Goal: Task Accomplishment & Management: Use online tool/utility

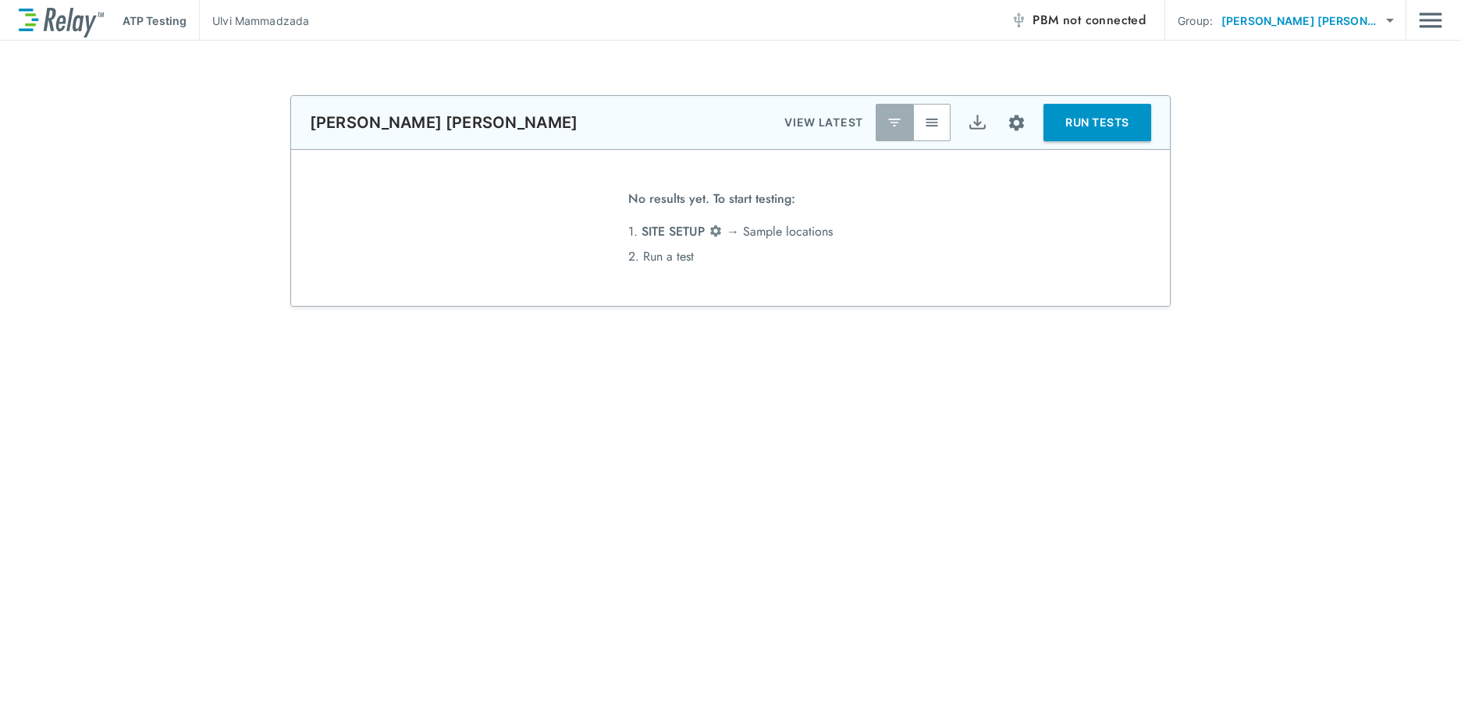
click at [1143, 27] on span "not connected" at bounding box center [1104, 20] width 83 height 18
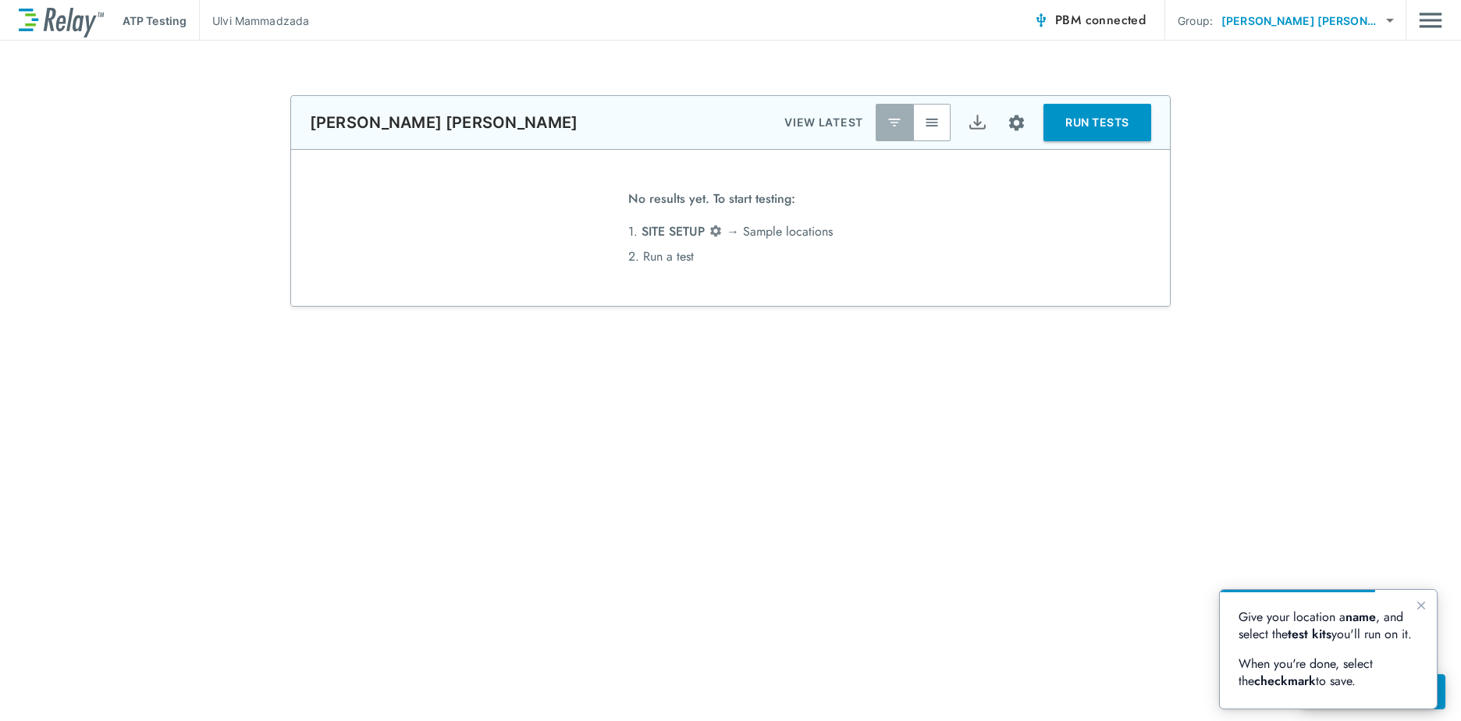
click at [1383, 20] on body "**********" at bounding box center [730, 360] width 1461 height 721
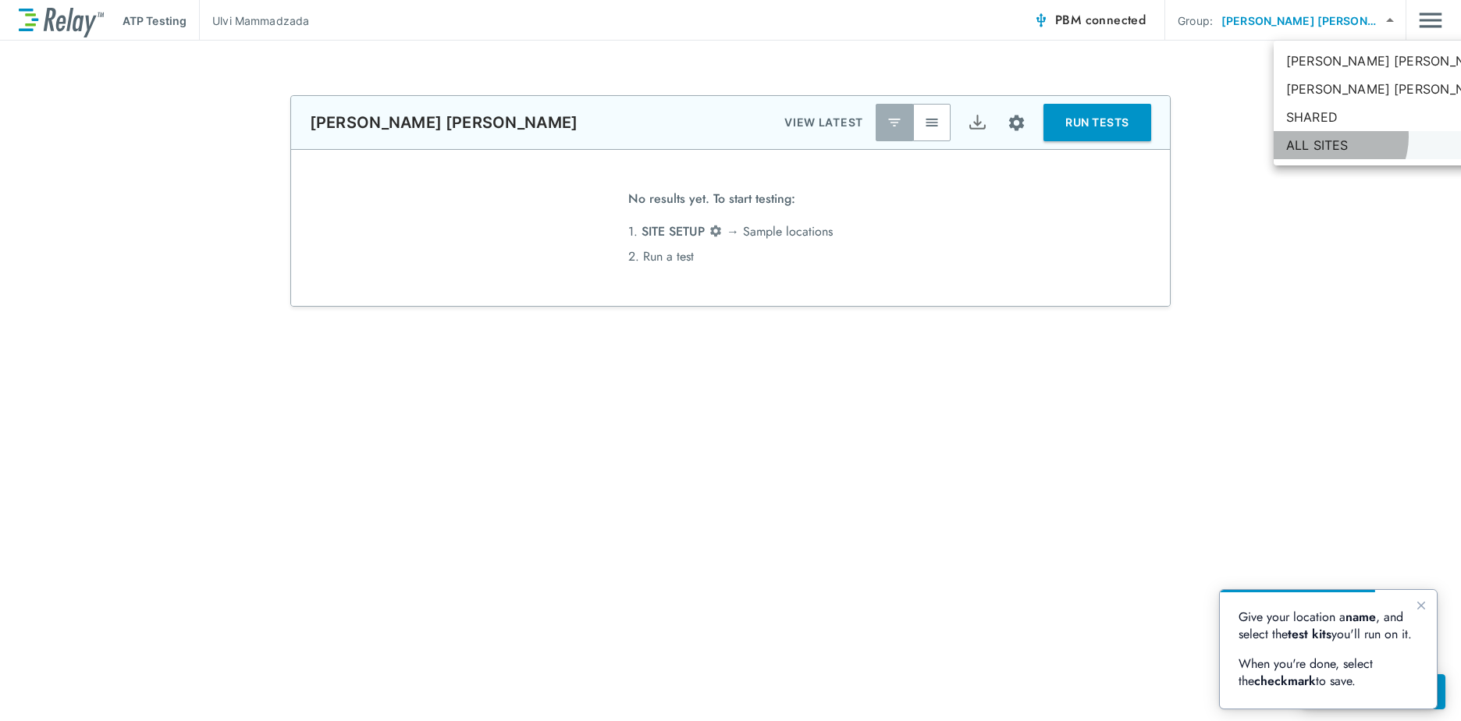
click at [1330, 137] on li "ALL SITES" at bounding box center [1392, 145] width 236 height 28
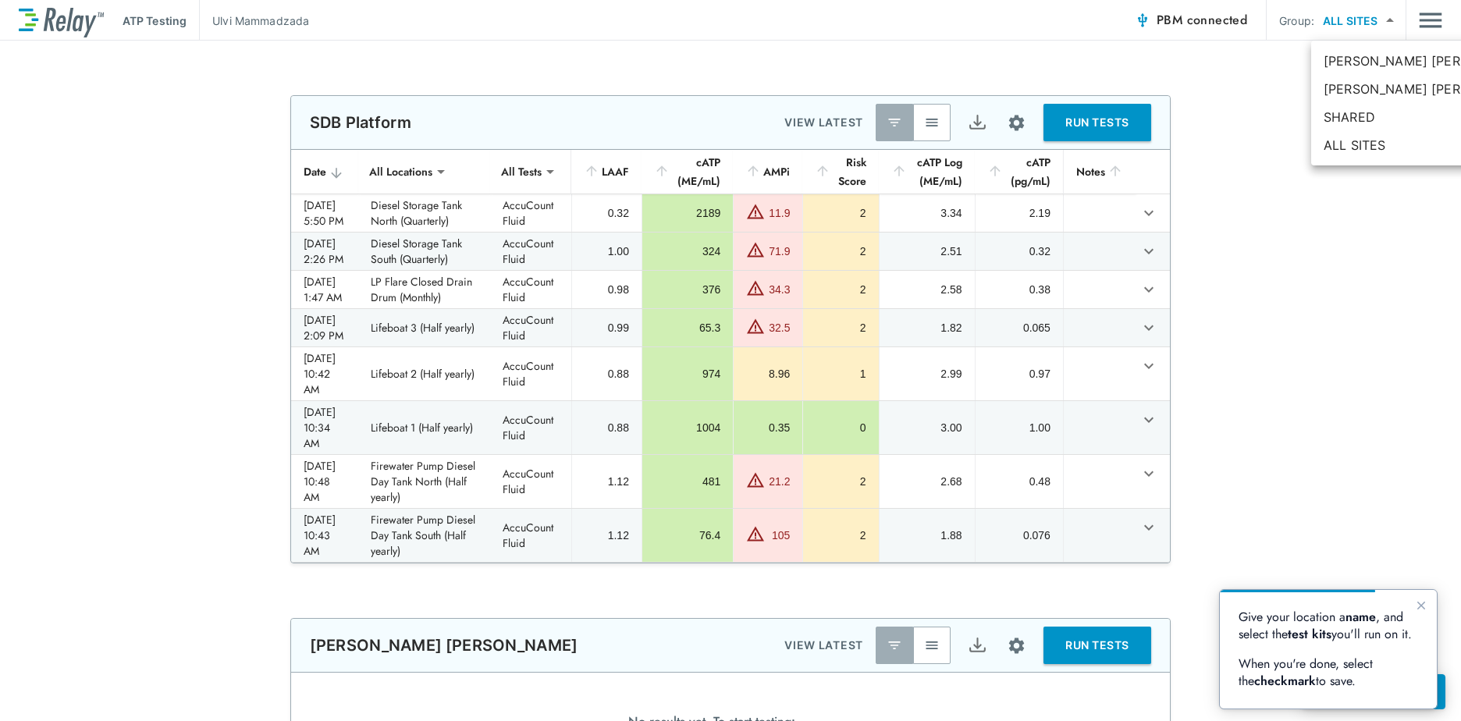
click at [1374, 20] on body "**********" at bounding box center [730, 360] width 1461 height 721
click at [1367, 86] on li "[PERSON_NAME] [PERSON_NAME]" at bounding box center [1429, 89] width 236 height 28
type input "**********"
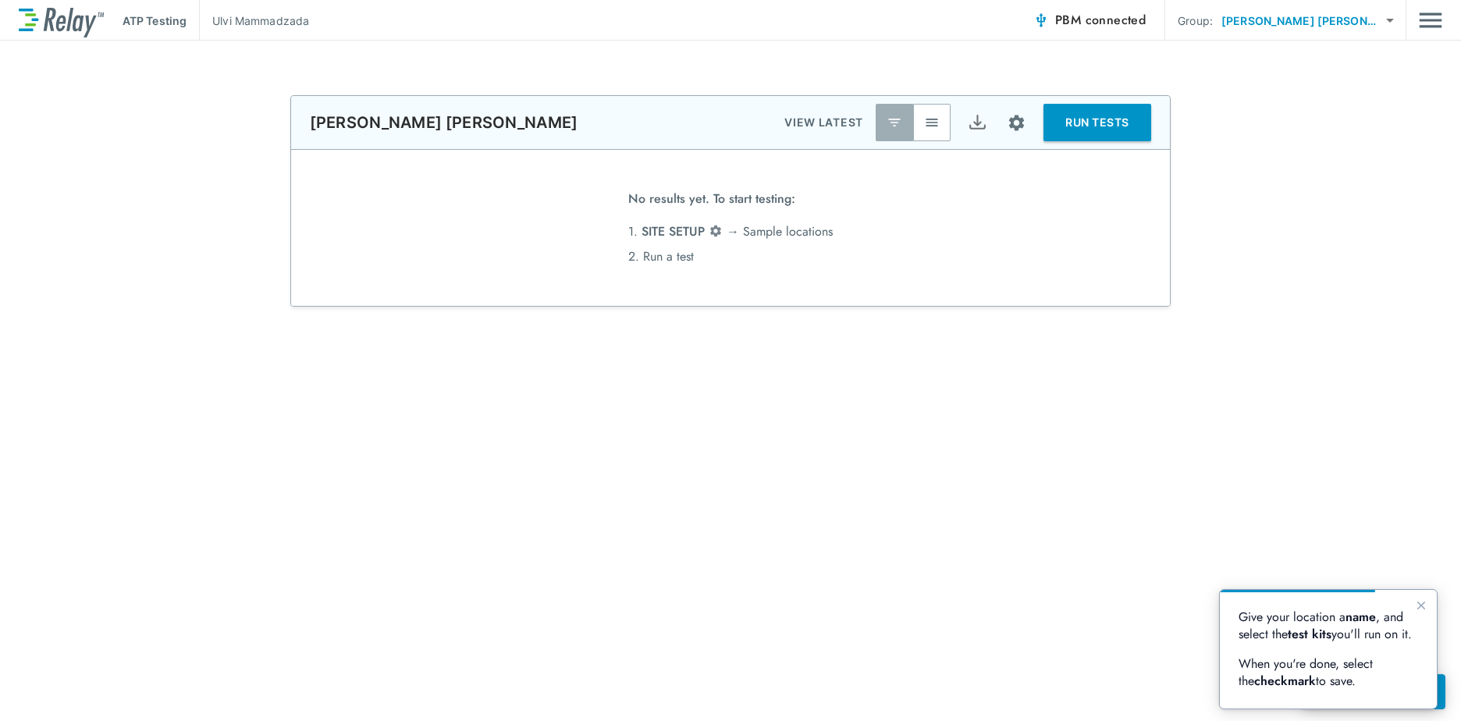
click at [1374, 27] on body "**********" at bounding box center [730, 360] width 1461 height 721
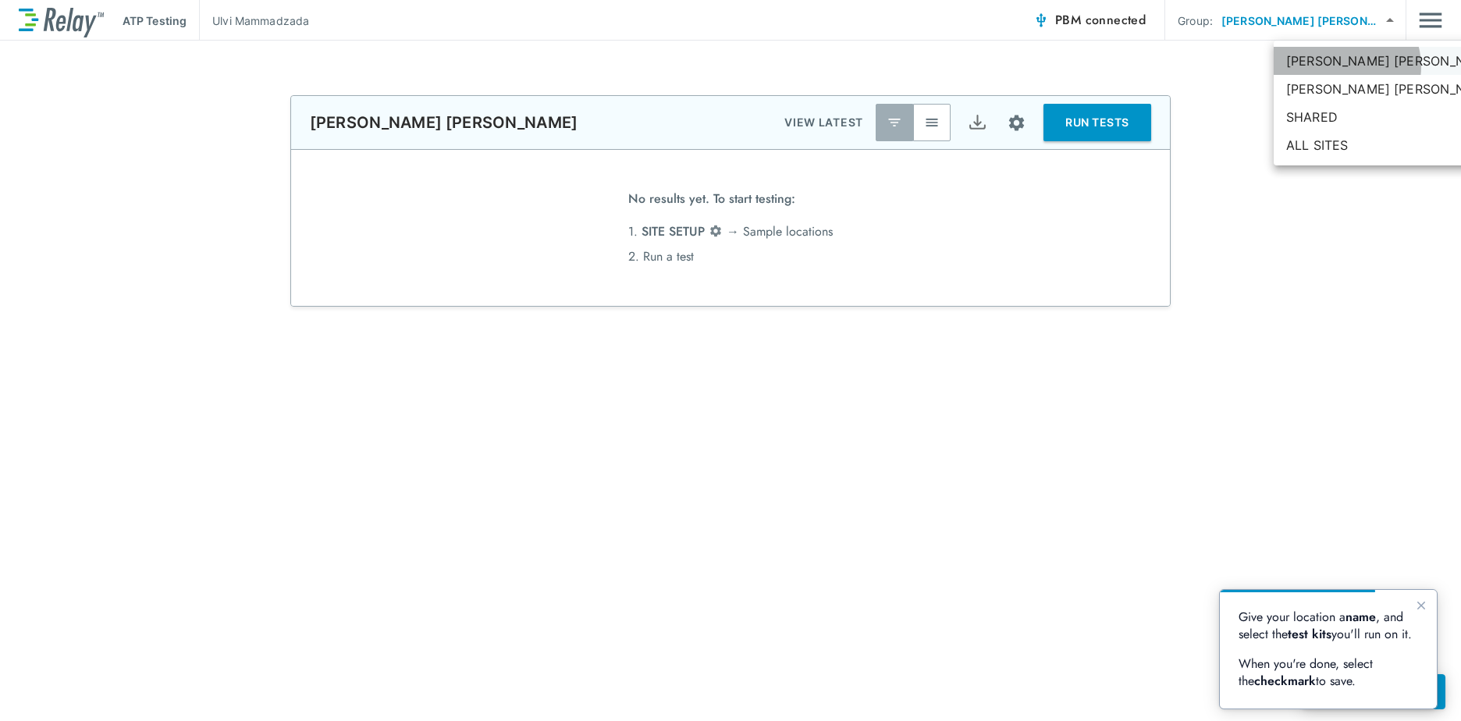
click at [1346, 66] on li "[PERSON_NAME] [PERSON_NAME]" at bounding box center [1392, 61] width 236 height 28
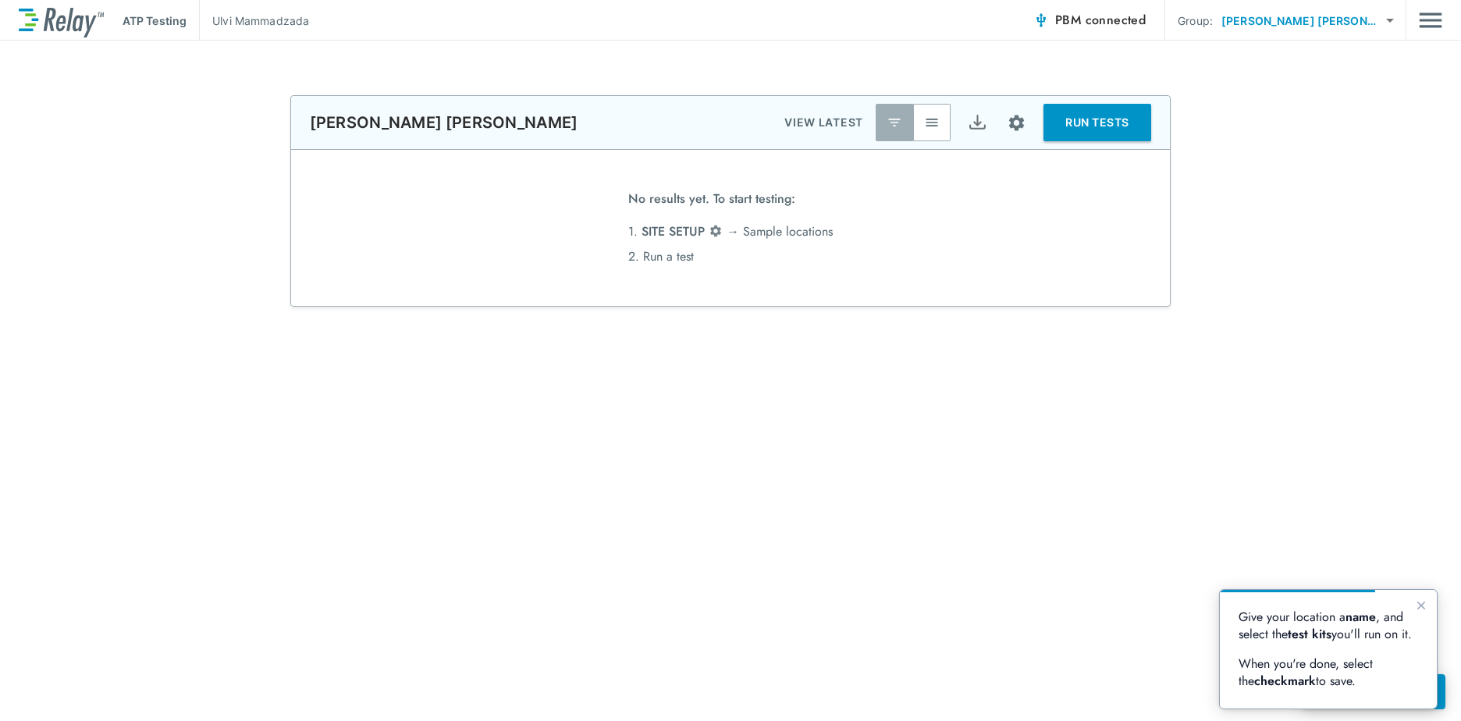
click at [78, 22] on img at bounding box center [61, 21] width 85 height 34
click at [1097, 128] on button "RUN TESTS" at bounding box center [1098, 122] width 108 height 37
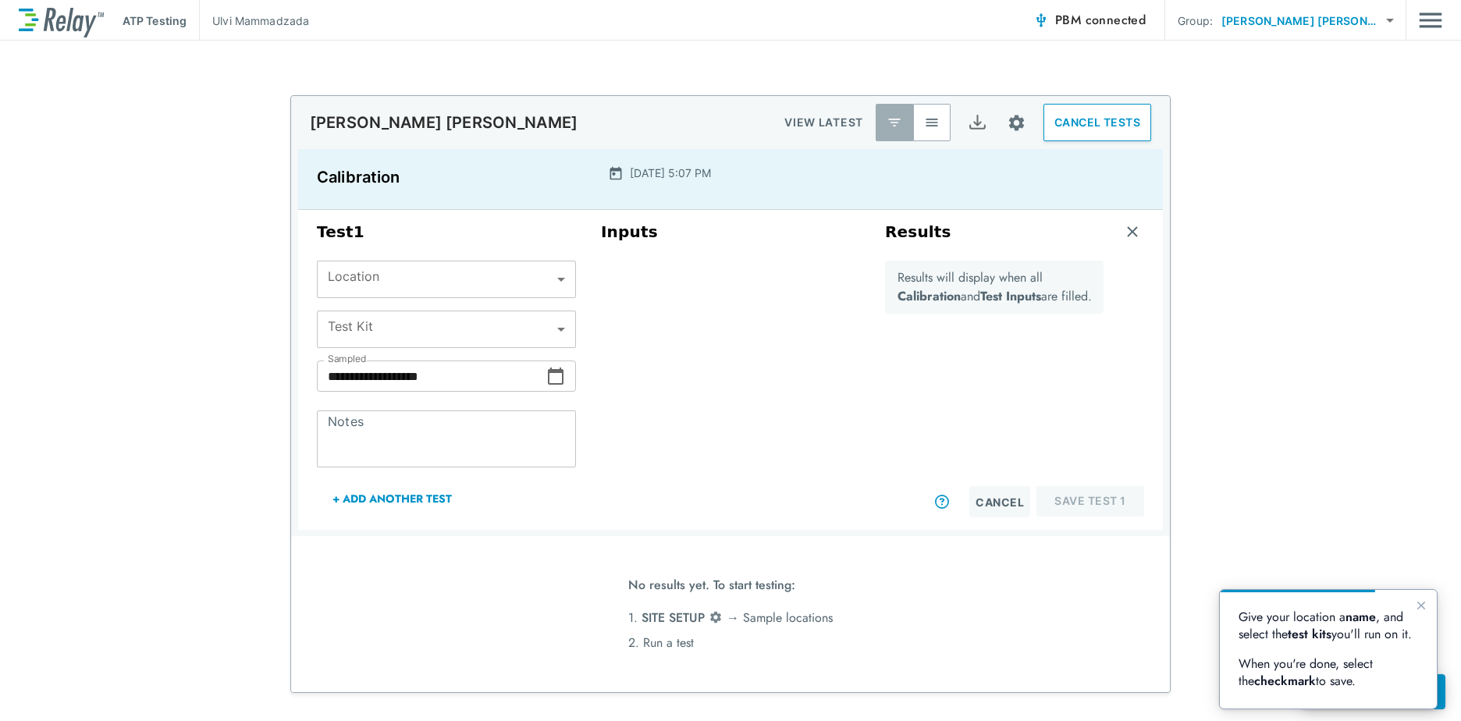
click at [544, 276] on body "**********" at bounding box center [730, 360] width 1461 height 721
click at [679, 293] on div at bounding box center [730, 360] width 1461 height 721
click at [556, 279] on body "**********" at bounding box center [730, 360] width 1461 height 721
click at [541, 304] on ul at bounding box center [440, 304] width 259 height 12
click at [1165, 12] on div at bounding box center [730, 360] width 1461 height 721
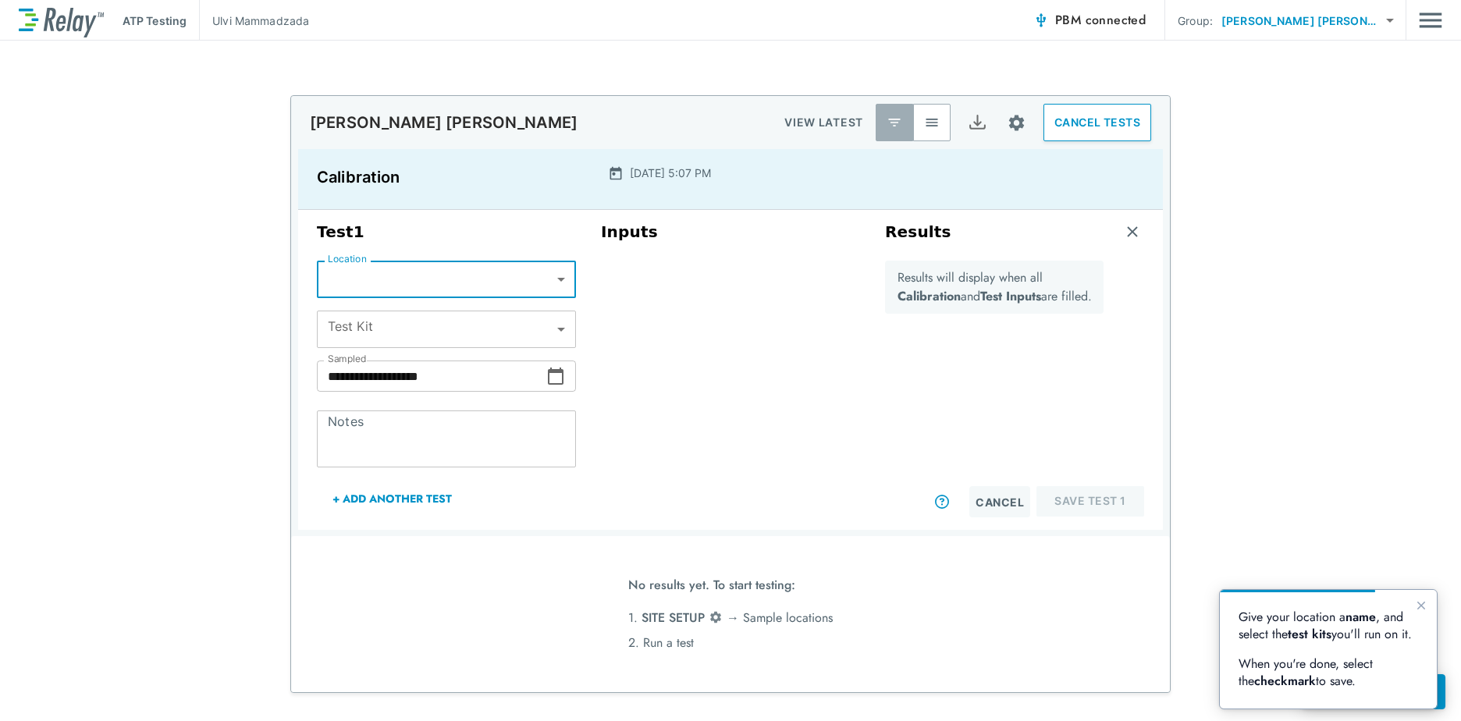
click at [1147, 19] on span "connected" at bounding box center [1116, 20] width 61 height 18
click at [1049, 22] on img "button" at bounding box center [1041, 20] width 16 height 16
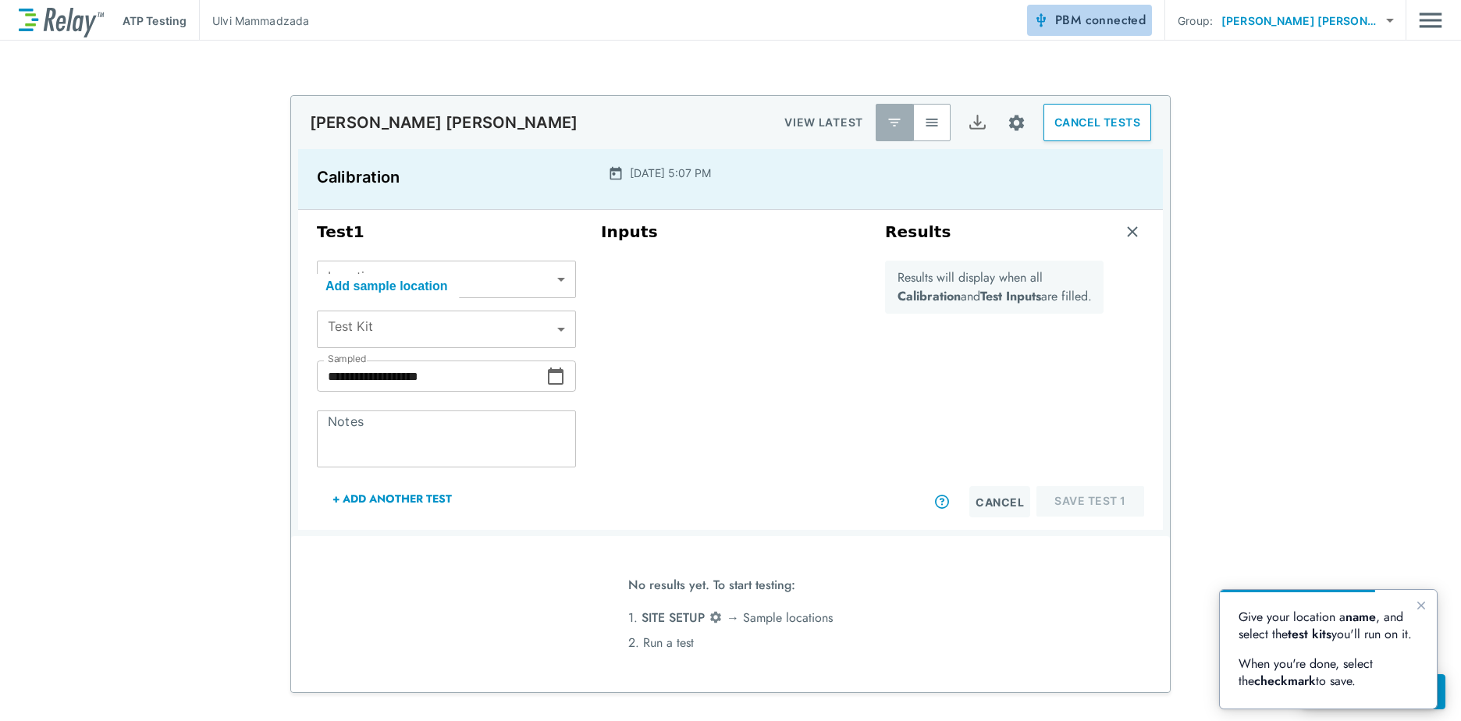
click at [1049, 22] on img "button" at bounding box center [1041, 20] width 16 height 16
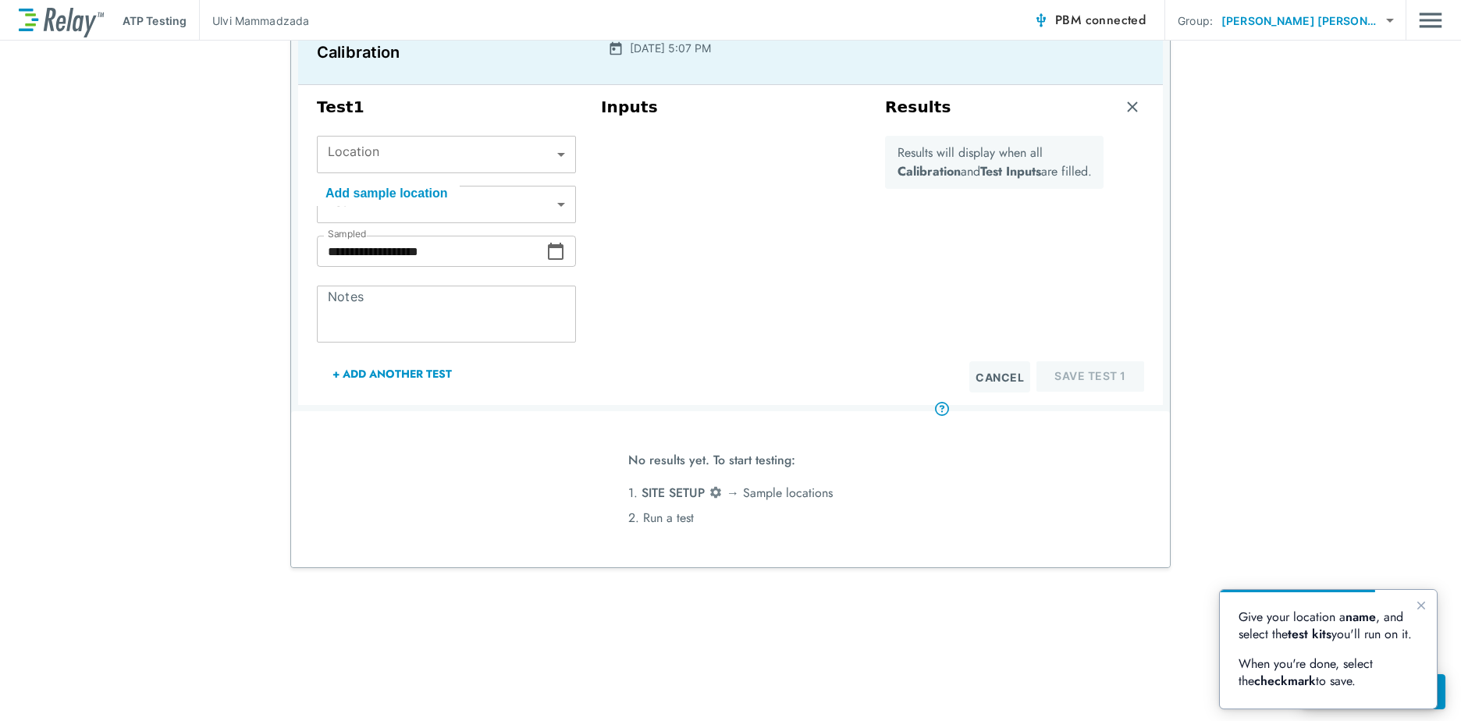
scroll to position [128, 0]
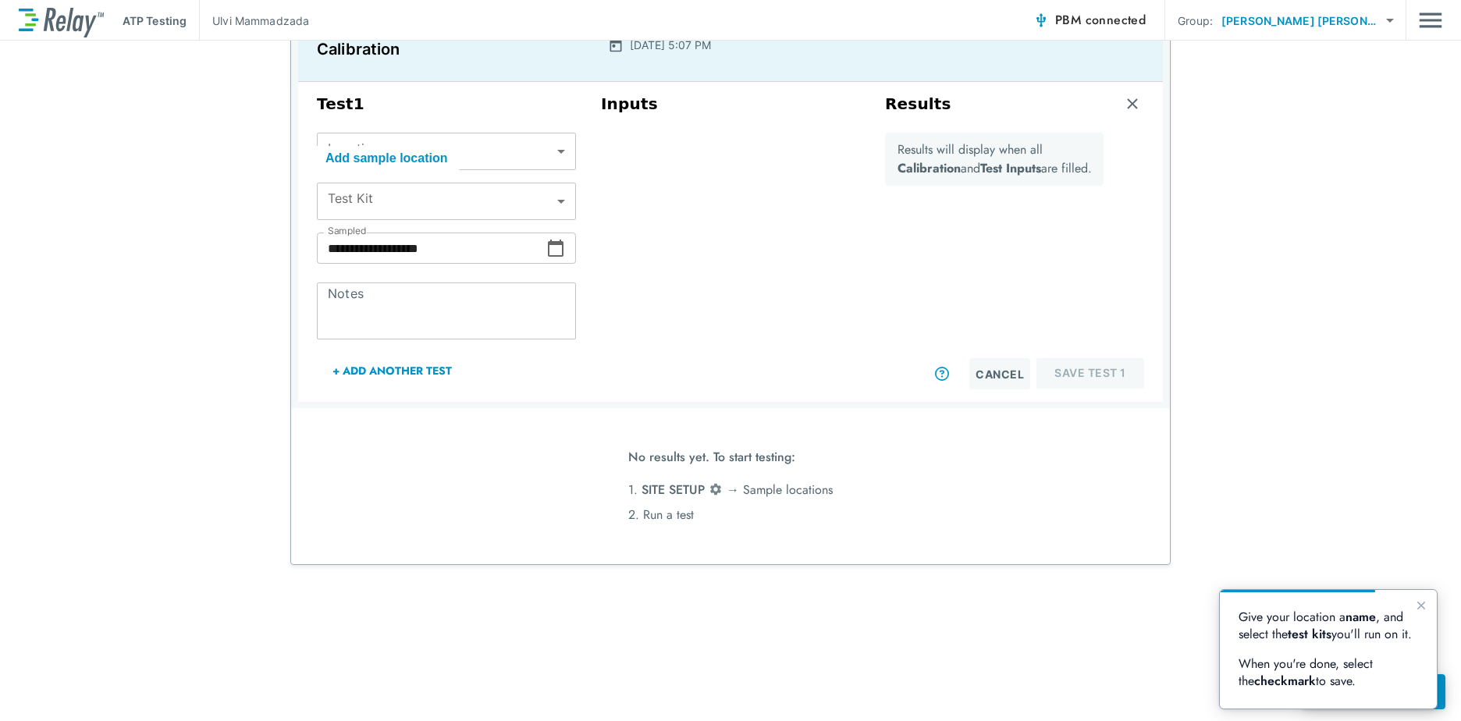
click at [510, 216] on body "**********" at bounding box center [730, 360] width 1461 height 721
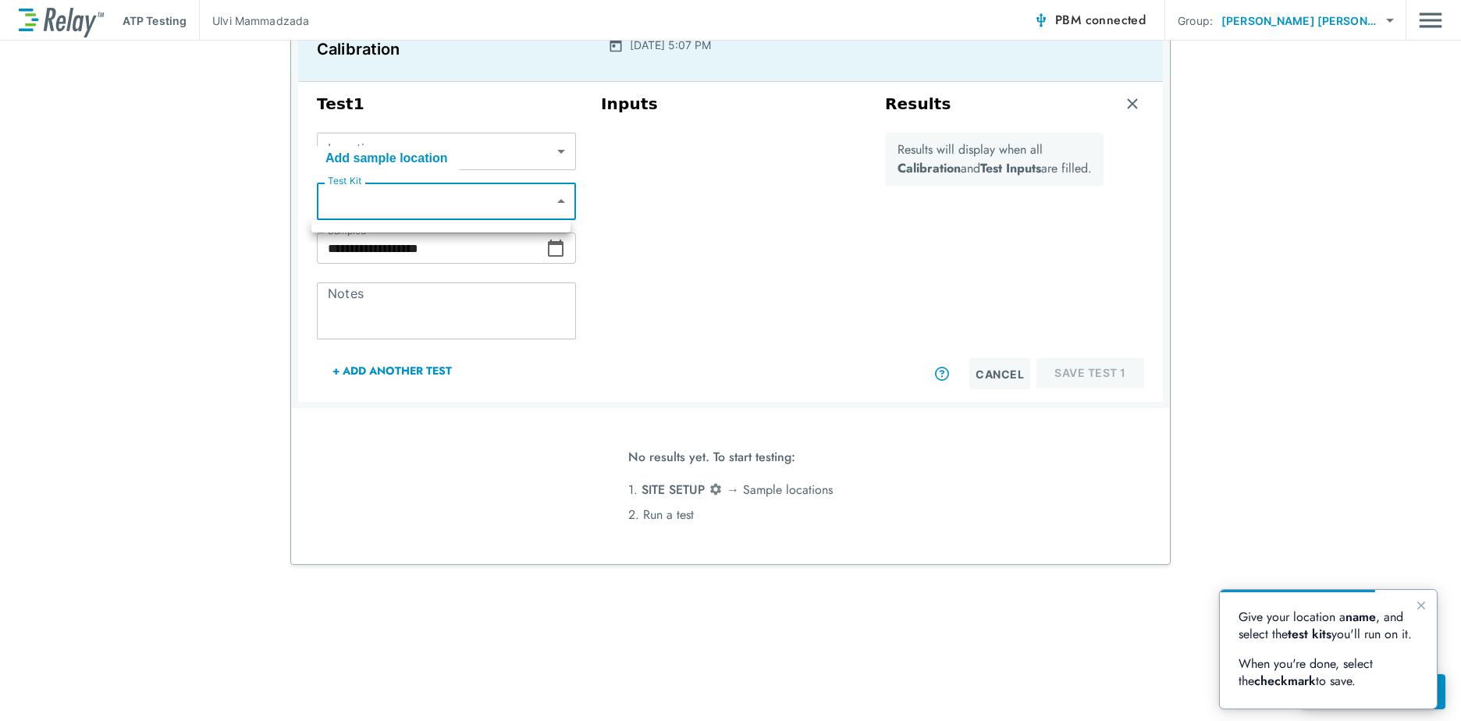
click at [510, 216] on div at bounding box center [730, 360] width 1461 height 721
click at [557, 155] on body "**********" at bounding box center [730, 360] width 1461 height 721
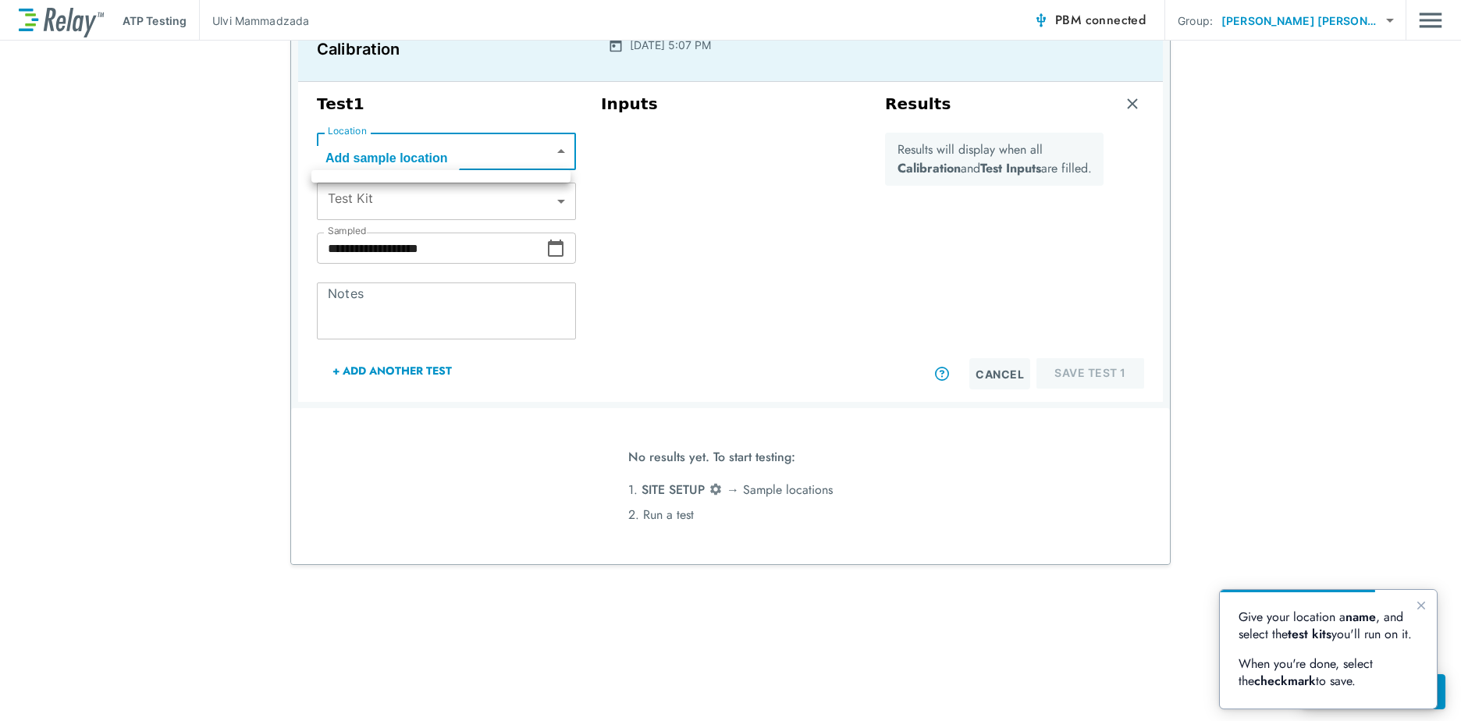
click at [743, 486] on div at bounding box center [730, 360] width 1461 height 721
click at [1012, 369] on button "Cancel" at bounding box center [999, 373] width 61 height 31
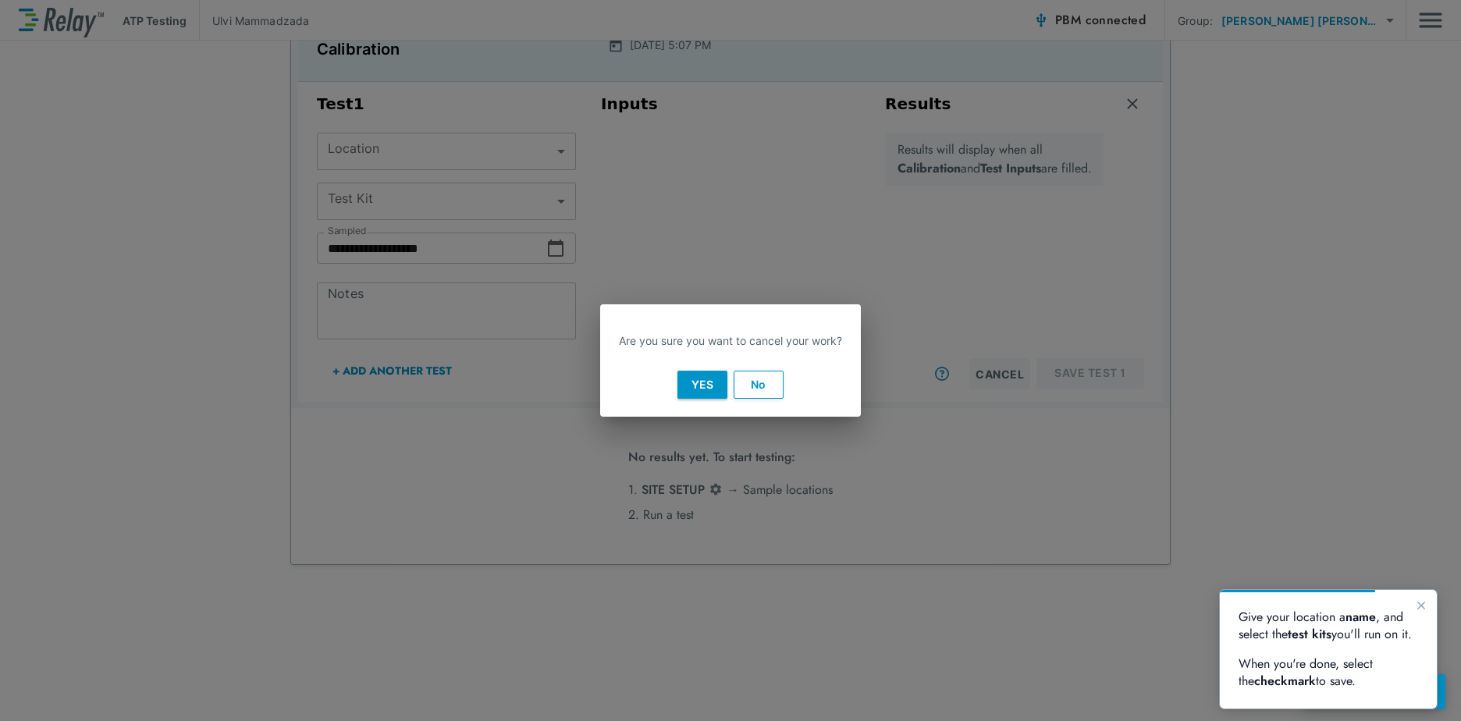
click at [753, 377] on button "No" at bounding box center [759, 385] width 50 height 28
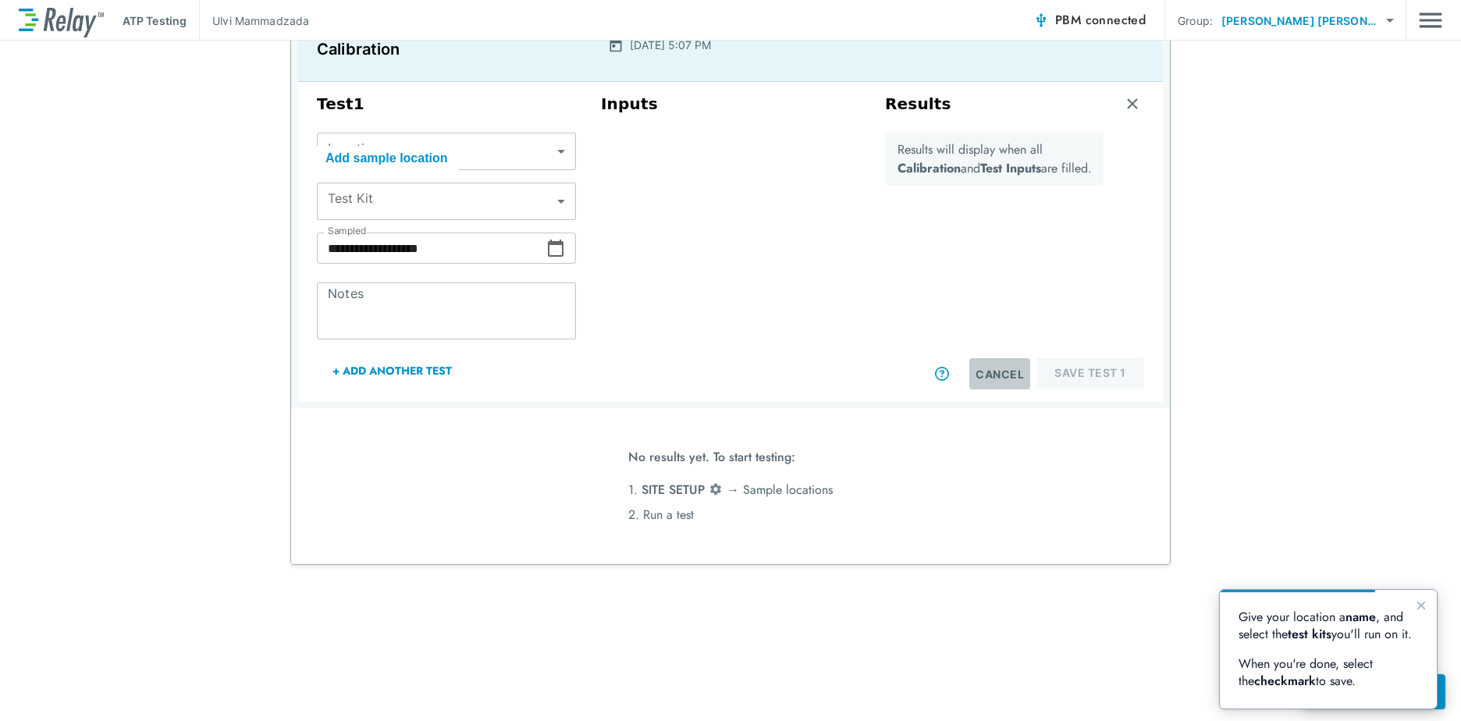
click at [985, 375] on button "Cancel" at bounding box center [999, 373] width 61 height 31
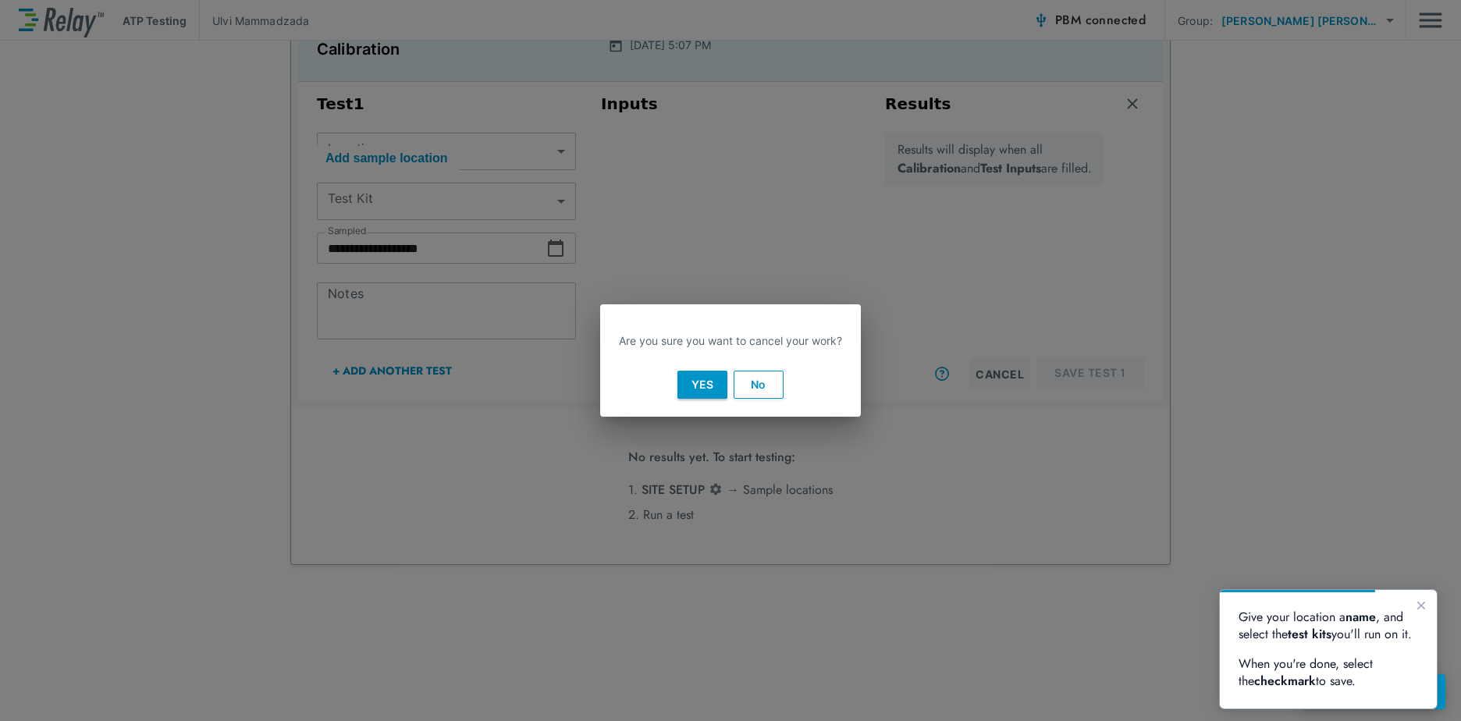
click at [704, 385] on button "Yes" at bounding box center [702, 385] width 50 height 28
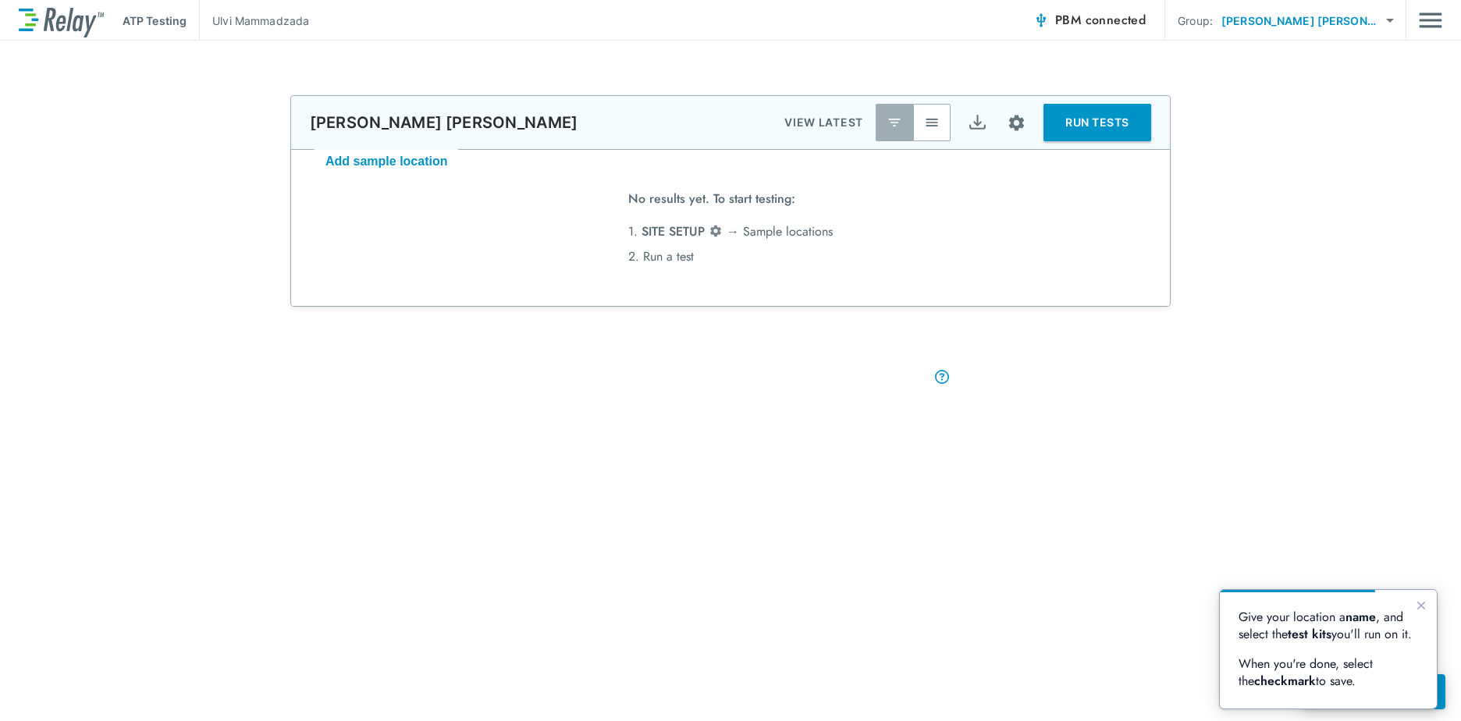
scroll to position [0, 0]
click at [751, 236] on li "1. SITE SETUP → [GEOGRAPHIC_DATA] locations" at bounding box center [730, 231] width 204 height 25
click at [668, 255] on li "2. Run a test" at bounding box center [730, 256] width 204 height 25
click at [1423, 603] on icon "Close guide" at bounding box center [1421, 606] width 8 height 8
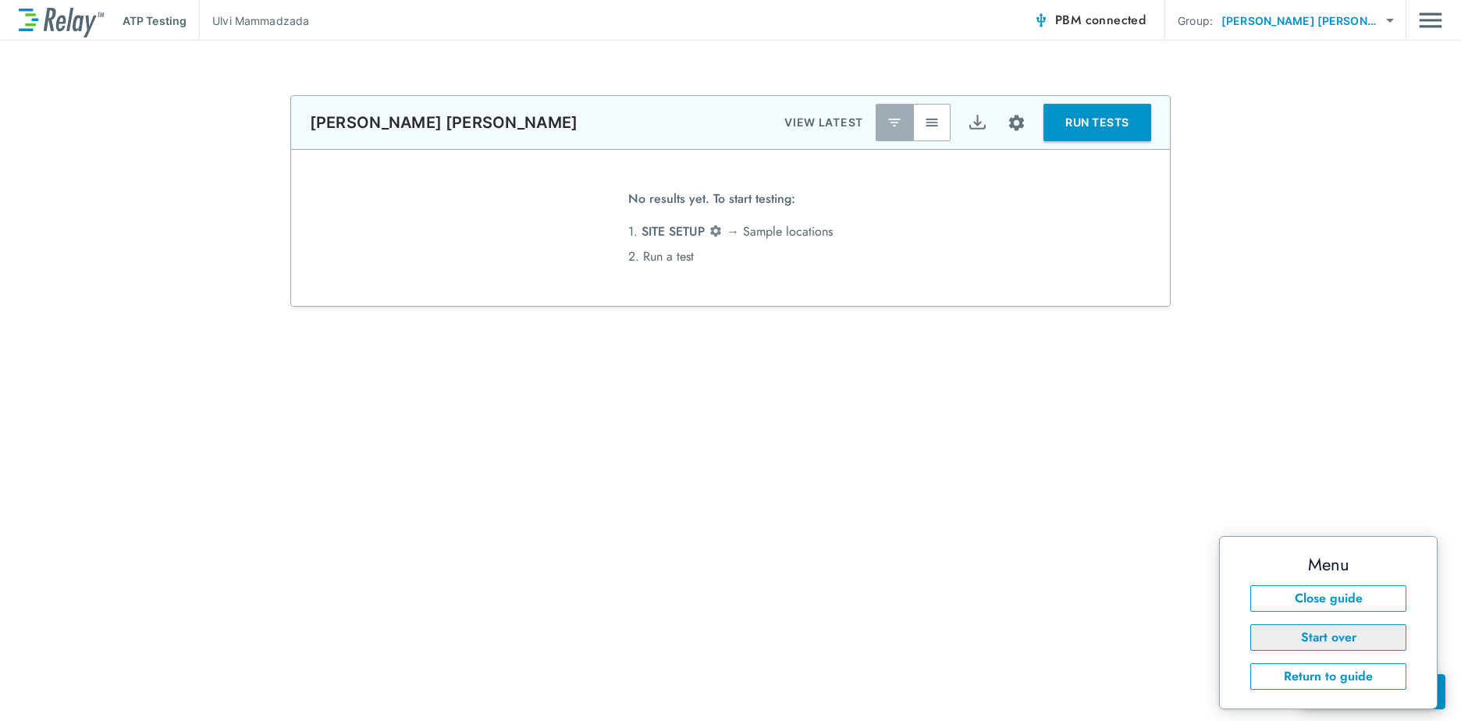
click at [1315, 643] on button "Start over" at bounding box center [1328, 637] width 156 height 27
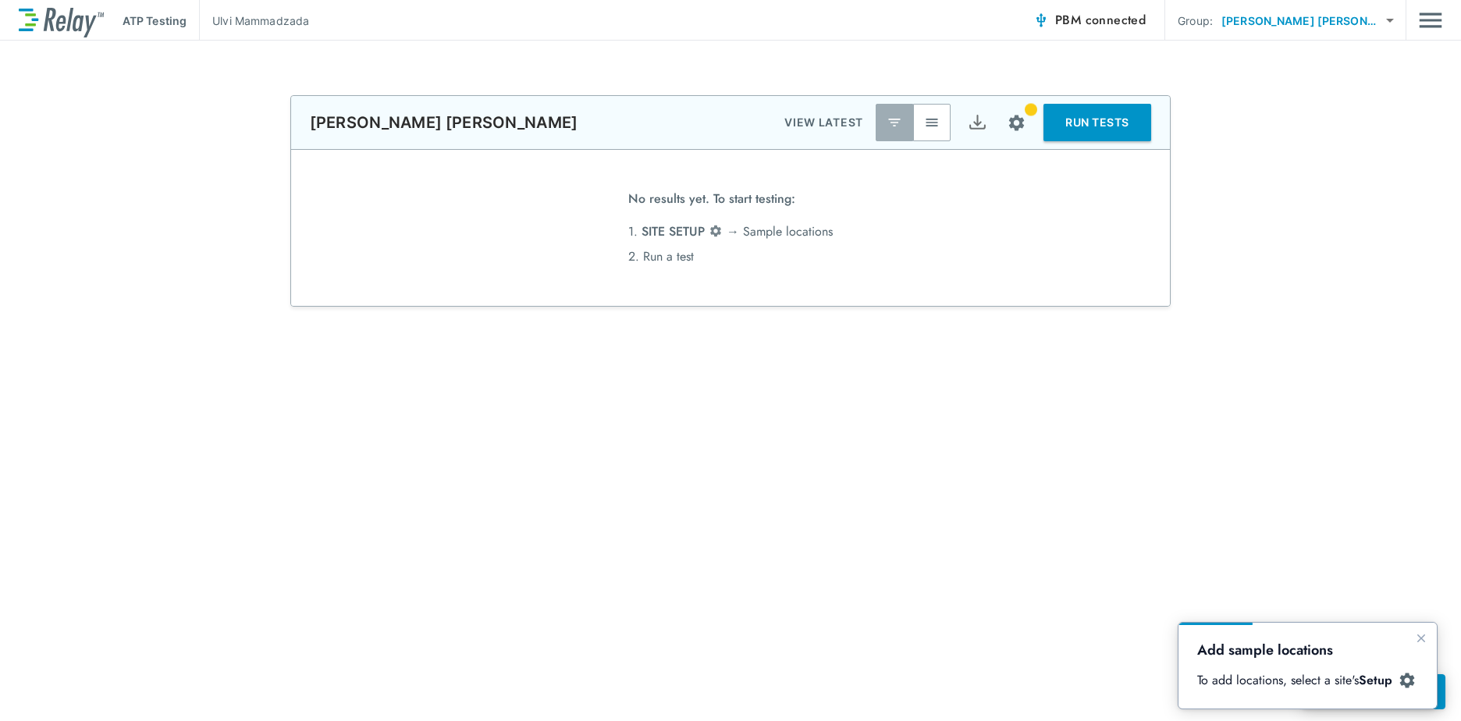
click at [1311, 672] on p "To add locations, select a site's Setup" at bounding box center [1300, 680] width 206 height 17
click at [1404, 677] on img at bounding box center [1408, 681] width 18 height 18
click at [1144, 22] on span "PBM connected" at bounding box center [1100, 20] width 91 height 22
click at [1024, 114] on img "Site setup" at bounding box center [1017, 123] width 20 height 20
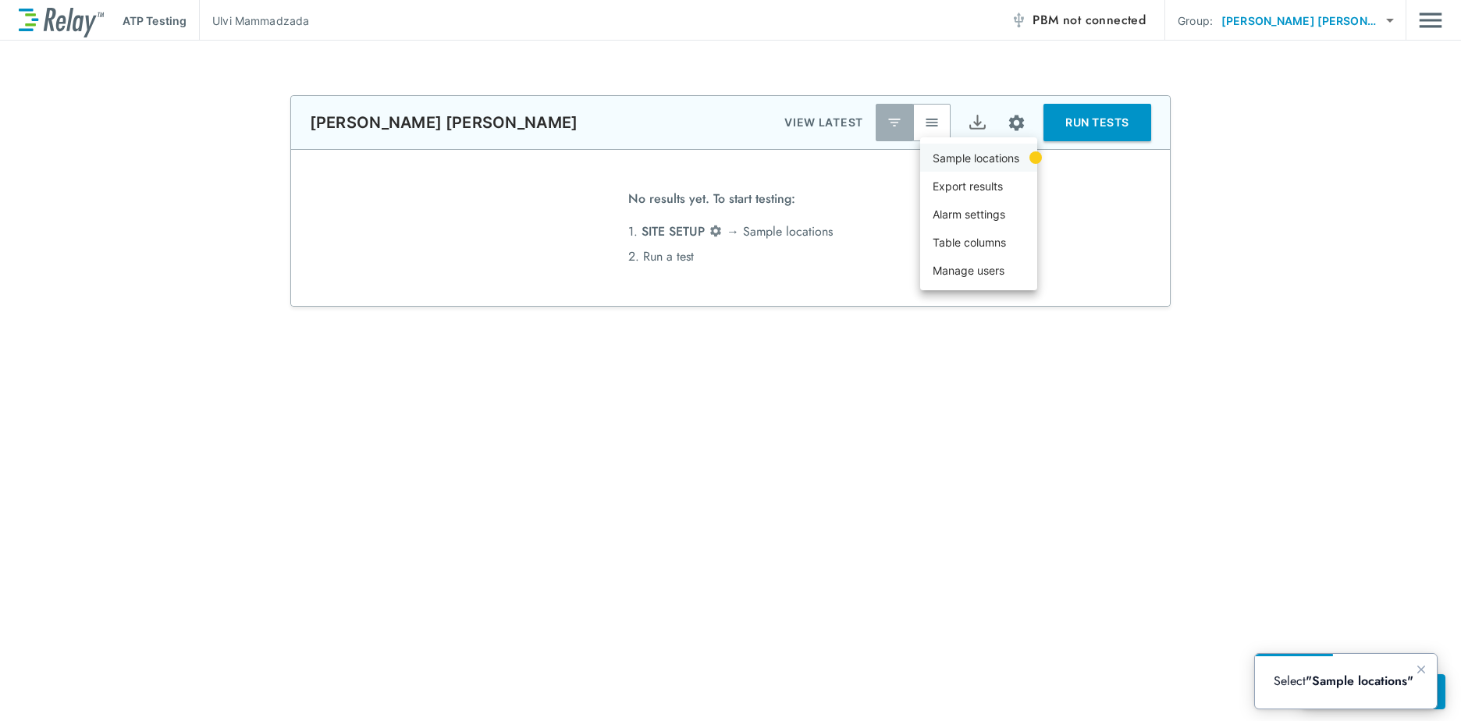
click at [989, 162] on p "Sample locations" at bounding box center [976, 158] width 87 height 16
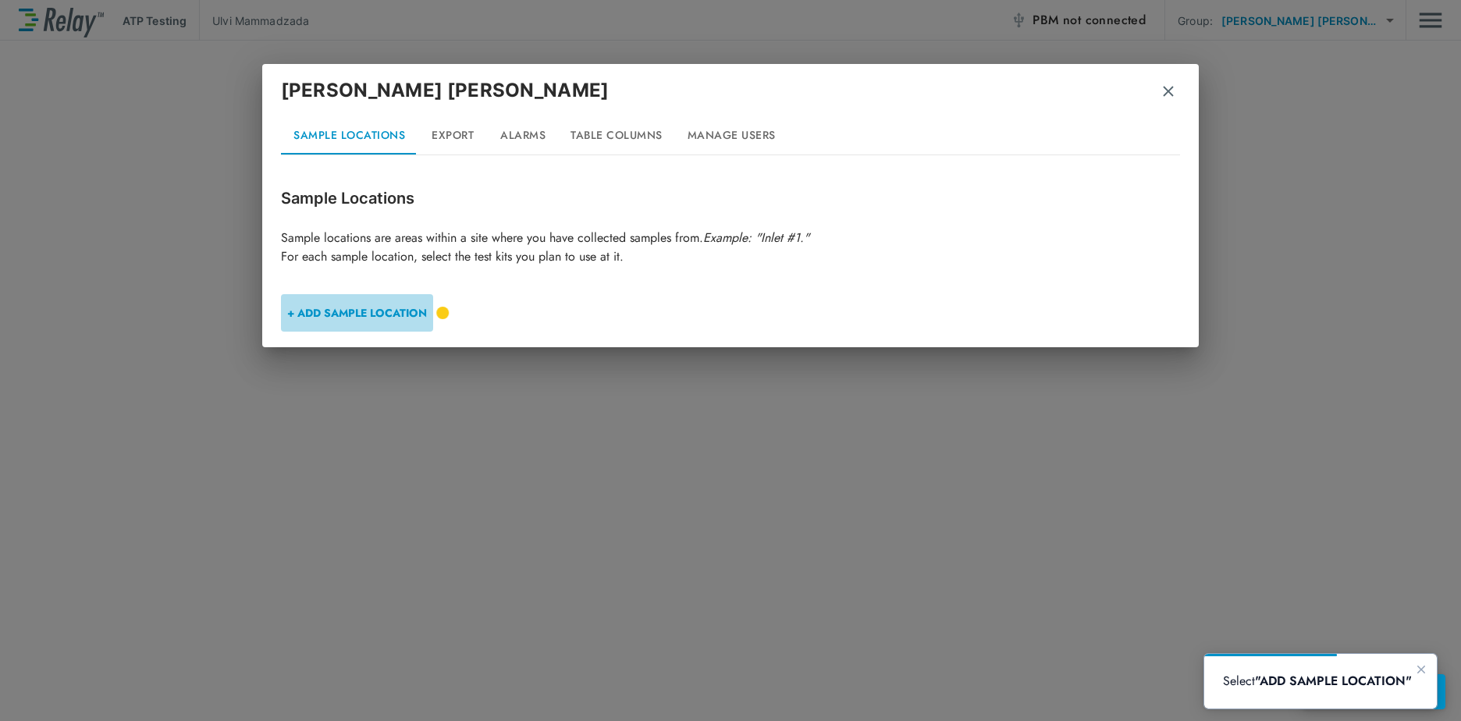
click at [414, 312] on button "+ ADD SAMPLE LOCATION" at bounding box center [357, 312] width 152 height 37
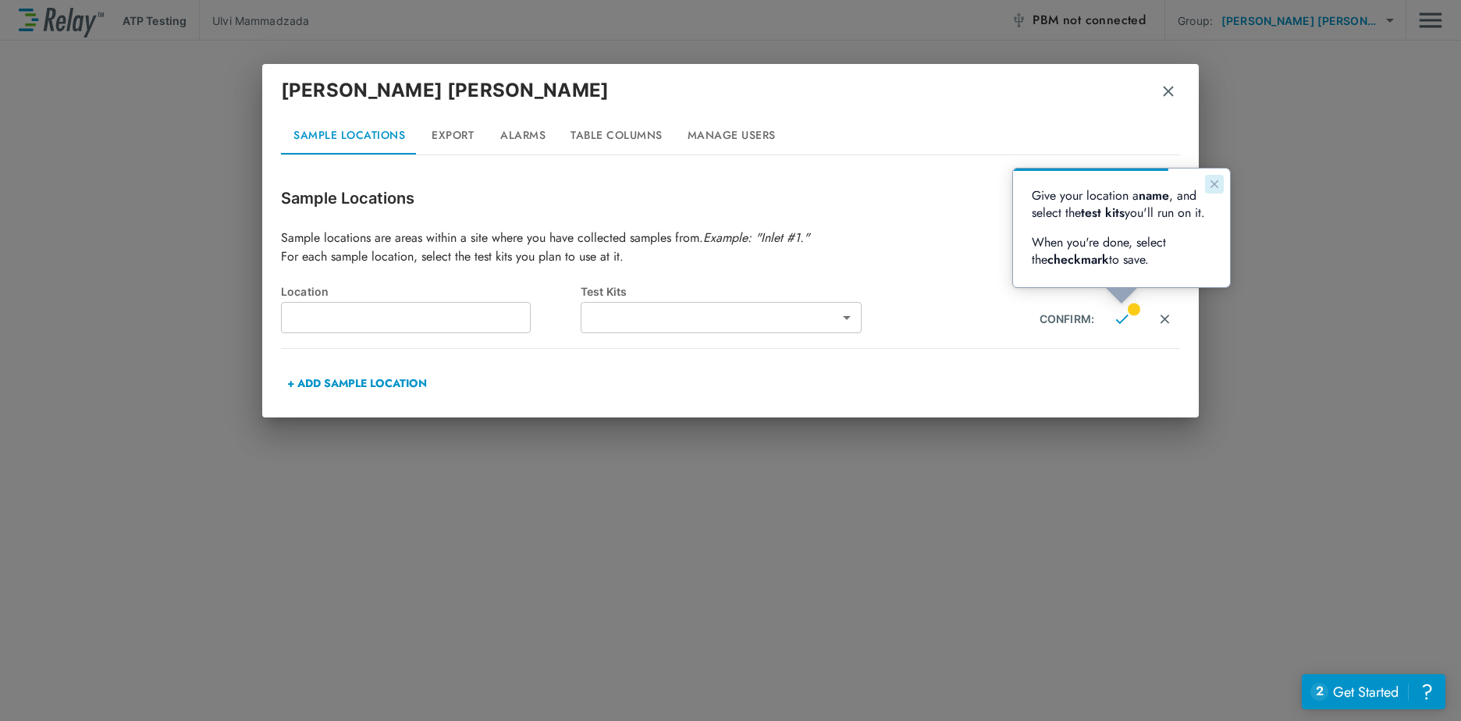
click at [1210, 185] on icon "Close guide" at bounding box center [1214, 184] width 12 height 12
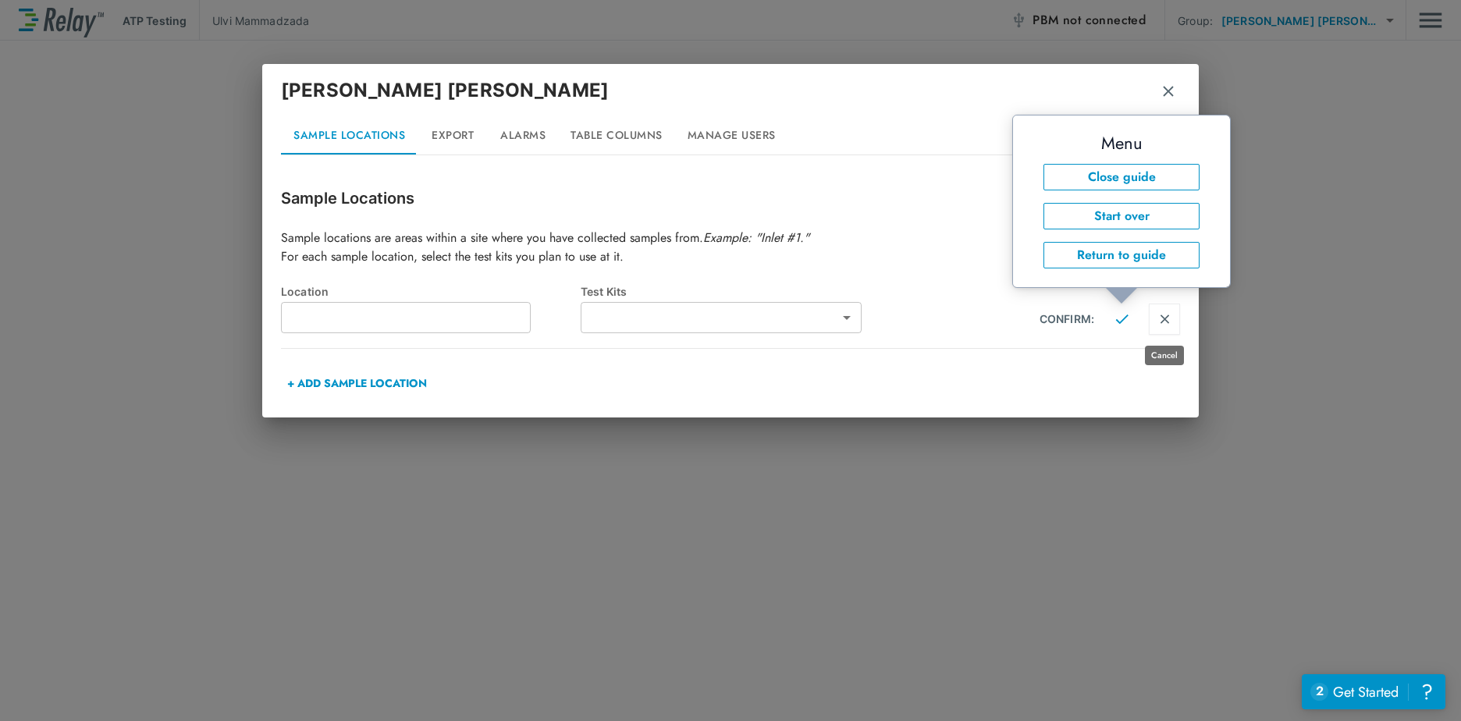
click at [1157, 314] on button "Cancel" at bounding box center [1164, 319] width 31 height 31
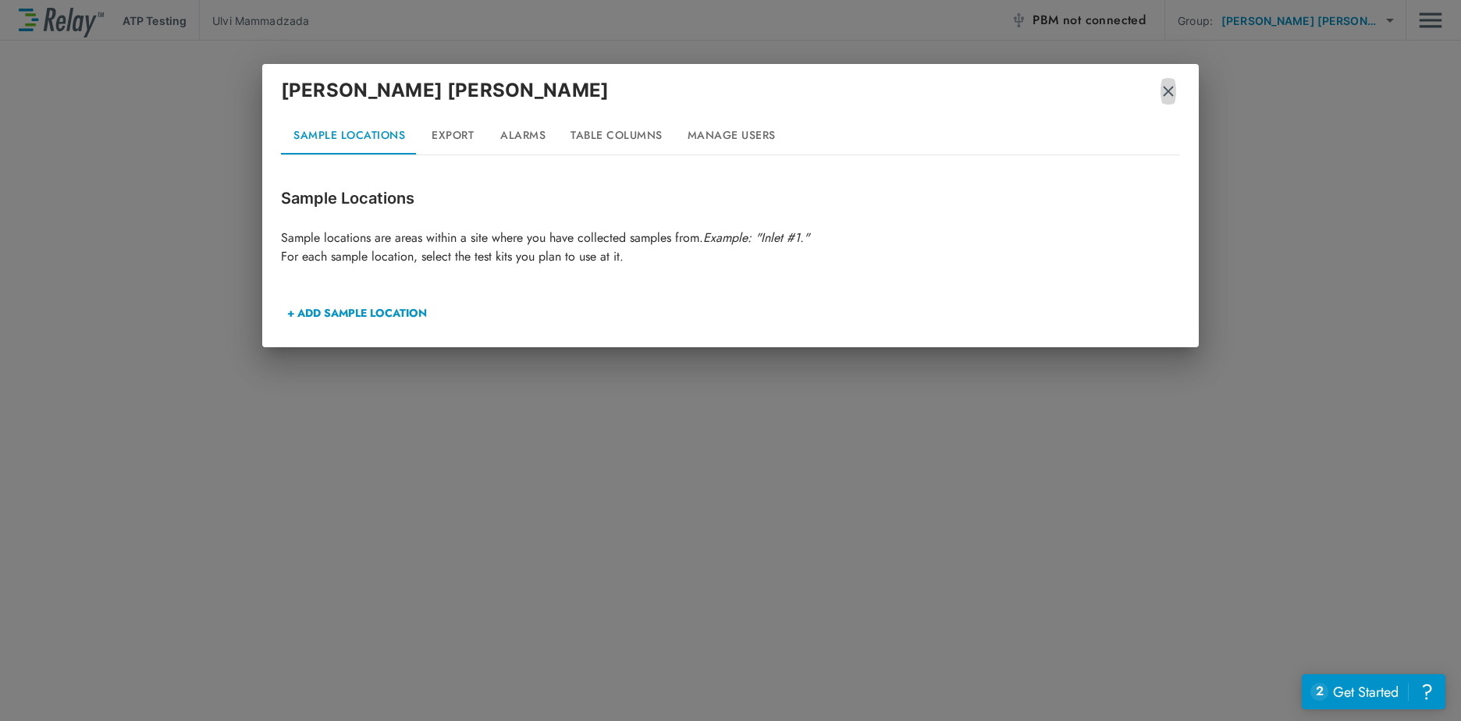
click at [1163, 84] on img "button" at bounding box center [1169, 92] width 16 height 16
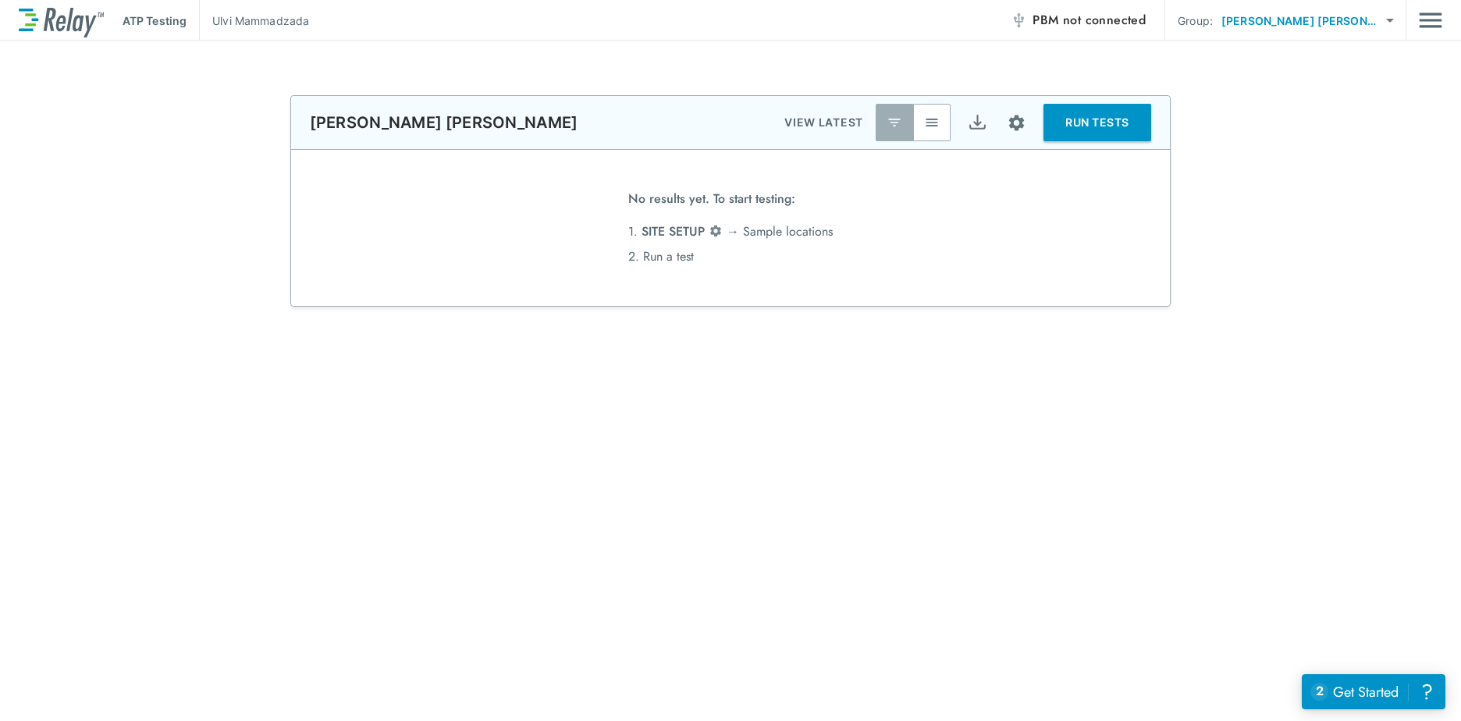
click at [1146, 20] on span "not connected" at bounding box center [1104, 20] width 83 height 18
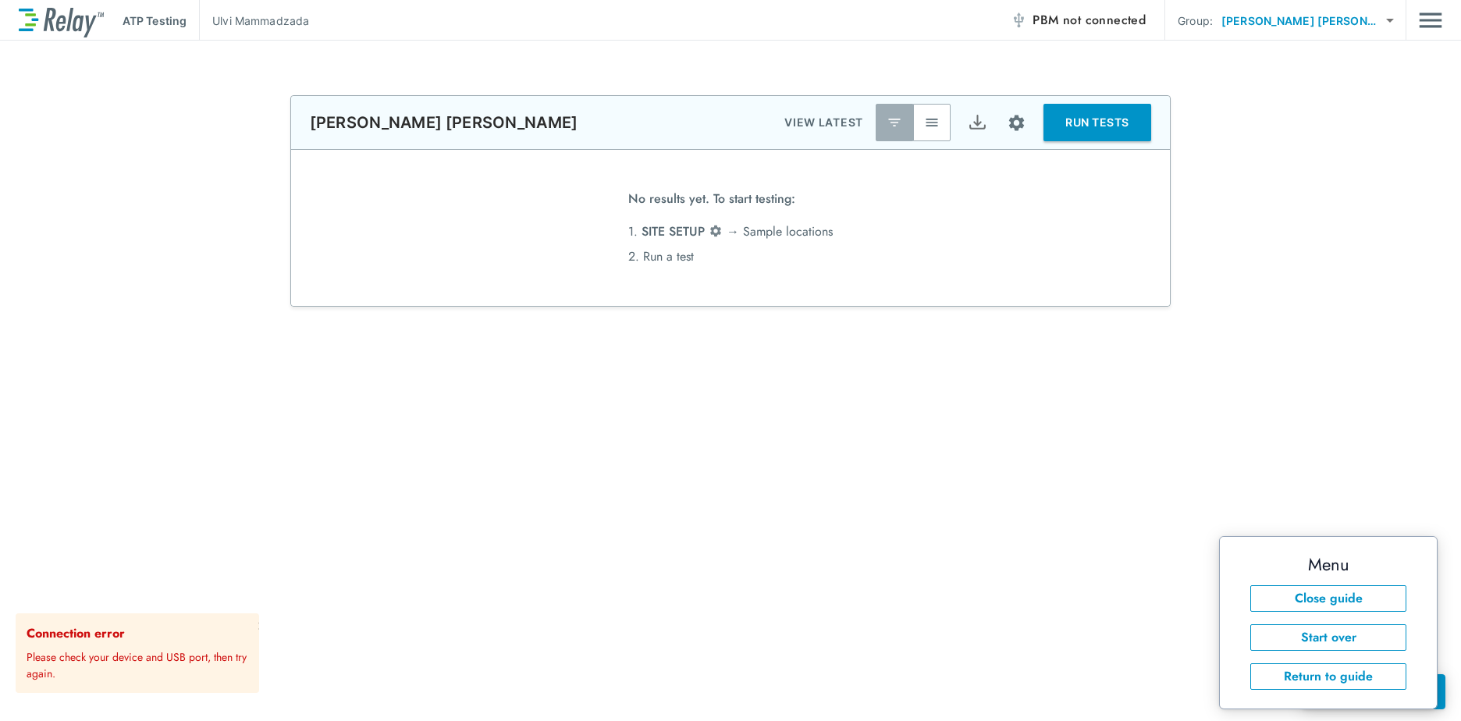
click at [1140, 23] on span "not connected" at bounding box center [1104, 20] width 83 height 18
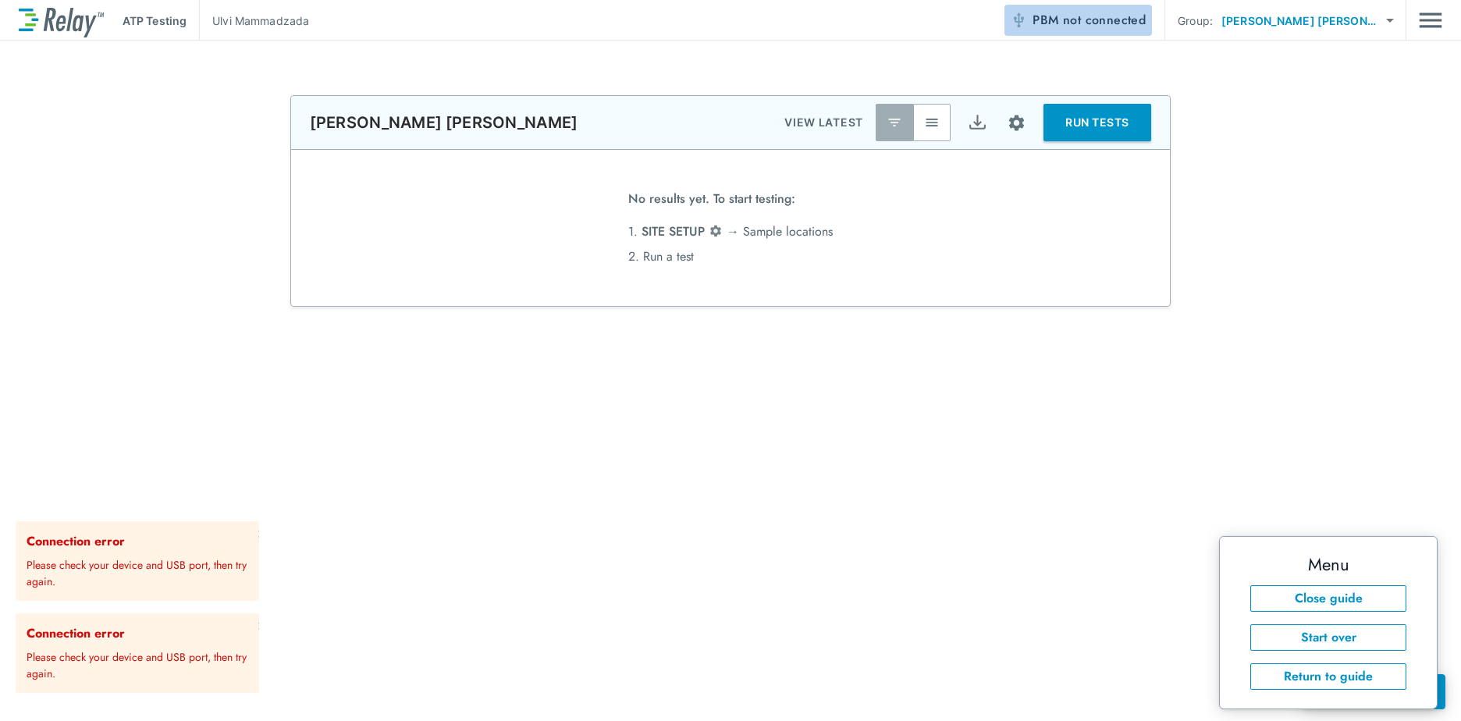
click at [1119, 20] on span "PBM not connected" at bounding box center [1089, 20] width 113 height 22
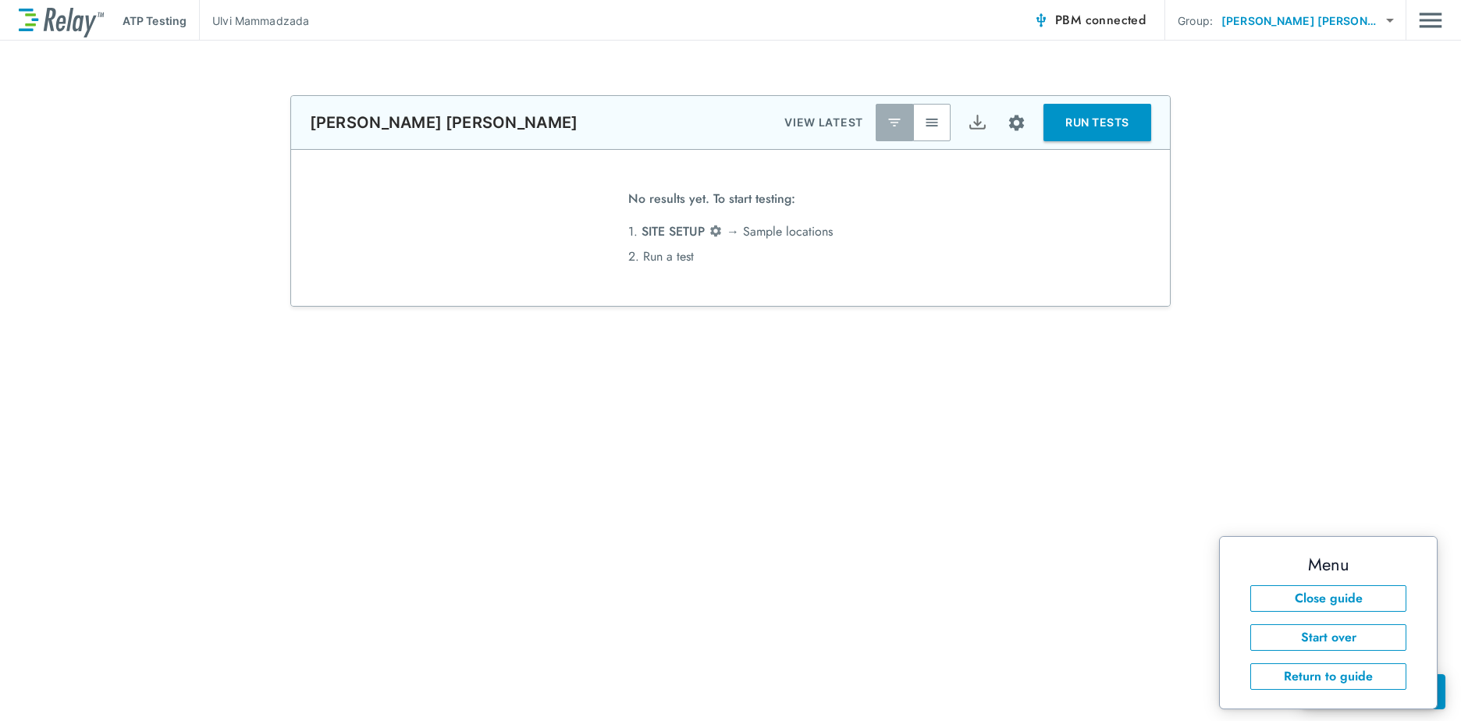
click at [1147, 16] on span "connected" at bounding box center [1116, 20] width 61 height 18
click at [1303, 676] on button "Return to guide" at bounding box center [1328, 676] width 156 height 27
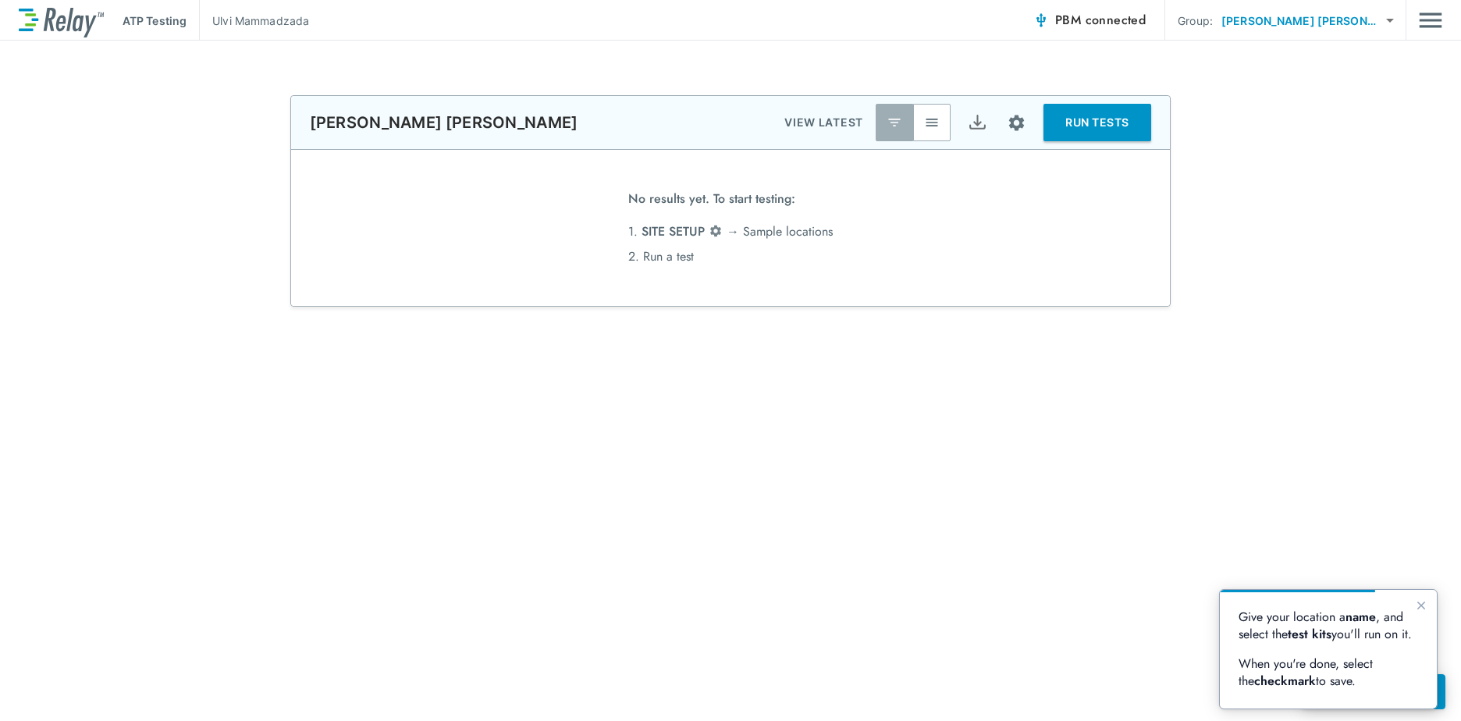
click at [1315, 638] on b "test kits" at bounding box center [1310, 634] width 44 height 18
click at [1288, 671] on p "When you're done, select the checkmark to save." at bounding box center [1329, 673] width 180 height 34
click at [1414, 596] on button "Close guide" at bounding box center [1421, 605] width 19 height 19
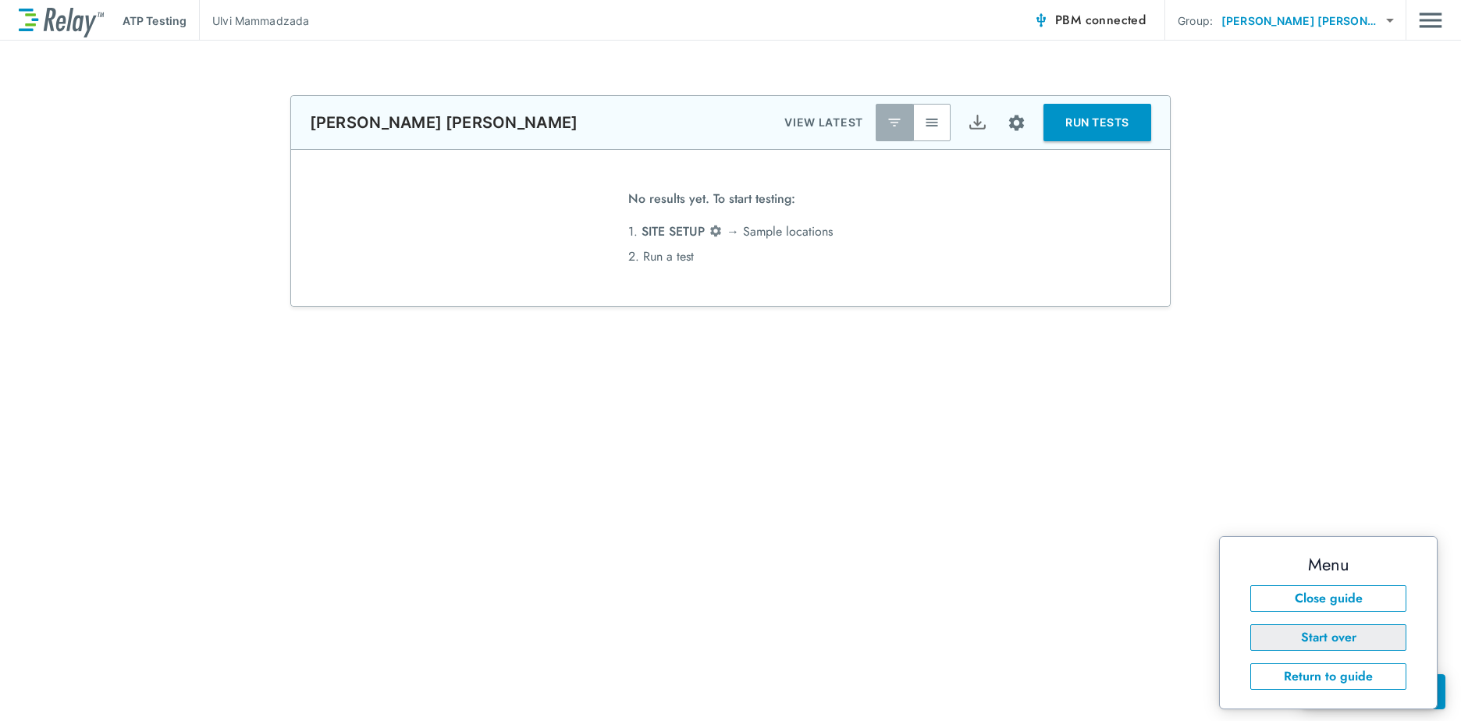
click at [1325, 644] on button "Start over" at bounding box center [1328, 637] width 156 height 27
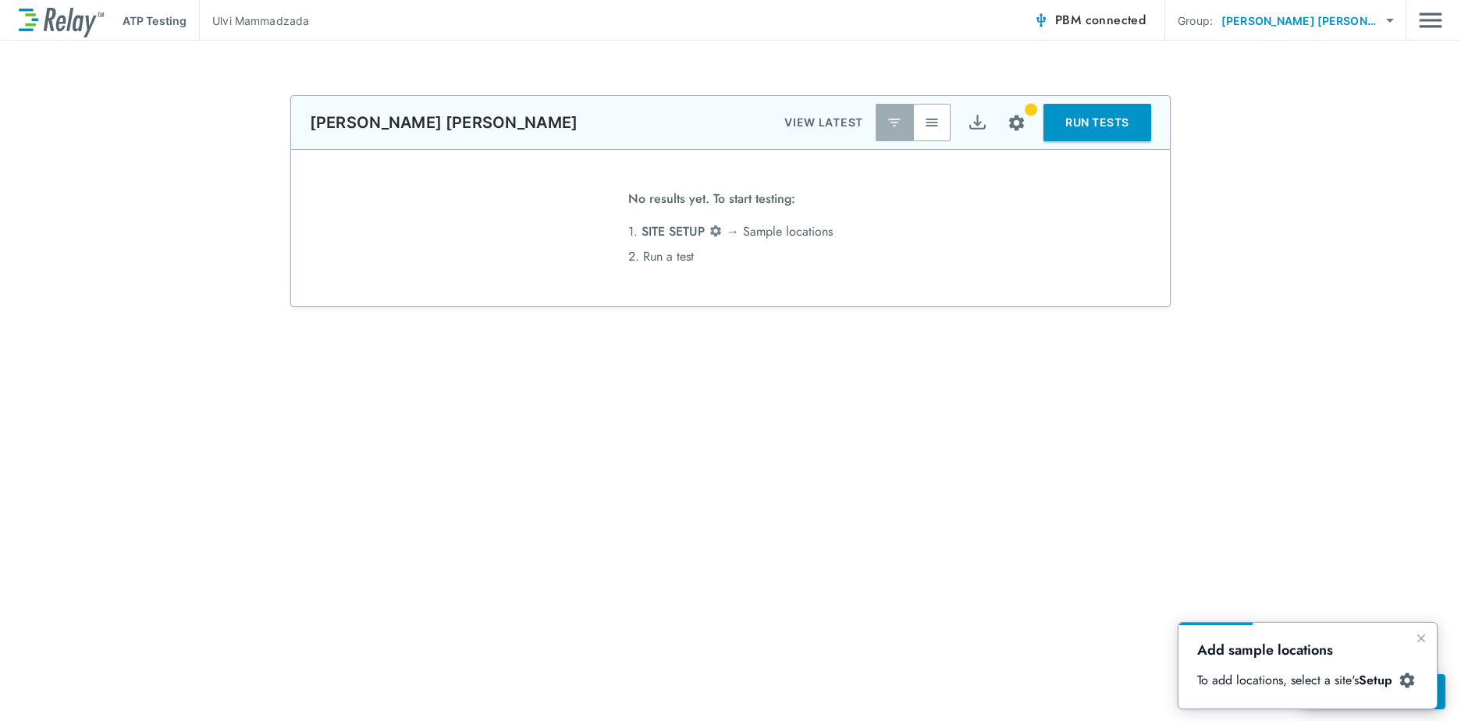
click at [1399, 678] on img at bounding box center [1408, 681] width 18 height 18
drag, startPoint x: 1367, startPoint y: 676, endPoint x: 1357, endPoint y: 677, distance: 9.5
click at [1357, 677] on p "To add locations, select a site's Setup" at bounding box center [1300, 680] width 206 height 17
drag, startPoint x: 1357, startPoint y: 677, endPoint x: 1302, endPoint y: 678, distance: 55.4
click at [1302, 678] on p "To add locations, select a site's Setup" at bounding box center [1300, 680] width 206 height 17
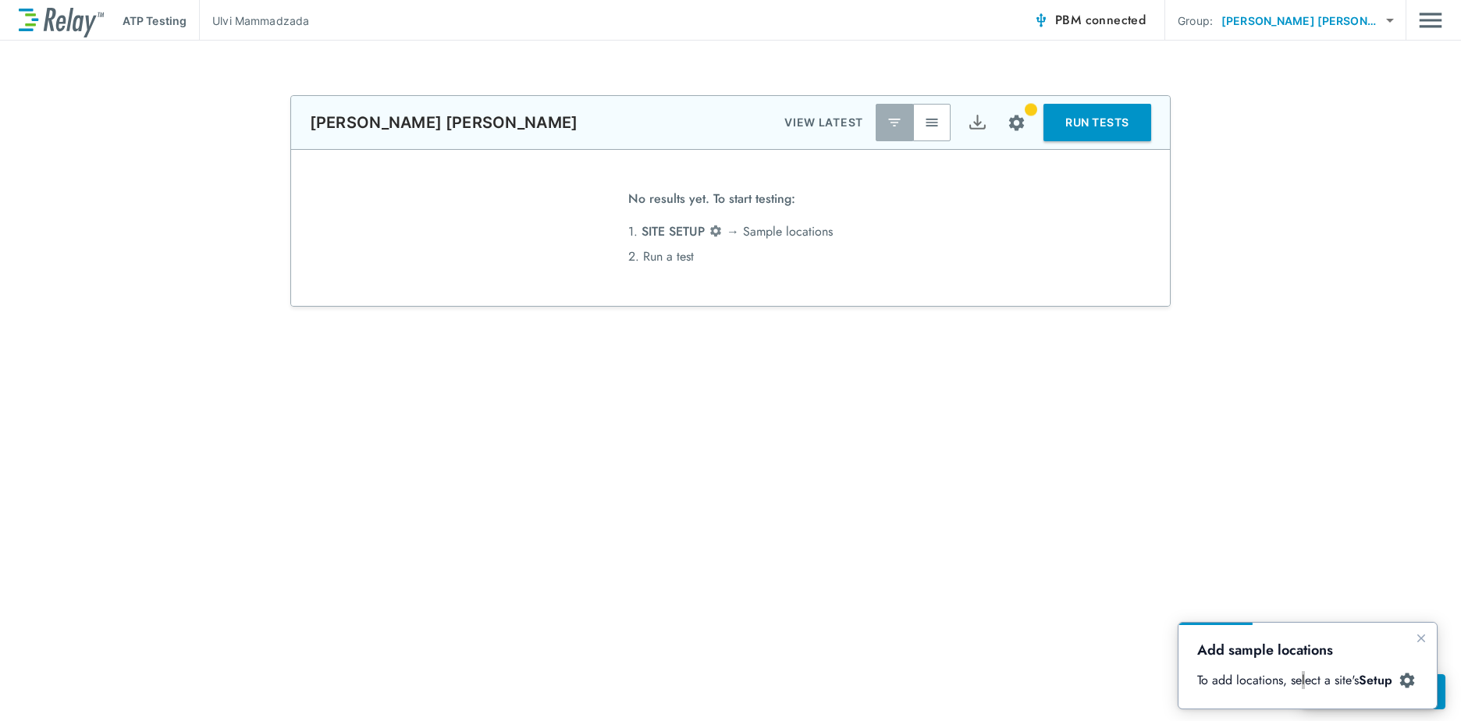
drag, startPoint x: 123, startPoint y: 55, endPoint x: 1129, endPoint y: 552, distance: 1121.9
click at [1129, 552] on div "**********" at bounding box center [730, 381] width 1461 height 681
click at [1081, 123] on button "RUN TESTS" at bounding box center [1098, 122] width 108 height 37
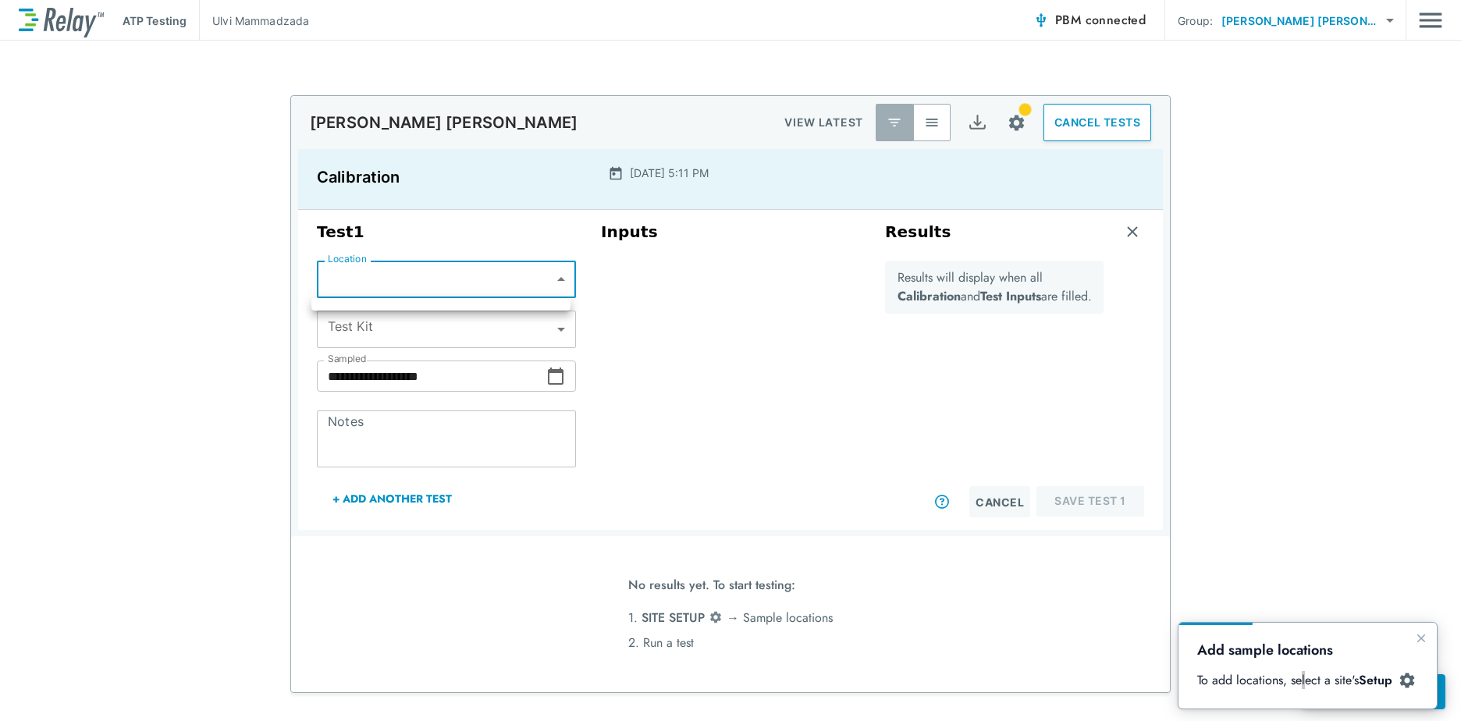
click at [560, 278] on body "**********" at bounding box center [730, 360] width 1461 height 721
click at [560, 278] on div at bounding box center [730, 360] width 1461 height 721
click at [560, 278] on body "**********" at bounding box center [730, 360] width 1461 height 721
click at [560, 278] on div at bounding box center [730, 360] width 1461 height 721
click at [1016, 130] on img "Site setup" at bounding box center [1017, 123] width 20 height 20
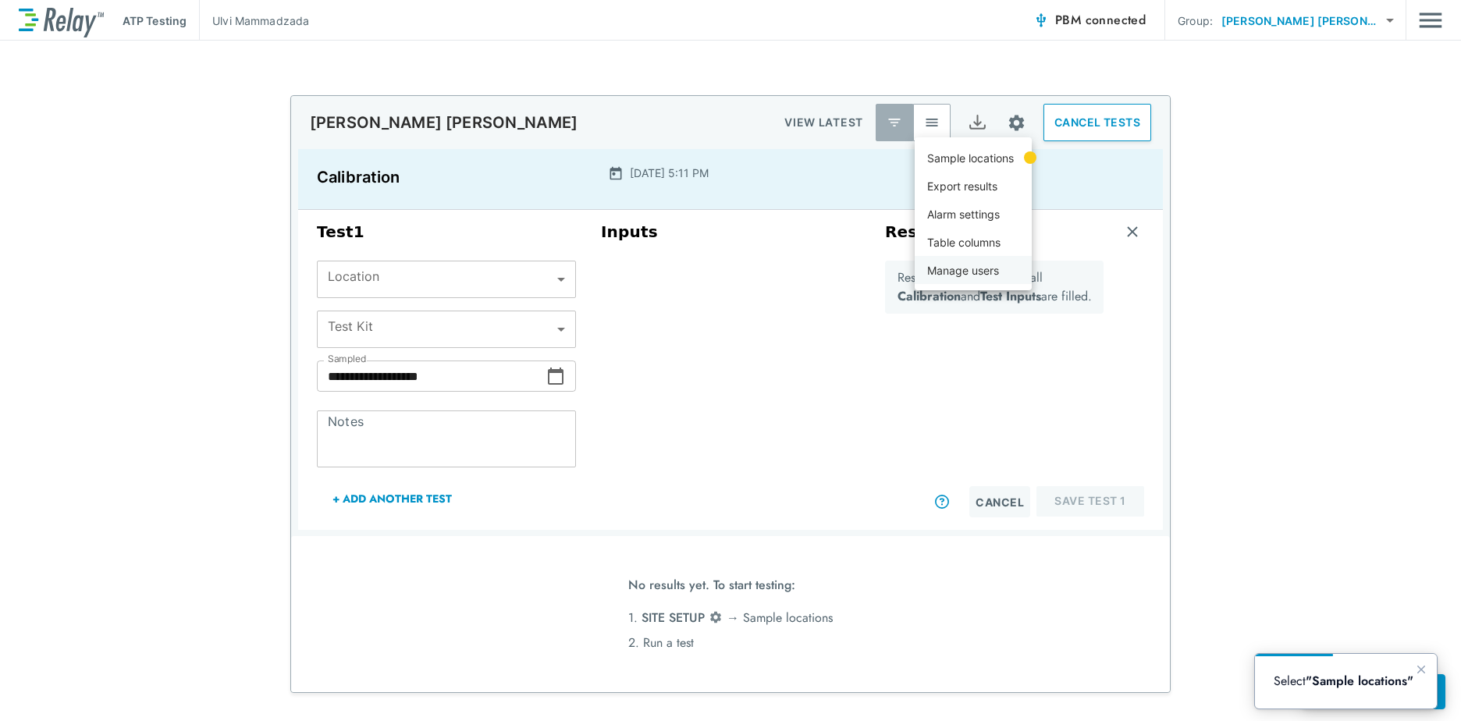
click at [966, 267] on p "Manage users" at bounding box center [963, 270] width 72 height 16
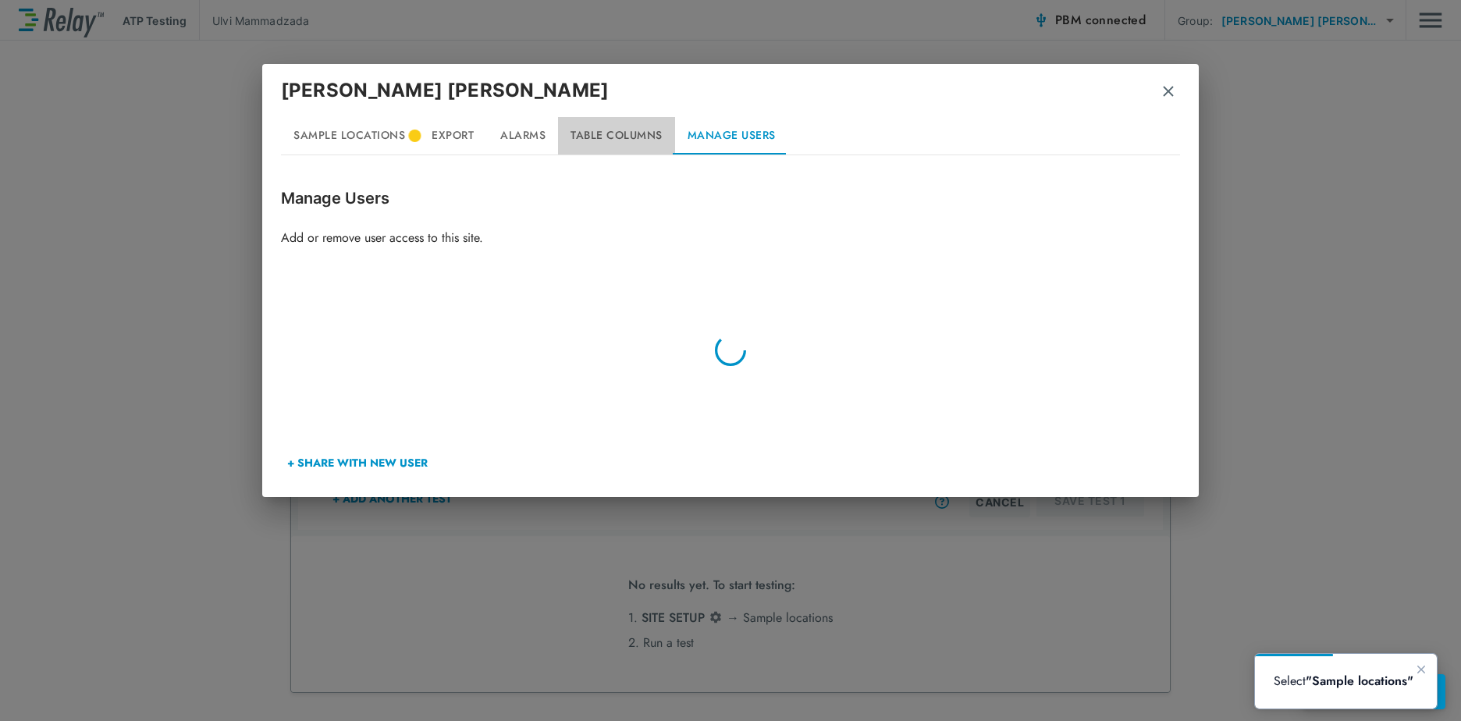
click at [610, 129] on button "Table Columns" at bounding box center [616, 135] width 117 height 37
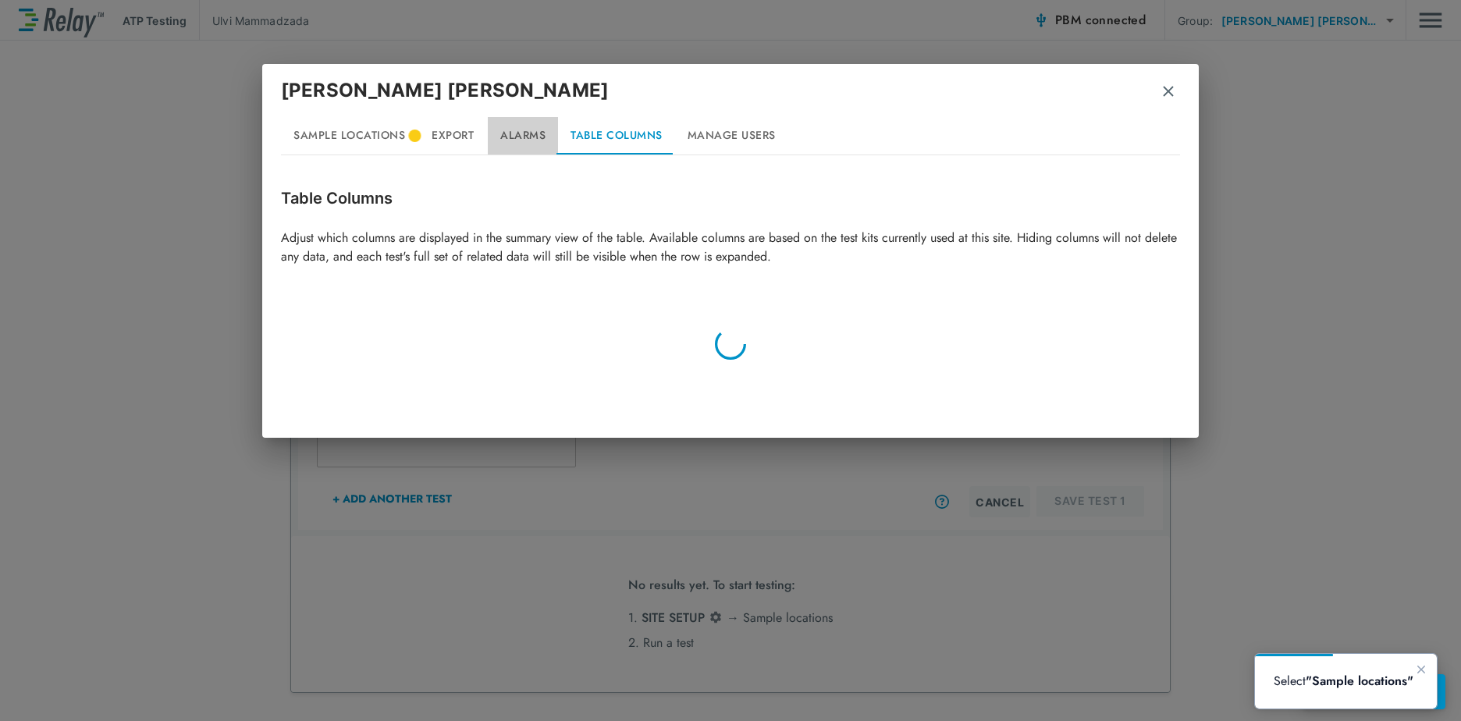
drag, startPoint x: 525, startPoint y: 129, endPoint x: 484, endPoint y: 135, distance: 41.8
click at [524, 129] on button "Alarms" at bounding box center [523, 135] width 70 height 37
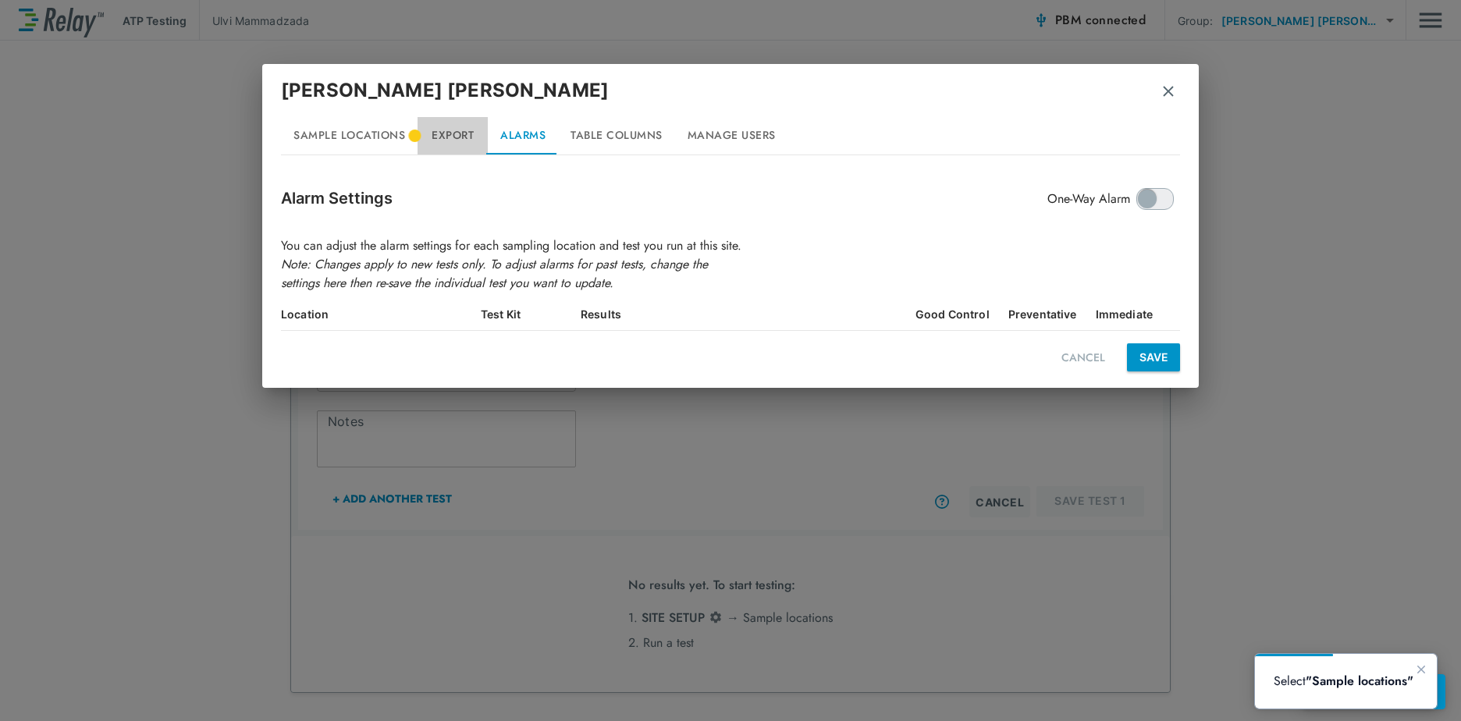
click at [458, 135] on button "Export" at bounding box center [453, 135] width 70 height 37
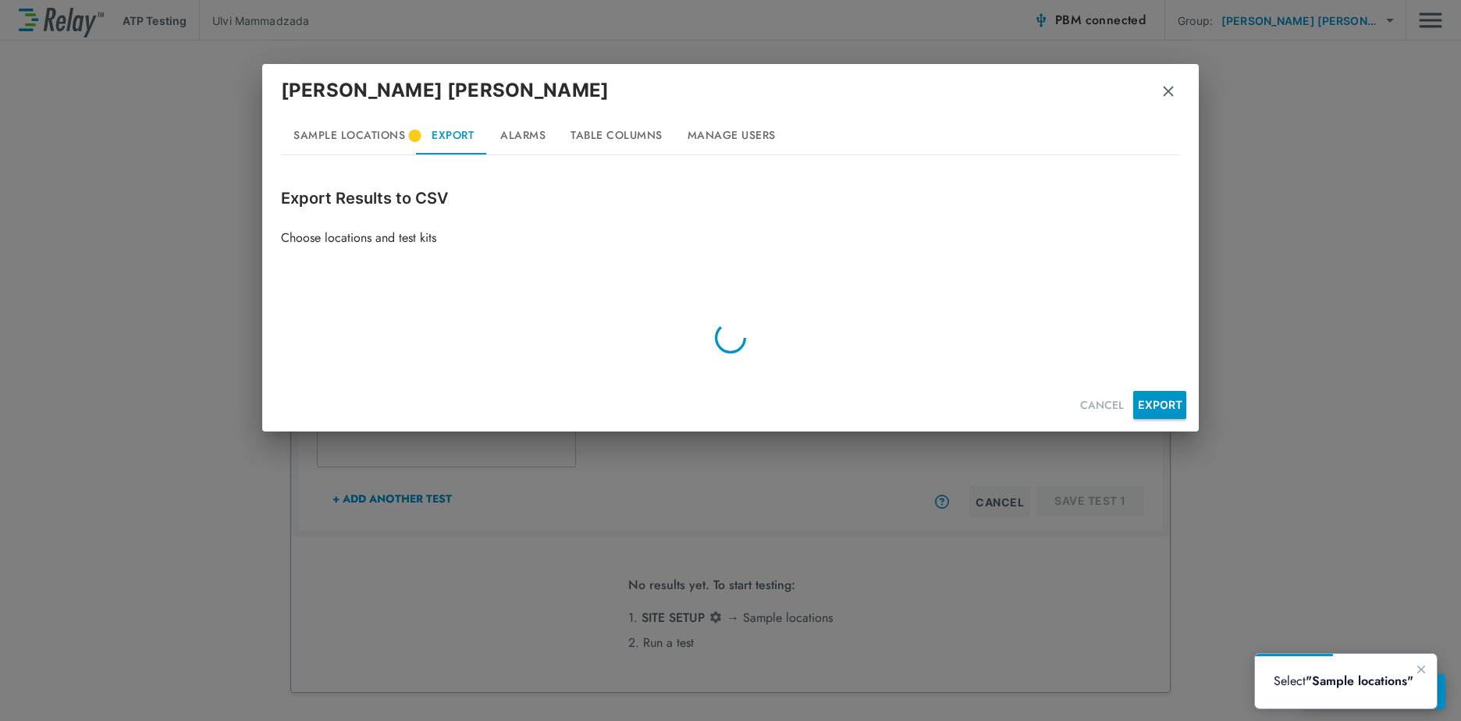
click at [379, 142] on button "Sample Locations" at bounding box center [349, 135] width 137 height 37
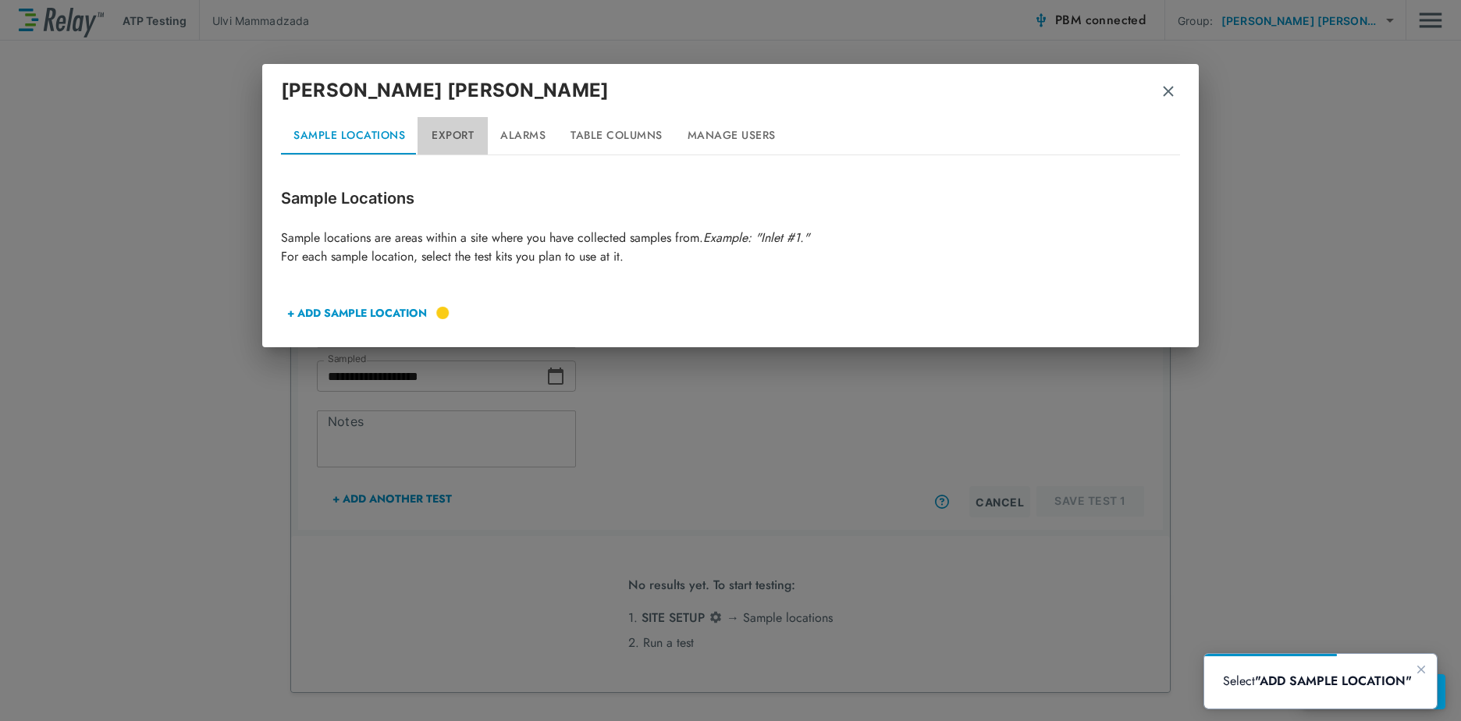
click at [448, 130] on button "Export" at bounding box center [453, 135] width 70 height 37
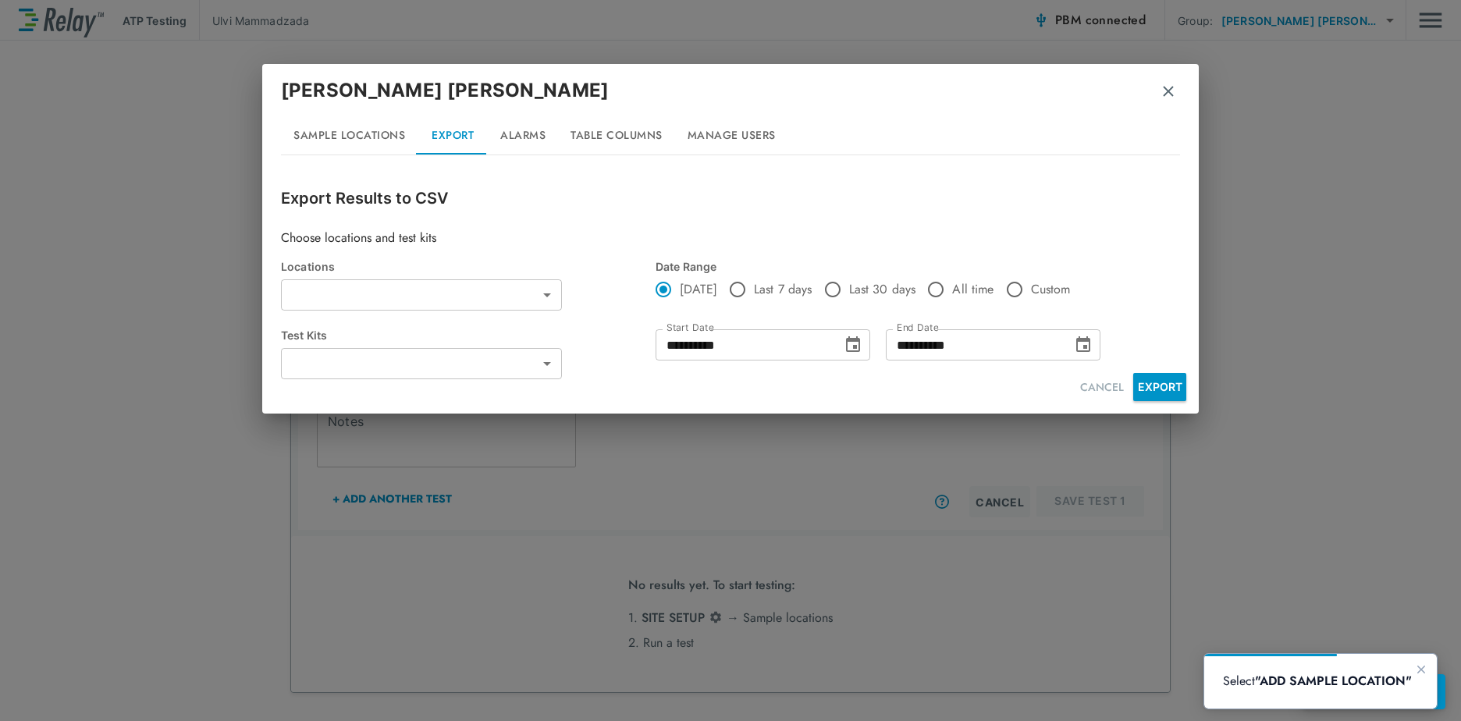
click at [521, 132] on button "Alarms" at bounding box center [523, 135] width 70 height 37
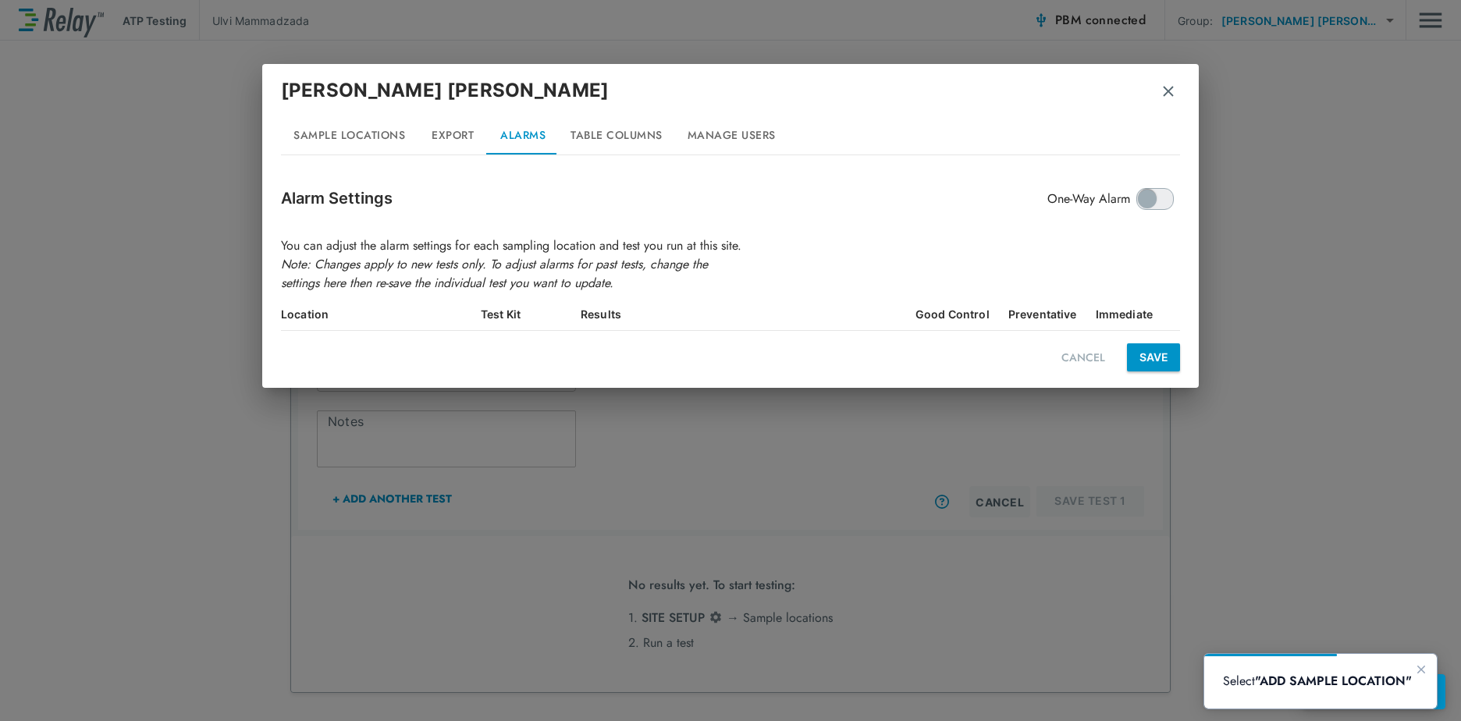
click at [601, 132] on button "Table Columns" at bounding box center [616, 135] width 117 height 37
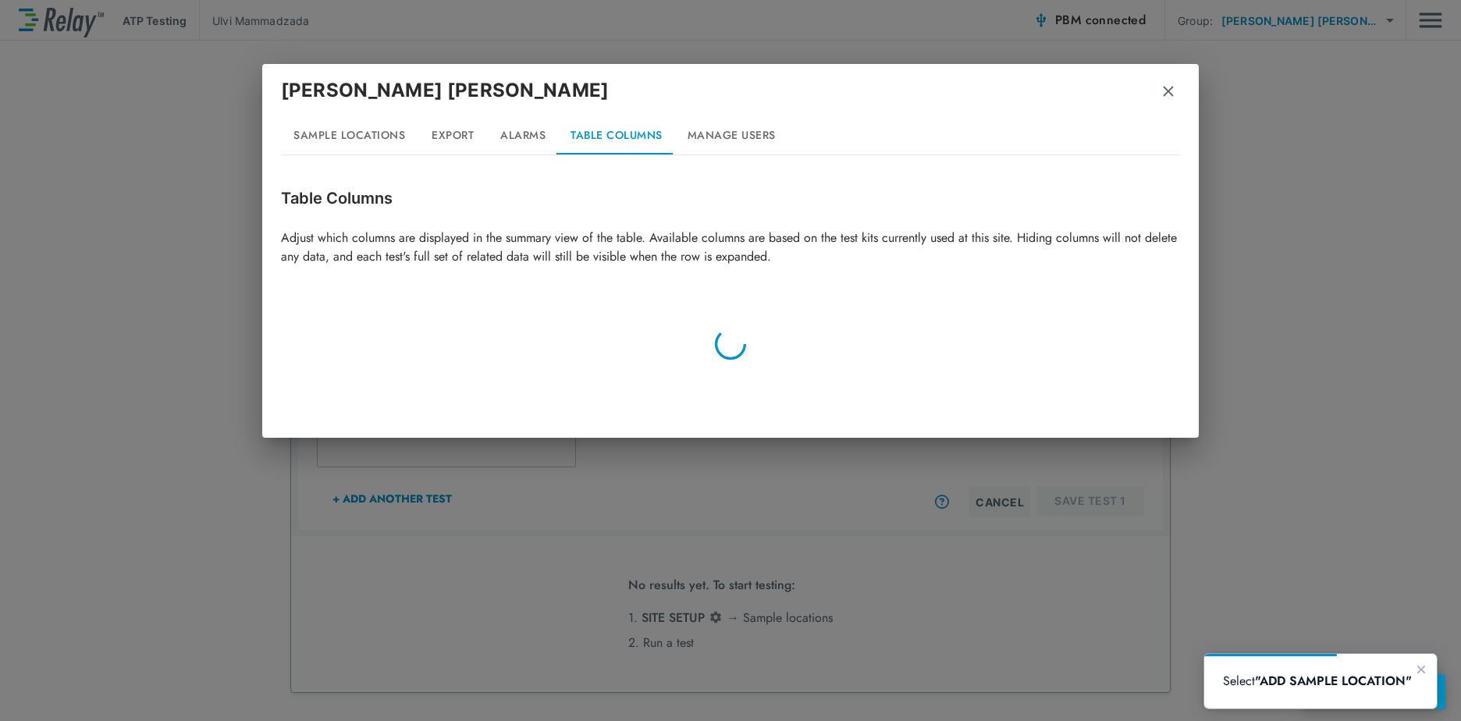
click at [699, 125] on button "Manage Users" at bounding box center [731, 135] width 113 height 37
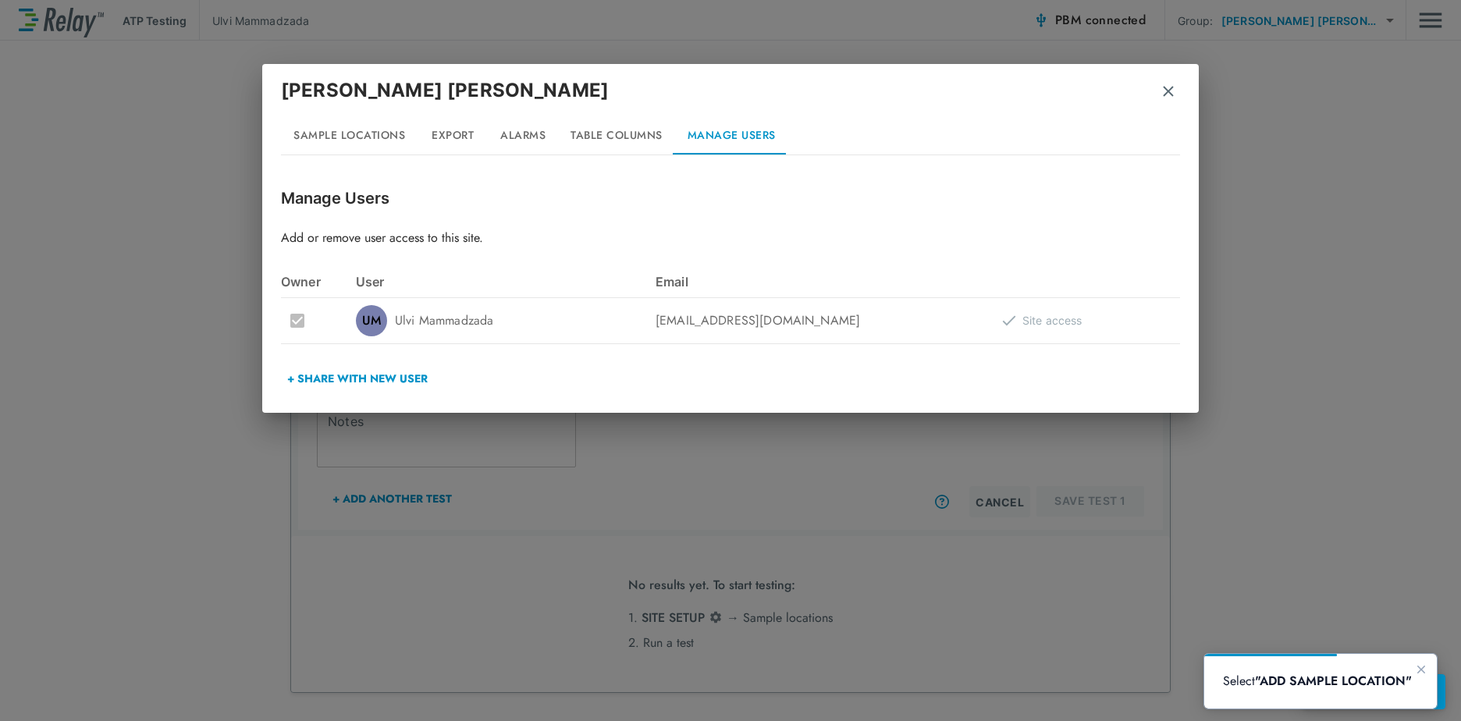
click at [718, 328] on div "[EMAIL_ADDRESS][DOMAIN_NAME]" at bounding box center [806, 320] width 300 height 19
click at [557, 328] on div "UM Ulvi Mammadzada" at bounding box center [506, 320] width 300 height 31
click at [1167, 88] on img "button" at bounding box center [1169, 92] width 16 height 16
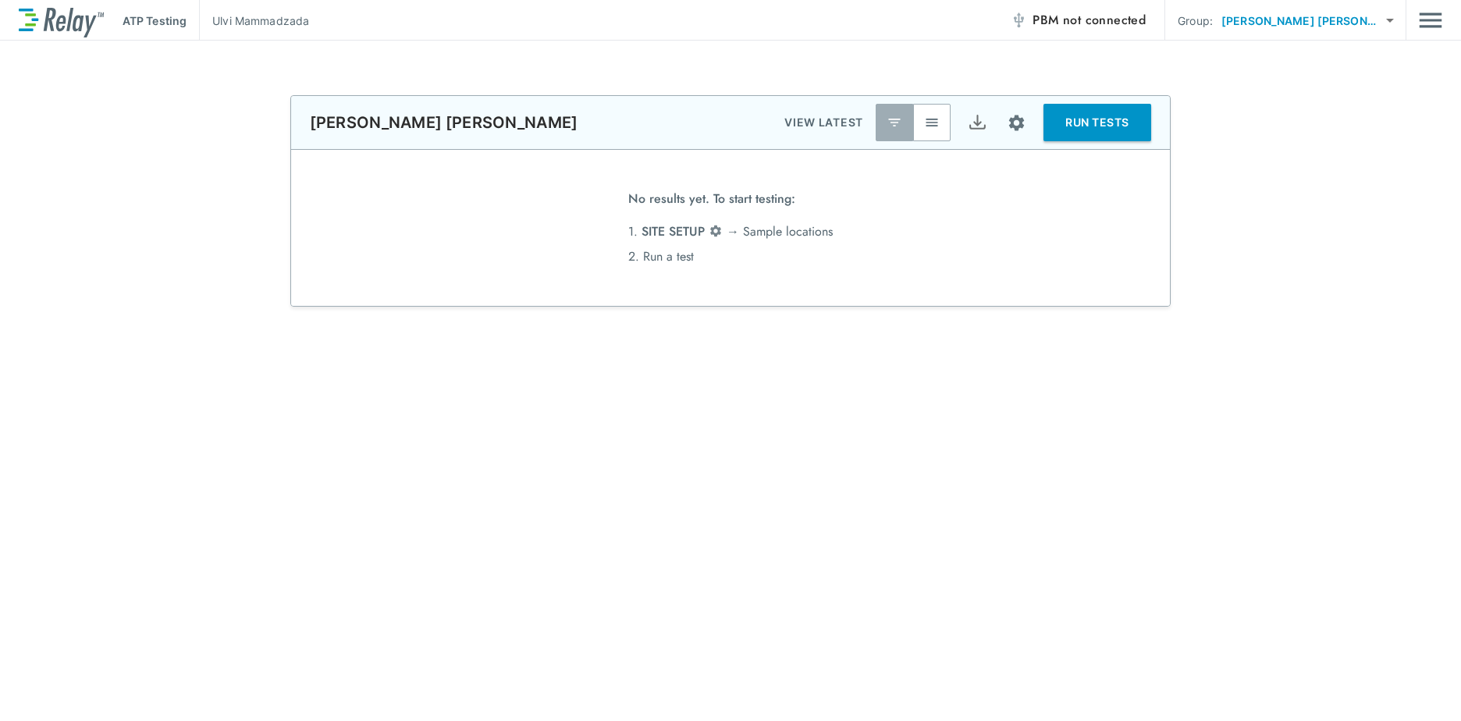
click at [1146, 24] on span "not connected" at bounding box center [1104, 20] width 83 height 18
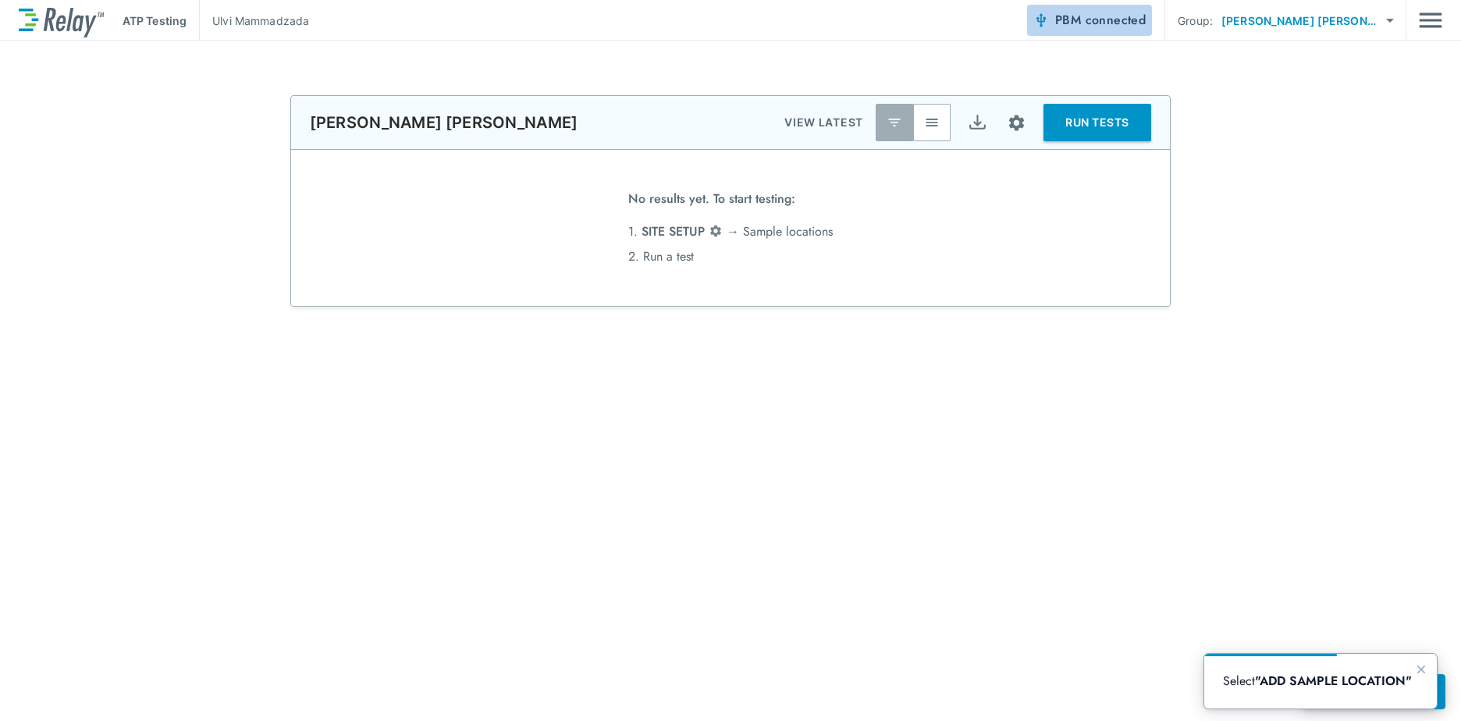
click at [1147, 22] on span "connected" at bounding box center [1116, 20] width 61 height 18
click at [1147, 18] on span "connected" at bounding box center [1116, 20] width 61 height 18
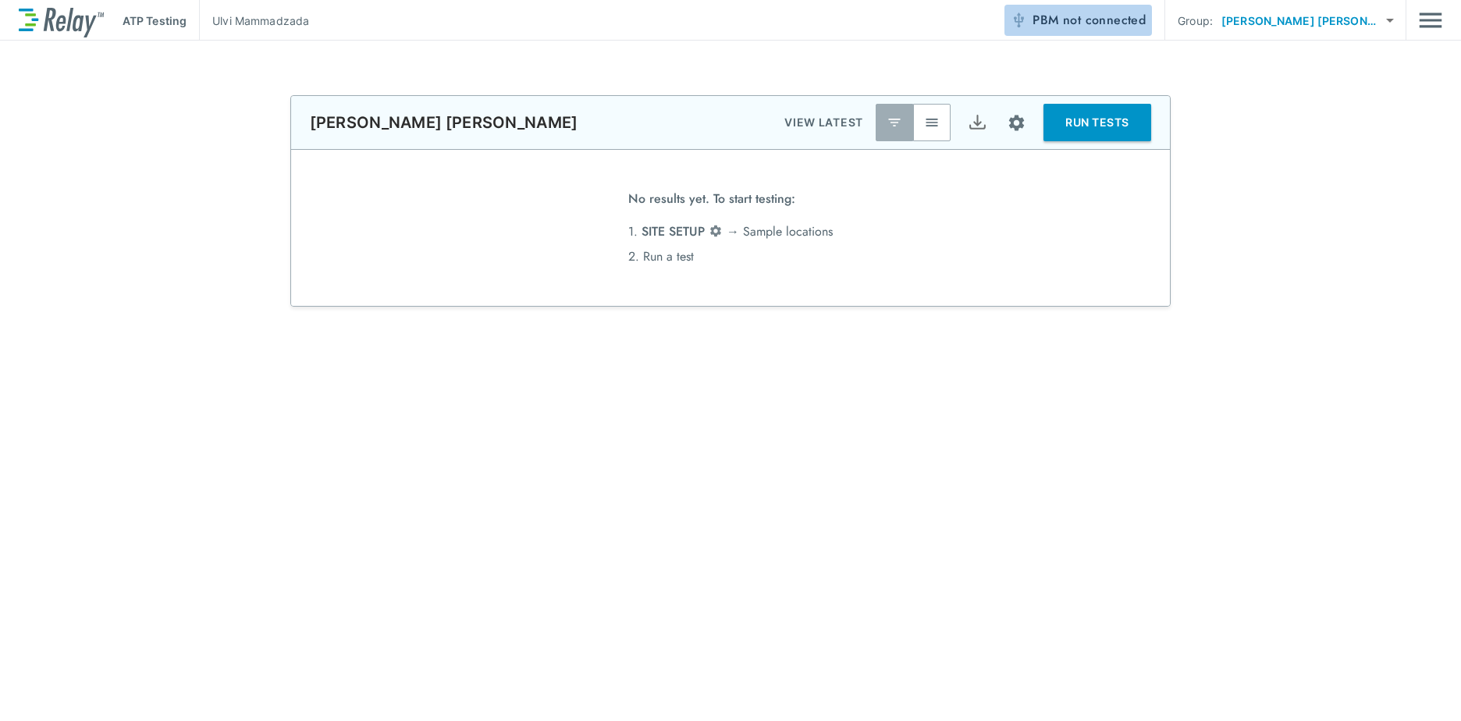
click at [1146, 23] on span "not connected" at bounding box center [1104, 20] width 83 height 18
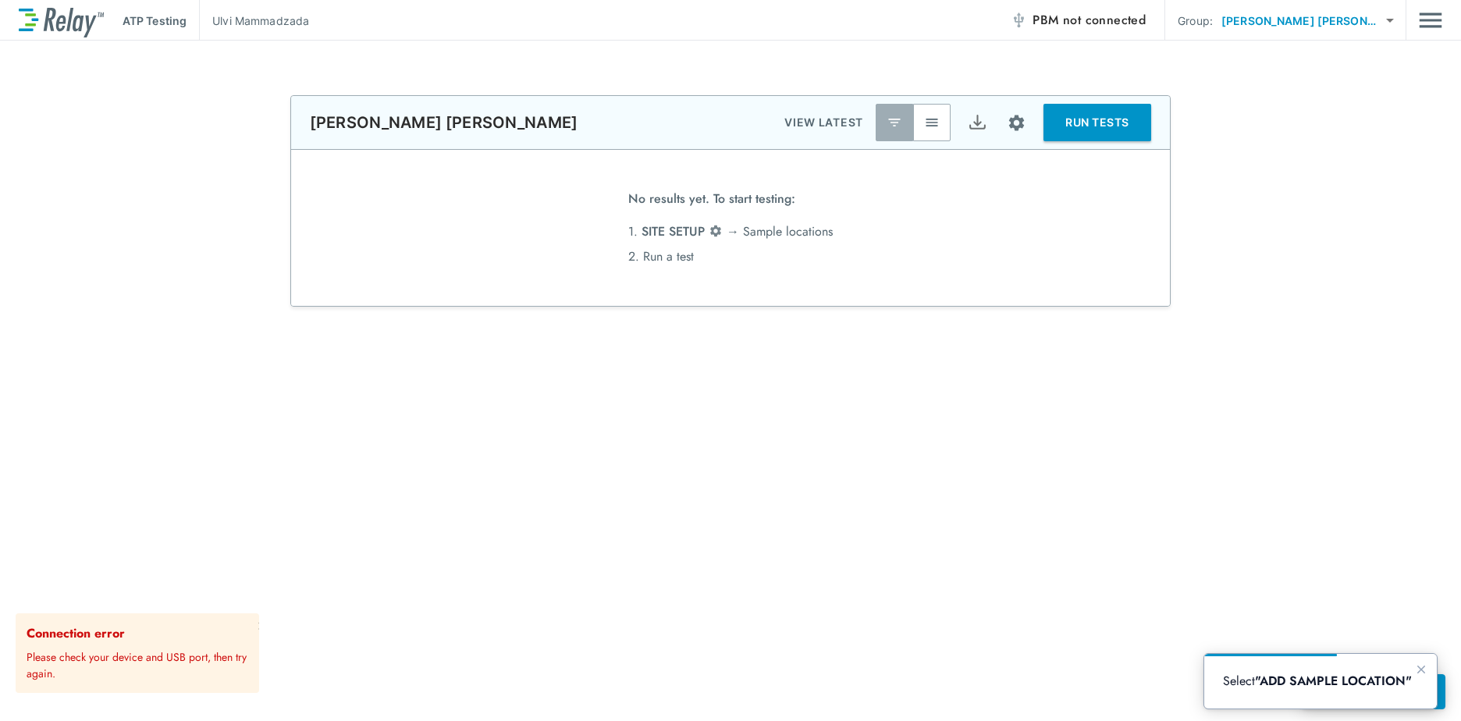
drag, startPoint x: 1122, startPoint y: 22, endPoint x: 1090, endPoint y: 30, distance: 32.9
click at [1083, 49] on div "**********" at bounding box center [730, 381] width 1461 height 681
click at [1129, 10] on span "PBM not connected" at bounding box center [1089, 20] width 113 height 22
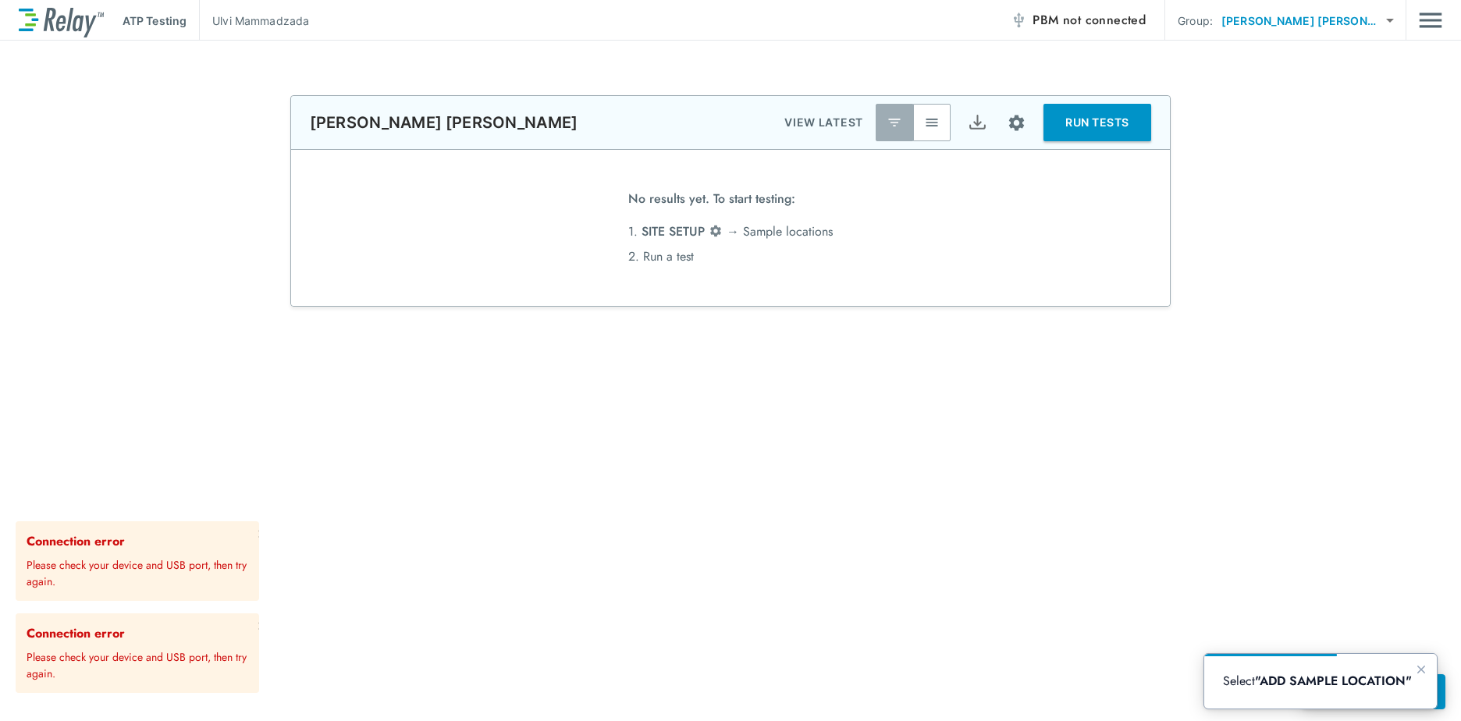
click at [1116, 25] on span "PBM not connected" at bounding box center [1089, 20] width 113 height 22
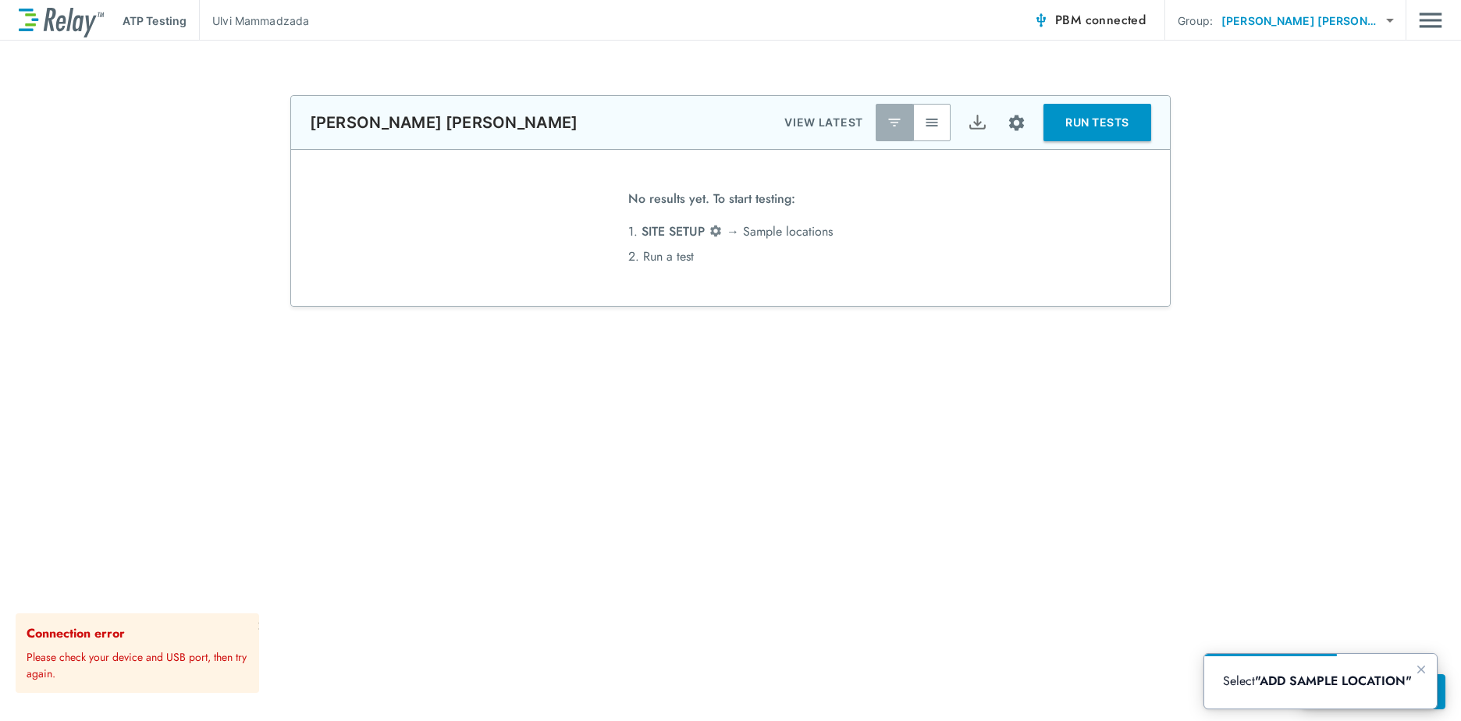
click at [170, 681] on p "Please check your device and USB port, then try again." at bounding box center [140, 662] width 226 height 39
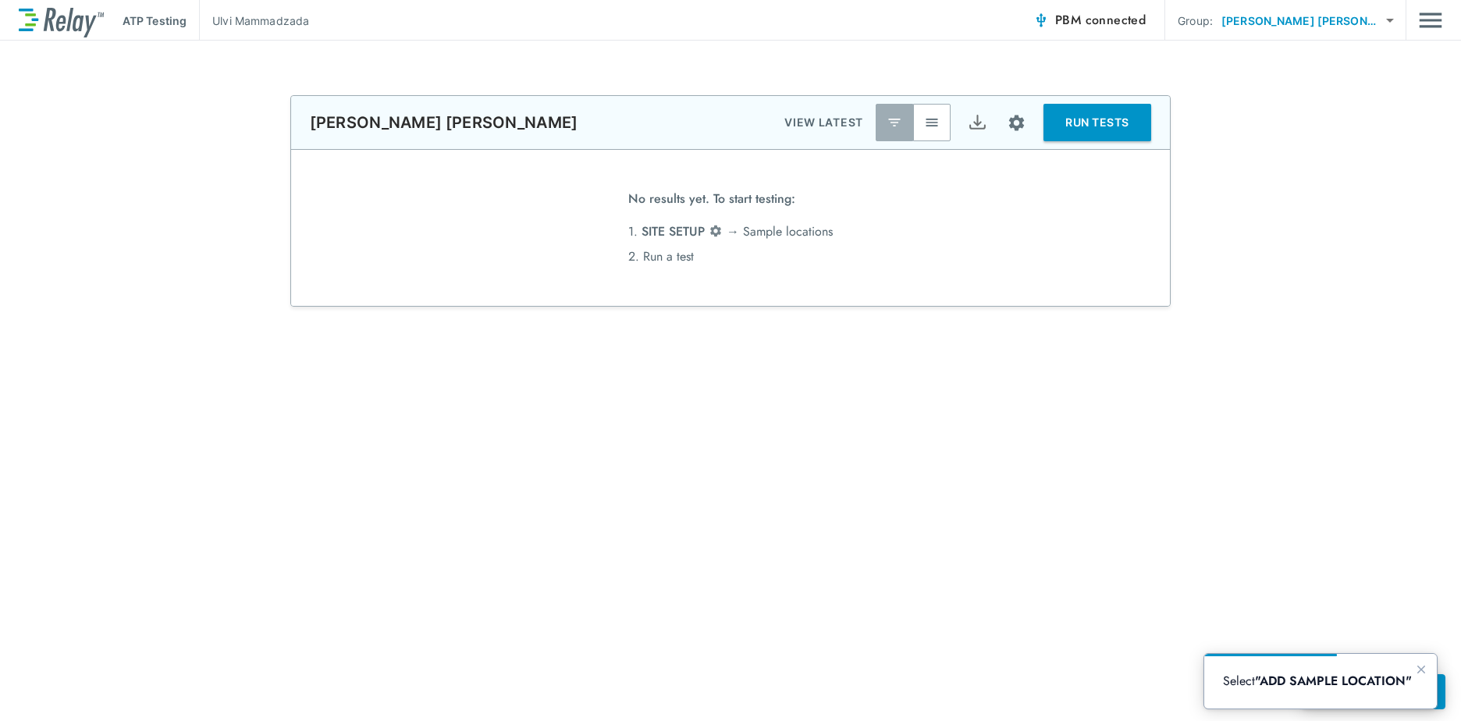
click at [1115, 129] on button "RUN TESTS" at bounding box center [1098, 122] width 108 height 37
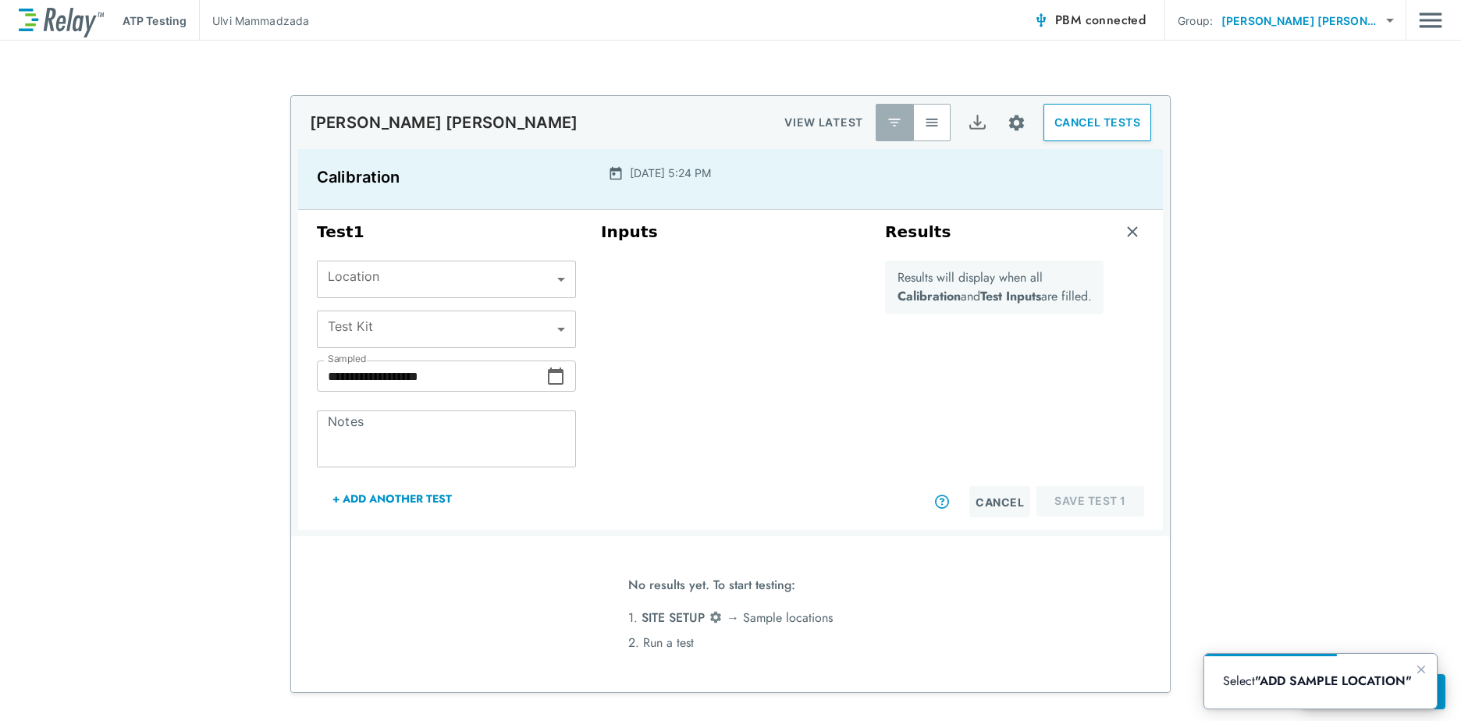
click at [539, 292] on body "**********" at bounding box center [730, 360] width 1461 height 721
click at [473, 304] on ul at bounding box center [440, 304] width 259 height 12
click at [461, 333] on div at bounding box center [730, 360] width 1461 height 721
click at [547, 327] on body "**********" at bounding box center [730, 360] width 1461 height 721
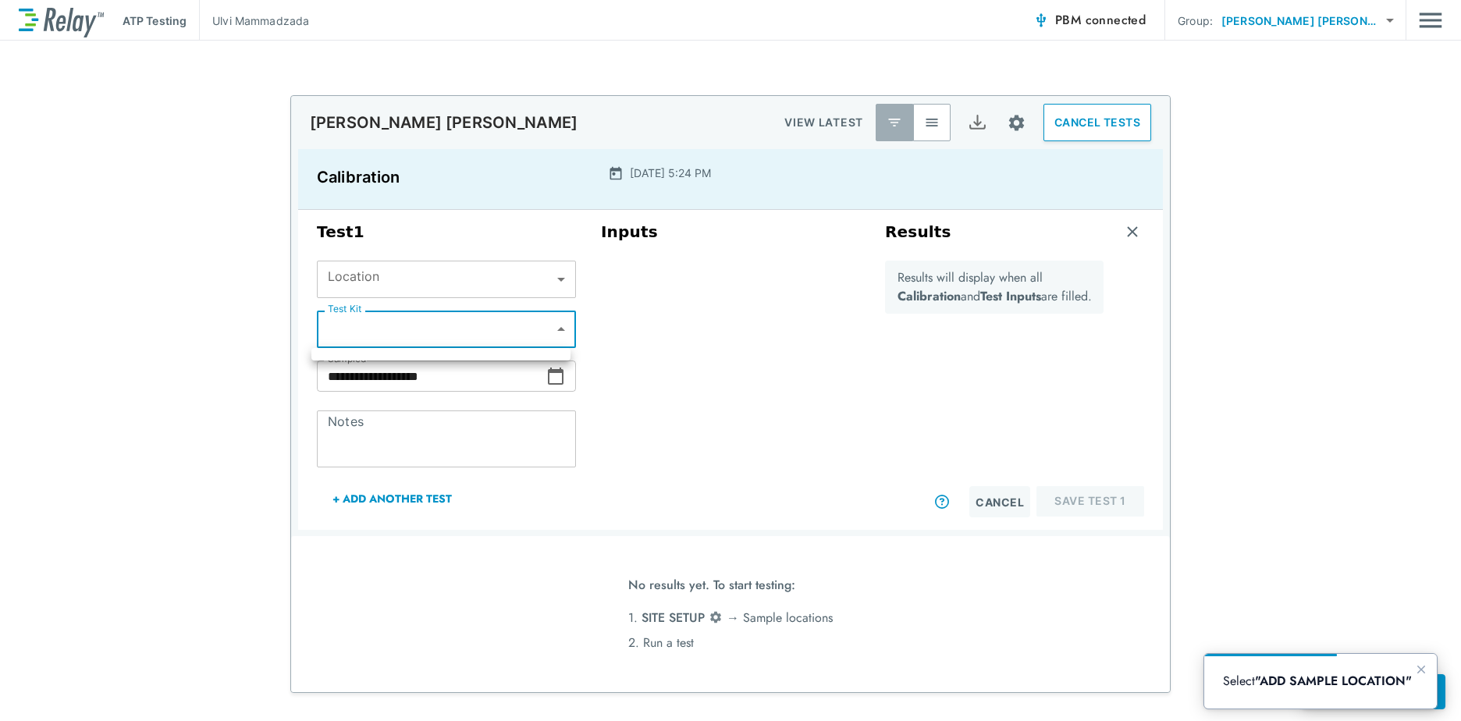
click at [529, 355] on ul at bounding box center [440, 354] width 259 height 12
click at [517, 421] on div at bounding box center [730, 360] width 1461 height 721
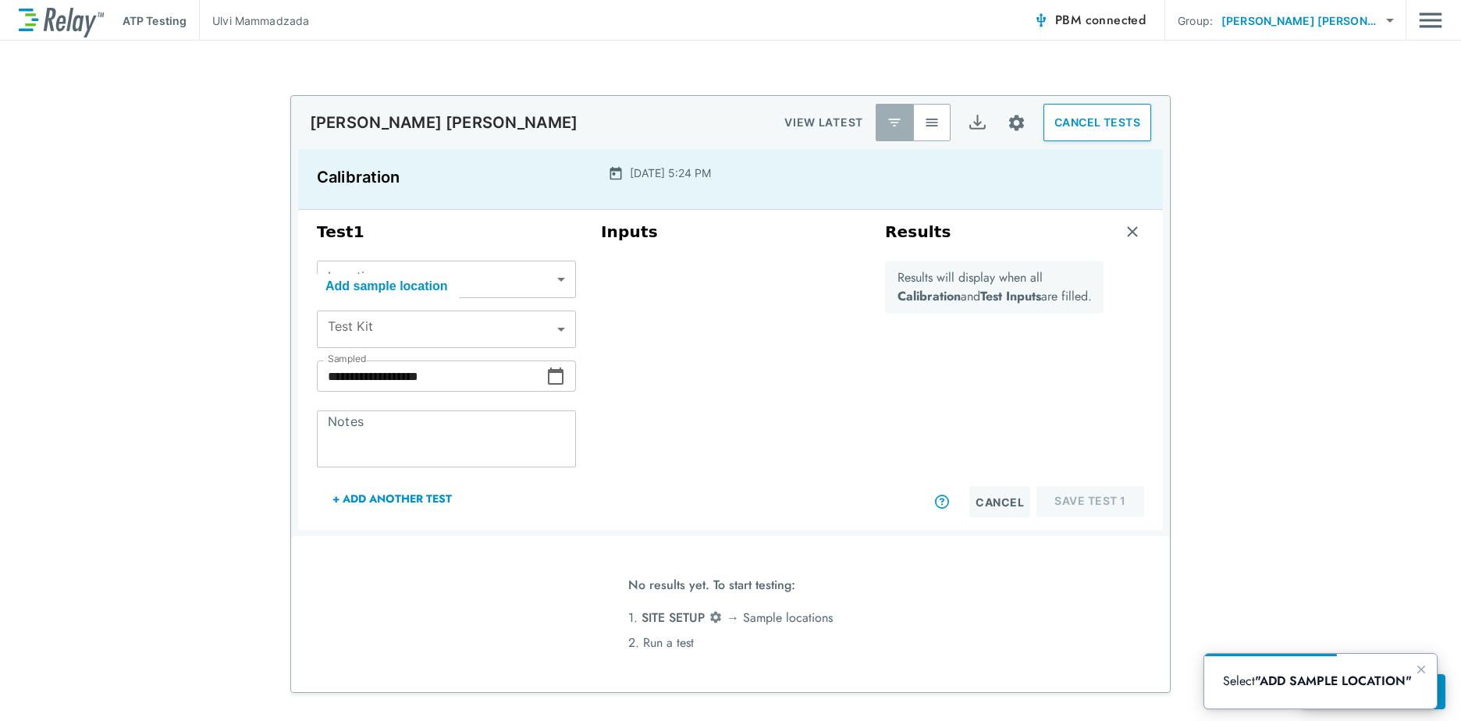
click at [637, 297] on div "Inputs" at bounding box center [731, 370] width 284 height 308
click at [1000, 121] on button "Site setup" at bounding box center [1016, 122] width 41 height 41
click at [980, 172] on li "Export results" at bounding box center [973, 186] width 117 height 28
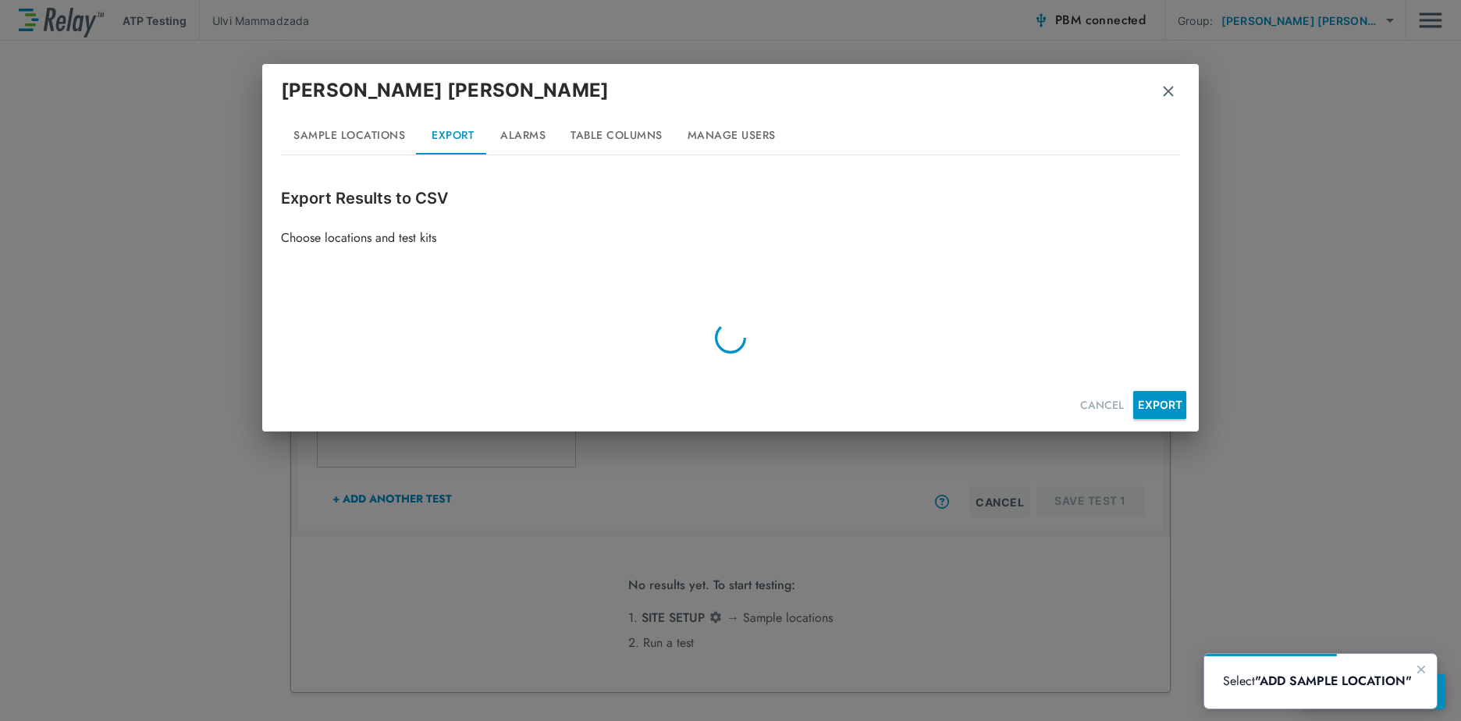
click at [1158, 88] on div "[PERSON_NAME] [PERSON_NAME]" at bounding box center [730, 96] width 899 height 41
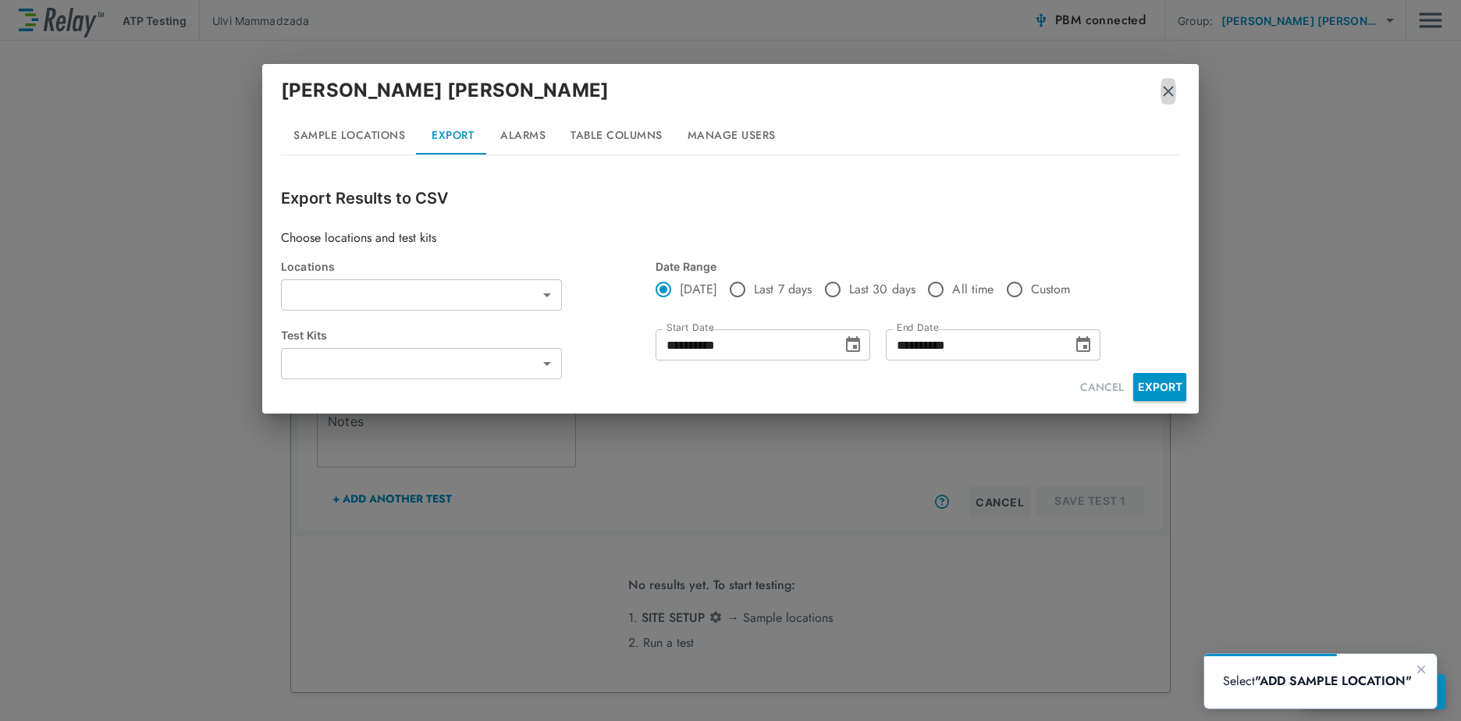
click at [1164, 90] on img "button" at bounding box center [1169, 92] width 16 height 16
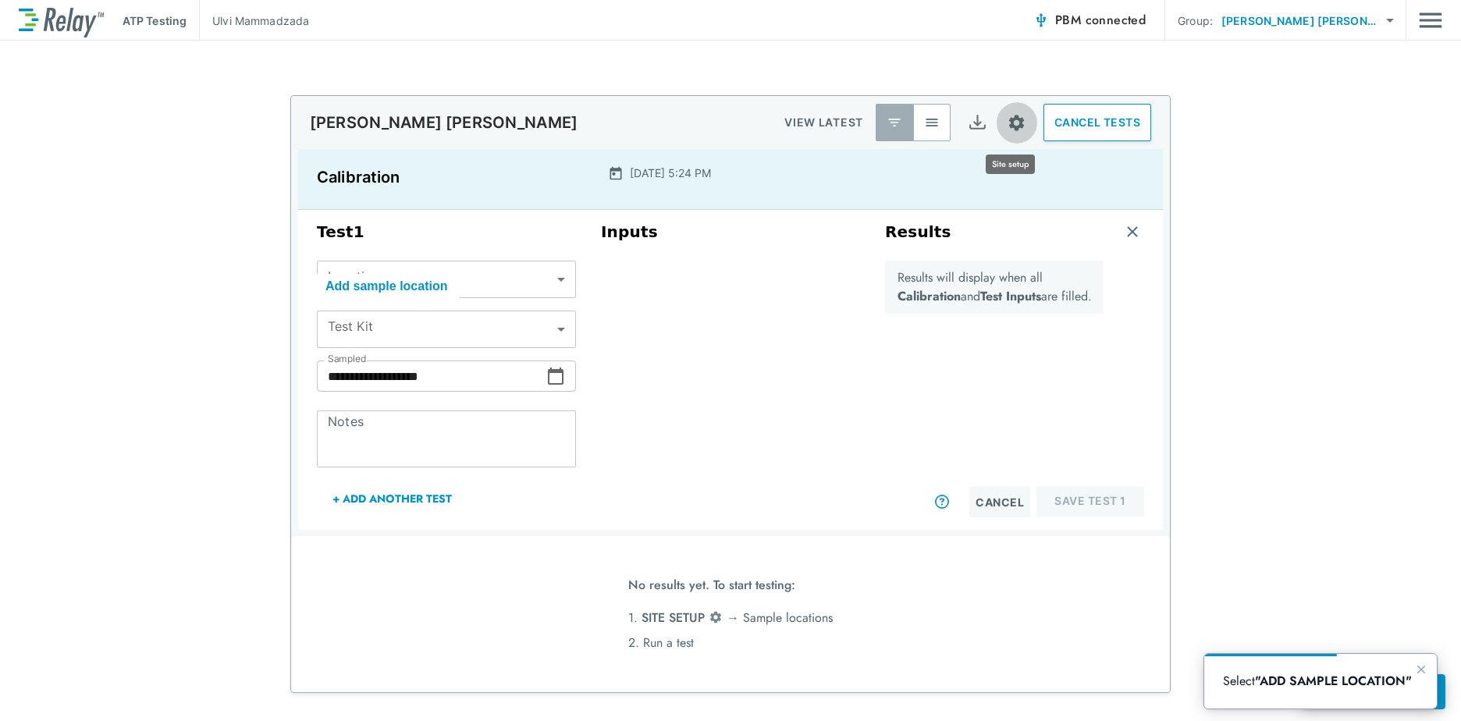
click at [997, 127] on button "Site setup" at bounding box center [1016, 122] width 41 height 41
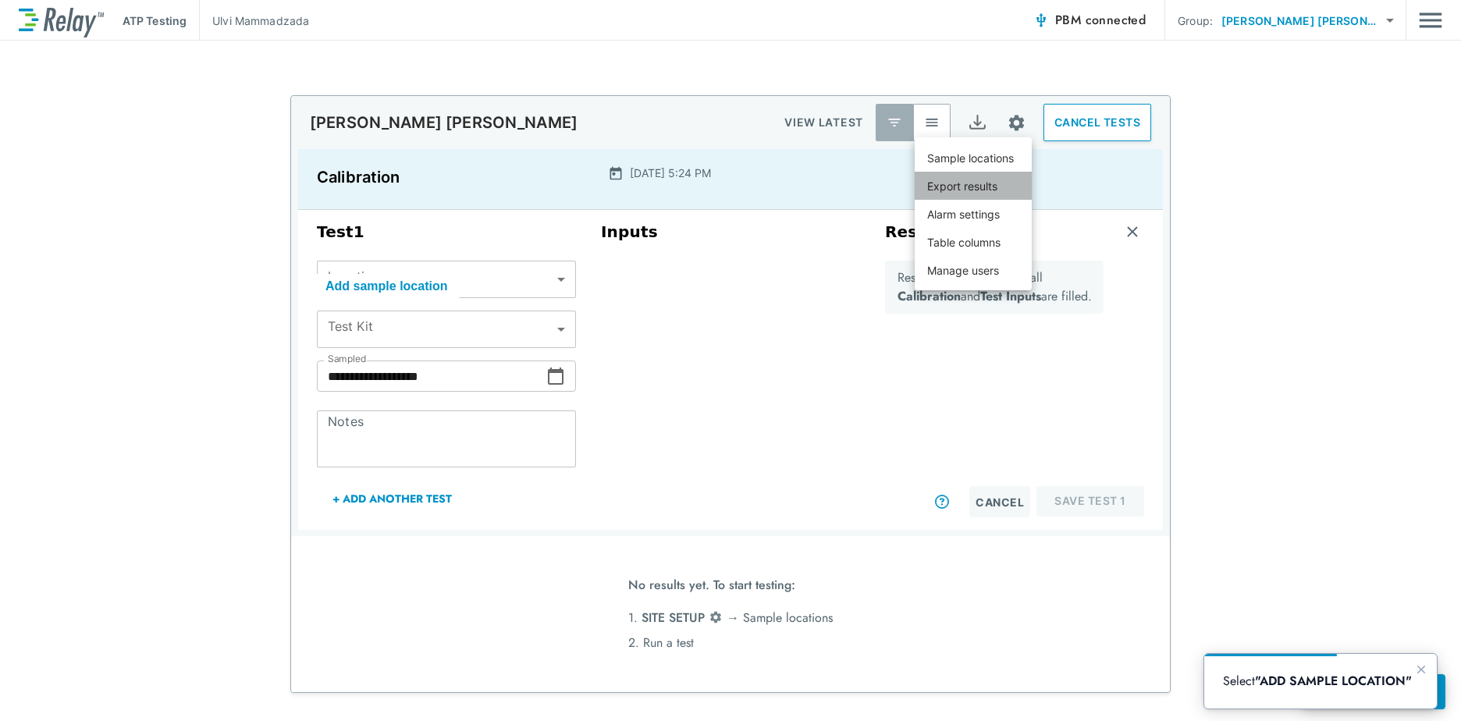
click at [973, 182] on p "Export results" at bounding box center [962, 186] width 70 height 16
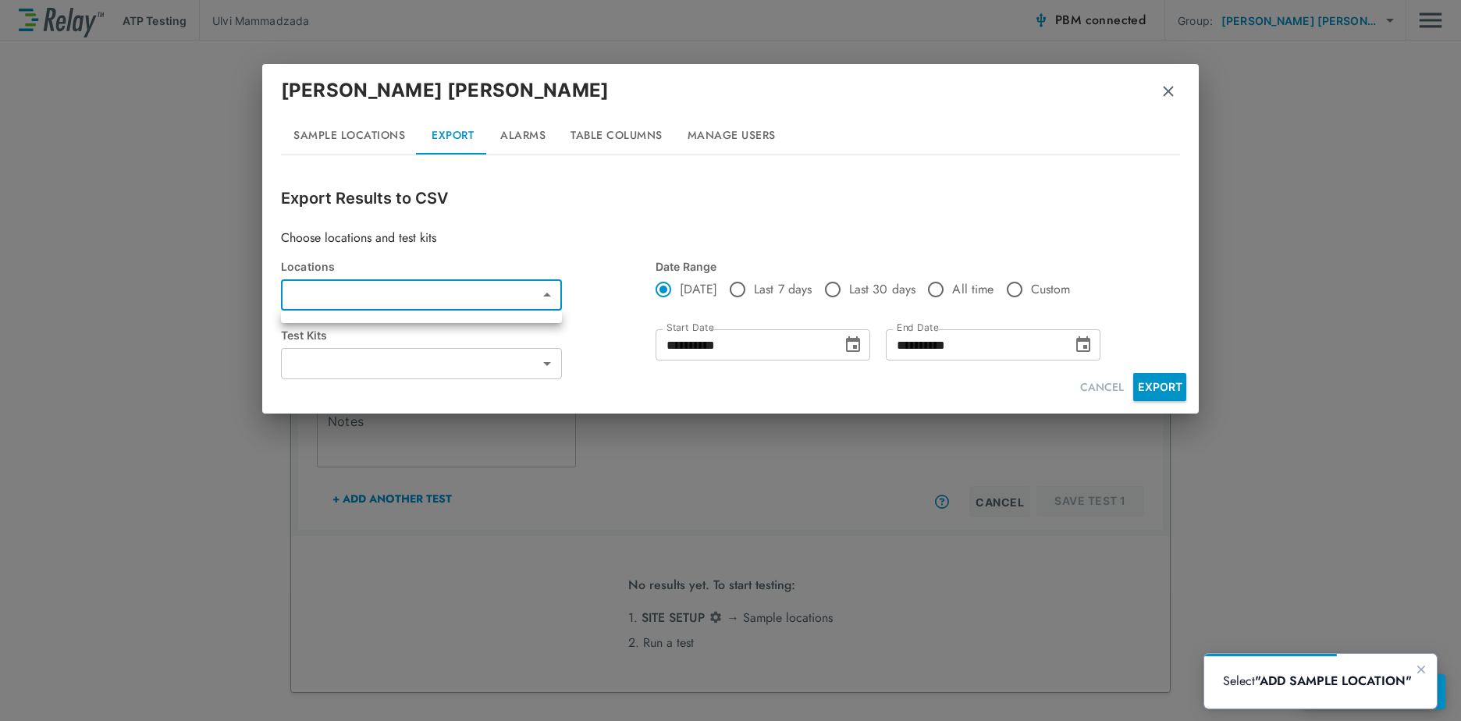
click at [549, 297] on body "**********" at bounding box center [730, 360] width 1461 height 721
click at [549, 297] on div at bounding box center [730, 360] width 1461 height 721
click at [1172, 88] on img "button" at bounding box center [1169, 92] width 16 height 16
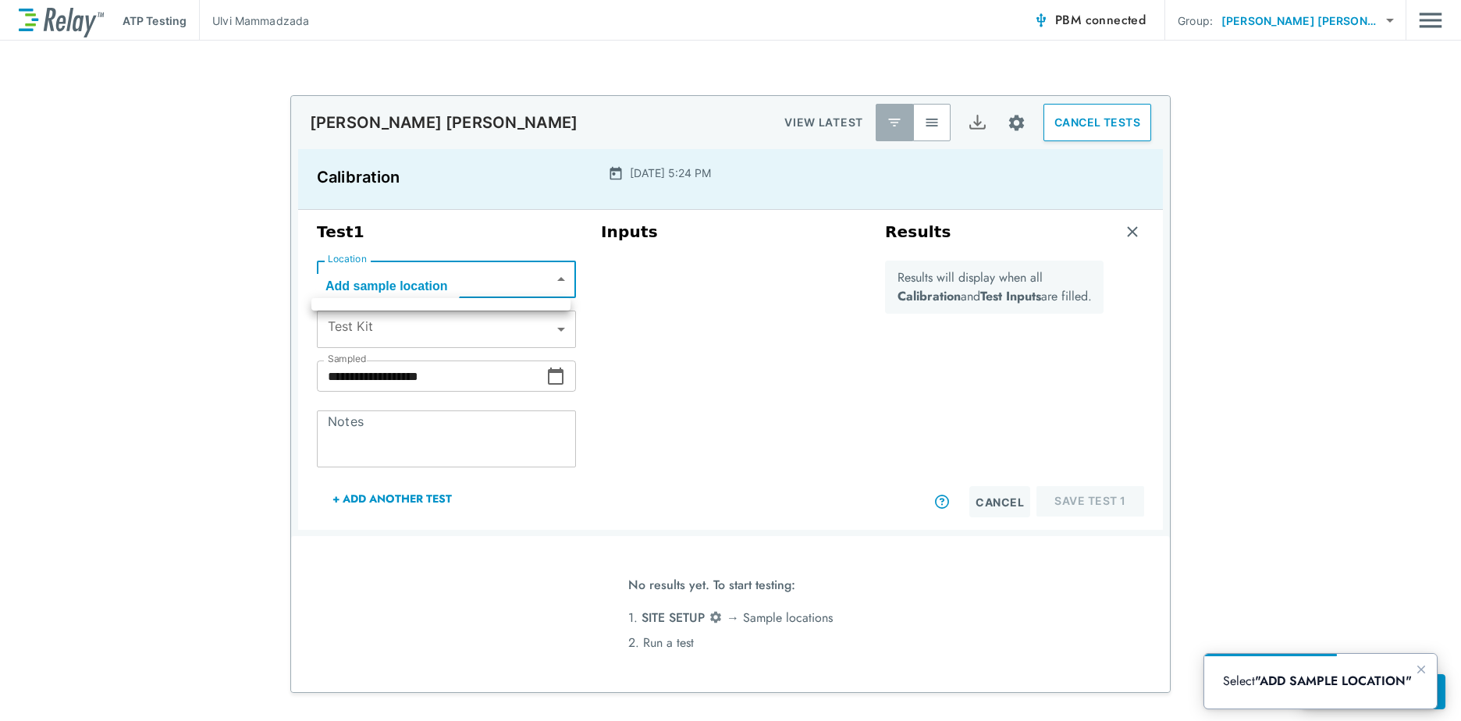
click at [376, 269] on body "**********" at bounding box center [730, 360] width 1461 height 721
click at [378, 270] on div at bounding box center [730, 360] width 1461 height 721
click at [387, 299] on ul at bounding box center [440, 304] width 259 height 12
click at [403, 333] on div at bounding box center [730, 360] width 1461 height 721
click at [783, 333] on div "Inputs" at bounding box center [731, 370] width 284 height 308
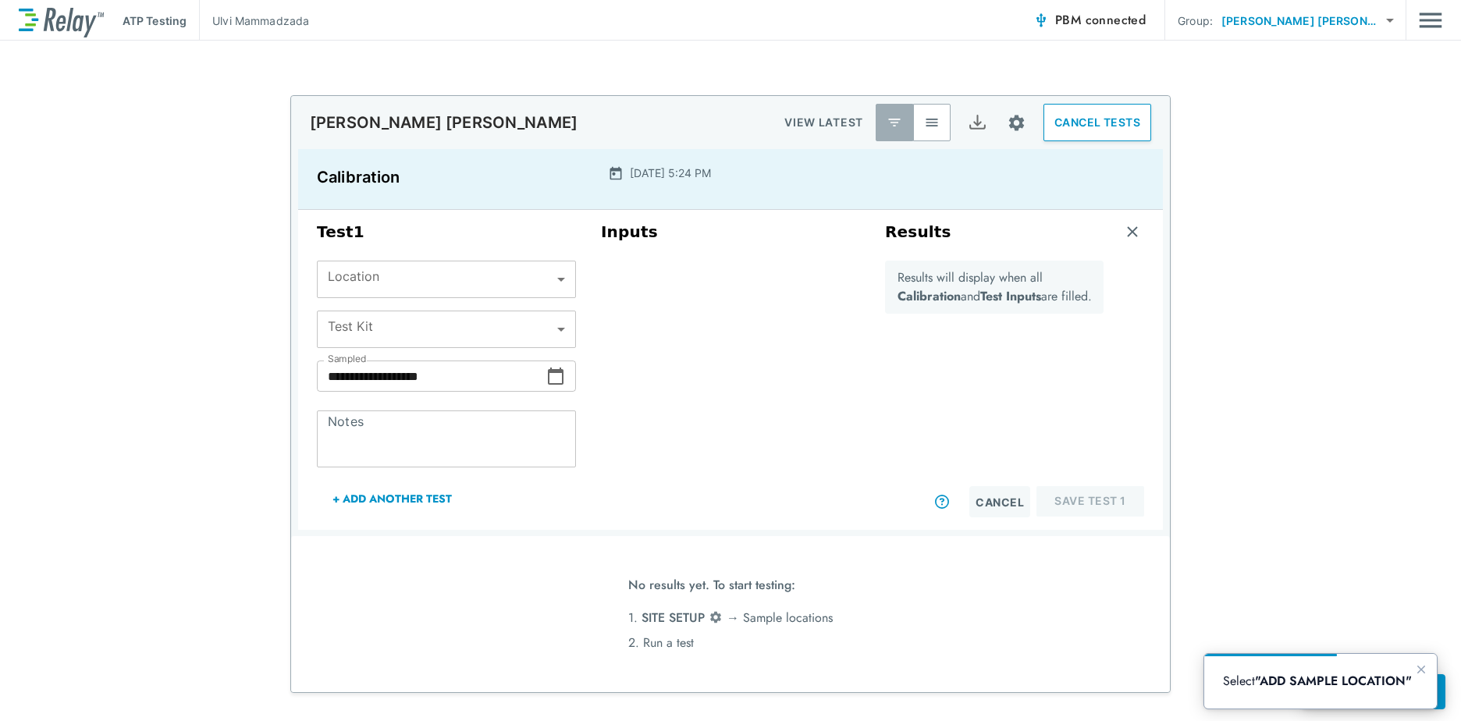
drag, startPoint x: 1027, startPoint y: 308, endPoint x: 1032, endPoint y: 293, distance: 16.3
click at [1028, 308] on div "Results will display when all Calibration and Test Inputs are filled." at bounding box center [994, 287] width 219 height 53
click at [1037, 283] on p "Results will display when all Calibration and Test Inputs are filled." at bounding box center [995, 286] width 194 height 37
click at [1062, 503] on div "Cancel Save Test 1" at bounding box center [1014, 501] width 259 height 31
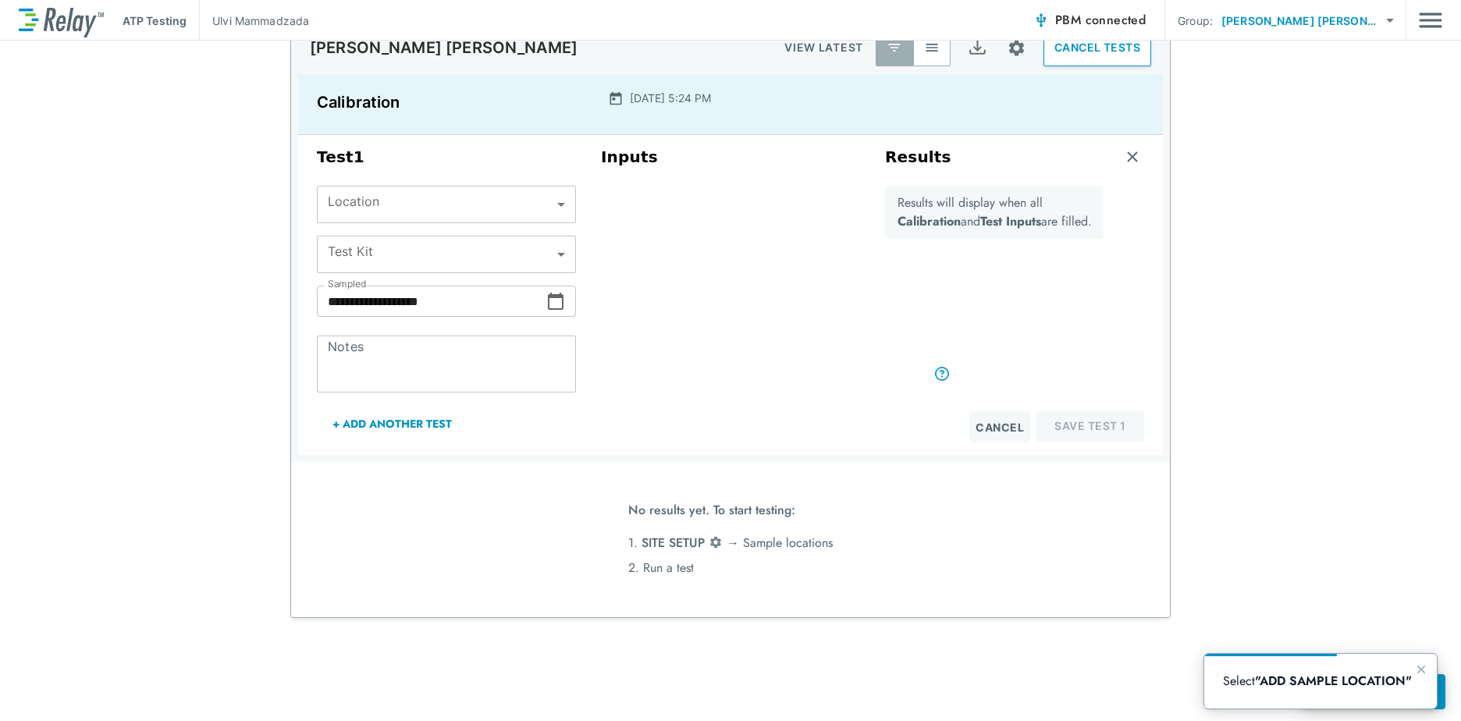
scroll to position [128, 0]
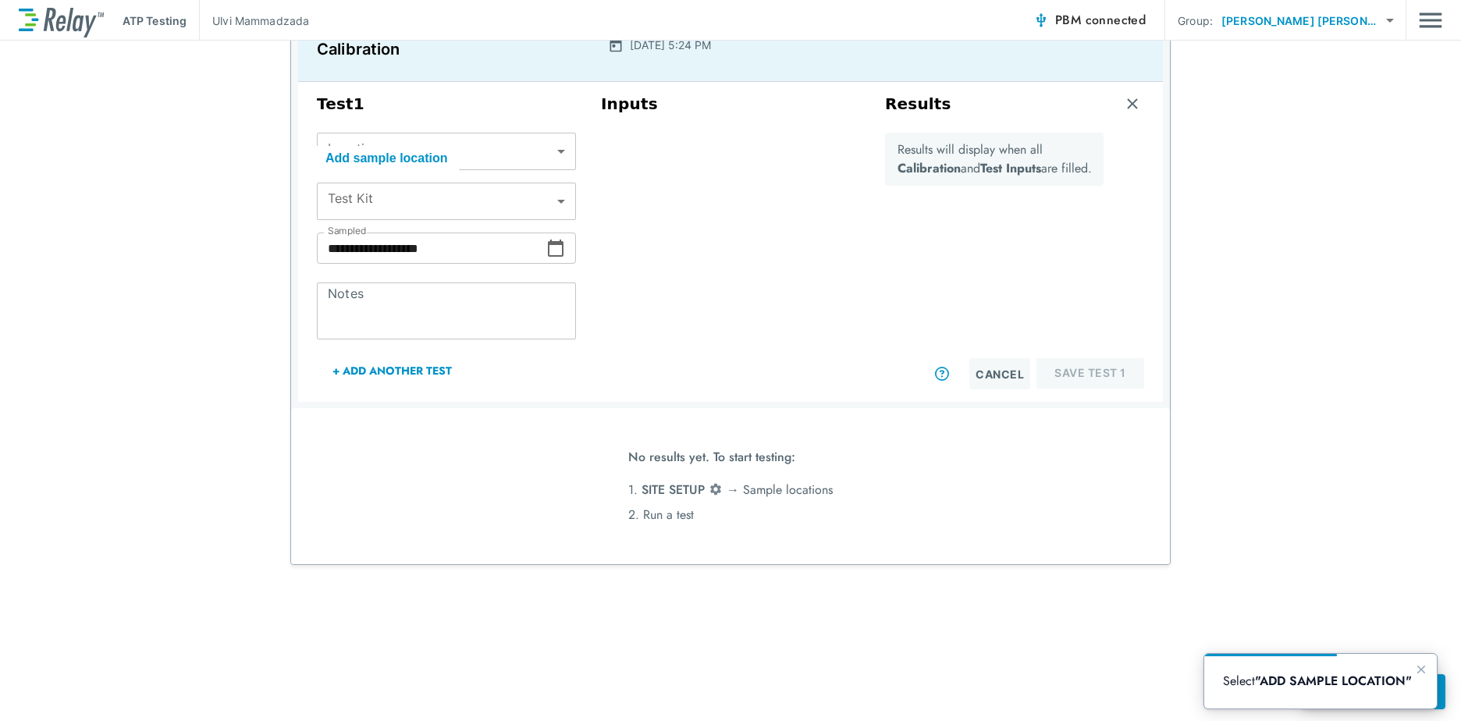
click at [723, 486] on li "1. SITE SETUP → [GEOGRAPHIC_DATA] locations" at bounding box center [730, 490] width 204 height 25
drag, startPoint x: 650, startPoint y: 518, endPoint x: 667, endPoint y: 430, distance: 89.7
click at [650, 516] on li "2. Run a test" at bounding box center [730, 515] width 204 height 25
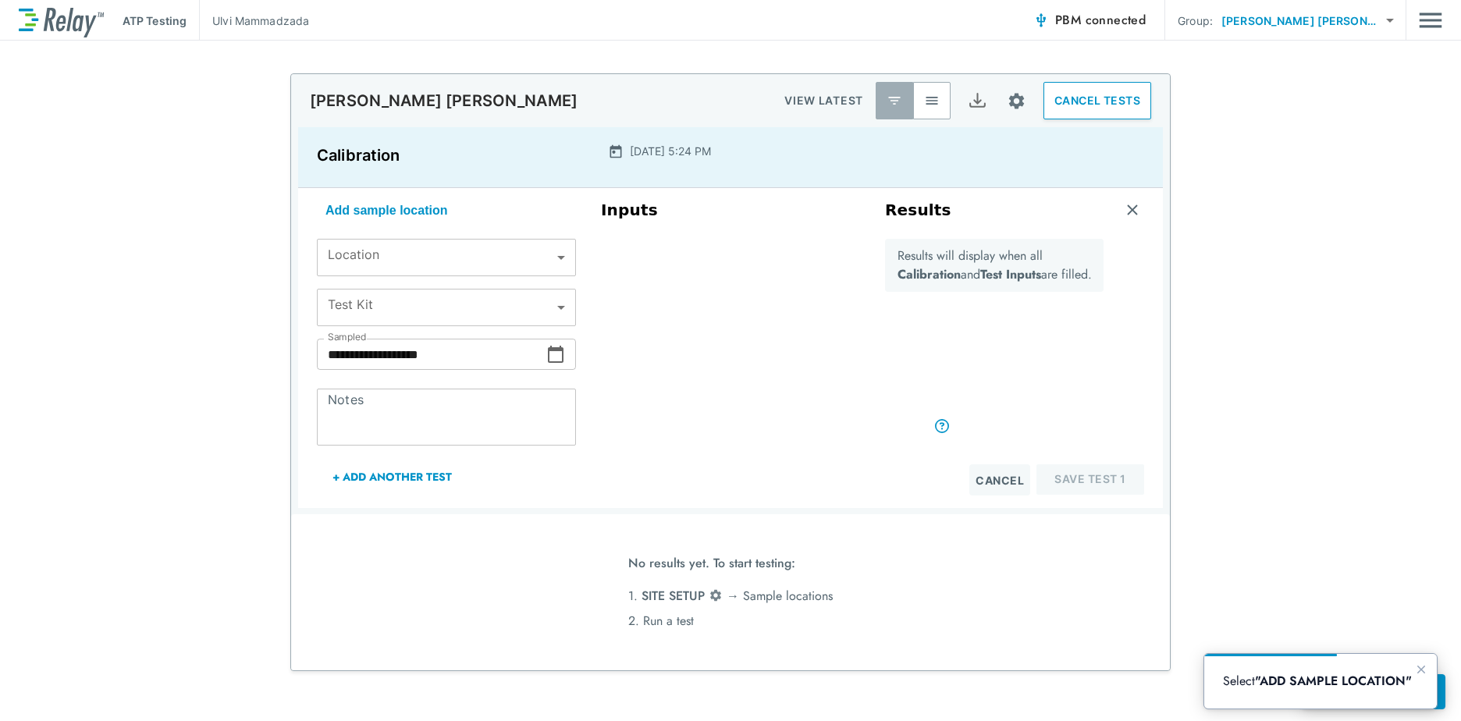
scroll to position [0, 0]
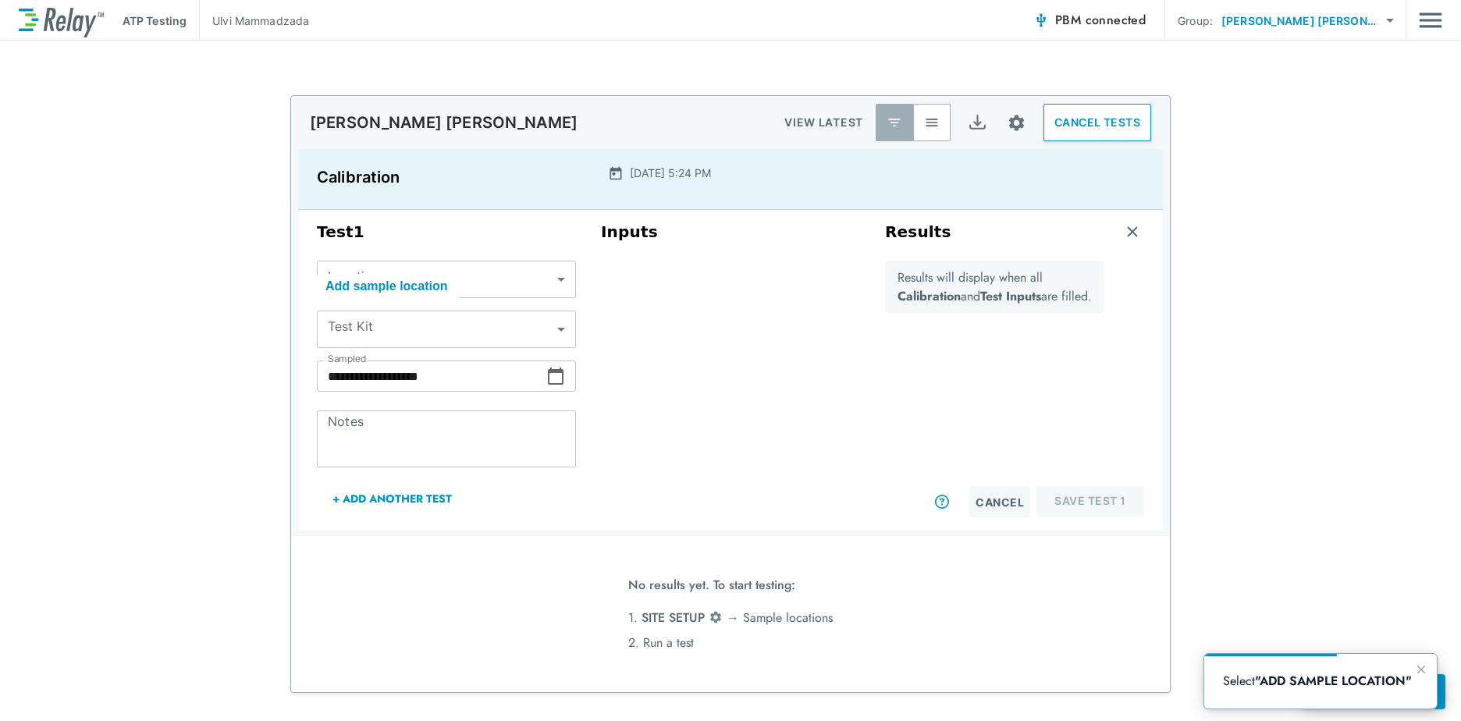
click at [685, 161] on div "2025/10/07 - 5:24 PM" at bounding box center [730, 179] width 288 height 48
click at [690, 172] on p "2025/10/07 - 5:24 PM" at bounding box center [670, 173] width 81 height 16
drag, startPoint x: 719, startPoint y: 164, endPoint x: 653, endPoint y: 172, distance: 66.1
click at [653, 172] on div "2025/10/07 - 5:24 PM" at bounding box center [730, 179] width 288 height 48
drag, startPoint x: 653, startPoint y: 172, endPoint x: 822, endPoint y: 163, distance: 168.9
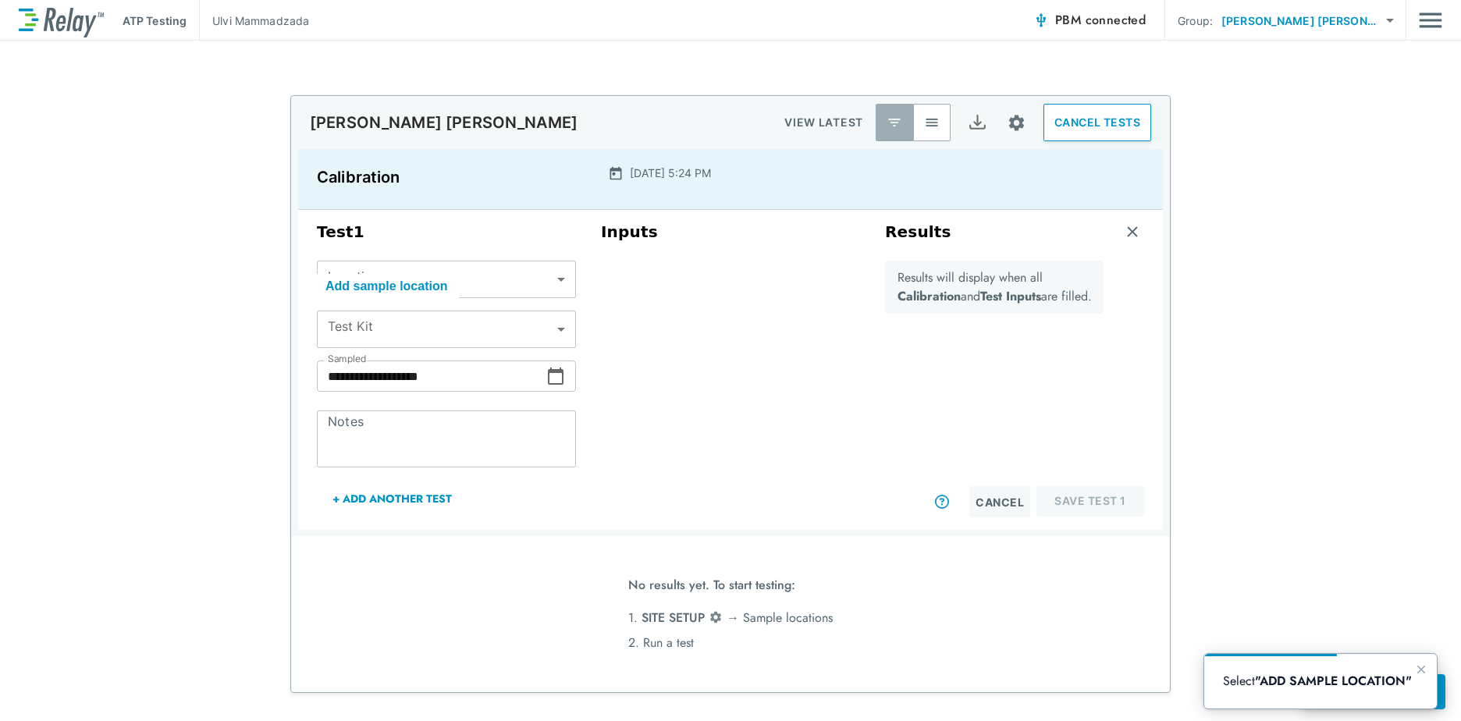
click at [822, 163] on div "2025/10/07 - 5:24 PM" at bounding box center [730, 179] width 288 height 48
click at [1135, 231] on div "Results" at bounding box center [1014, 232] width 259 height 20
click at [1126, 230] on img "button" at bounding box center [1133, 232] width 16 height 16
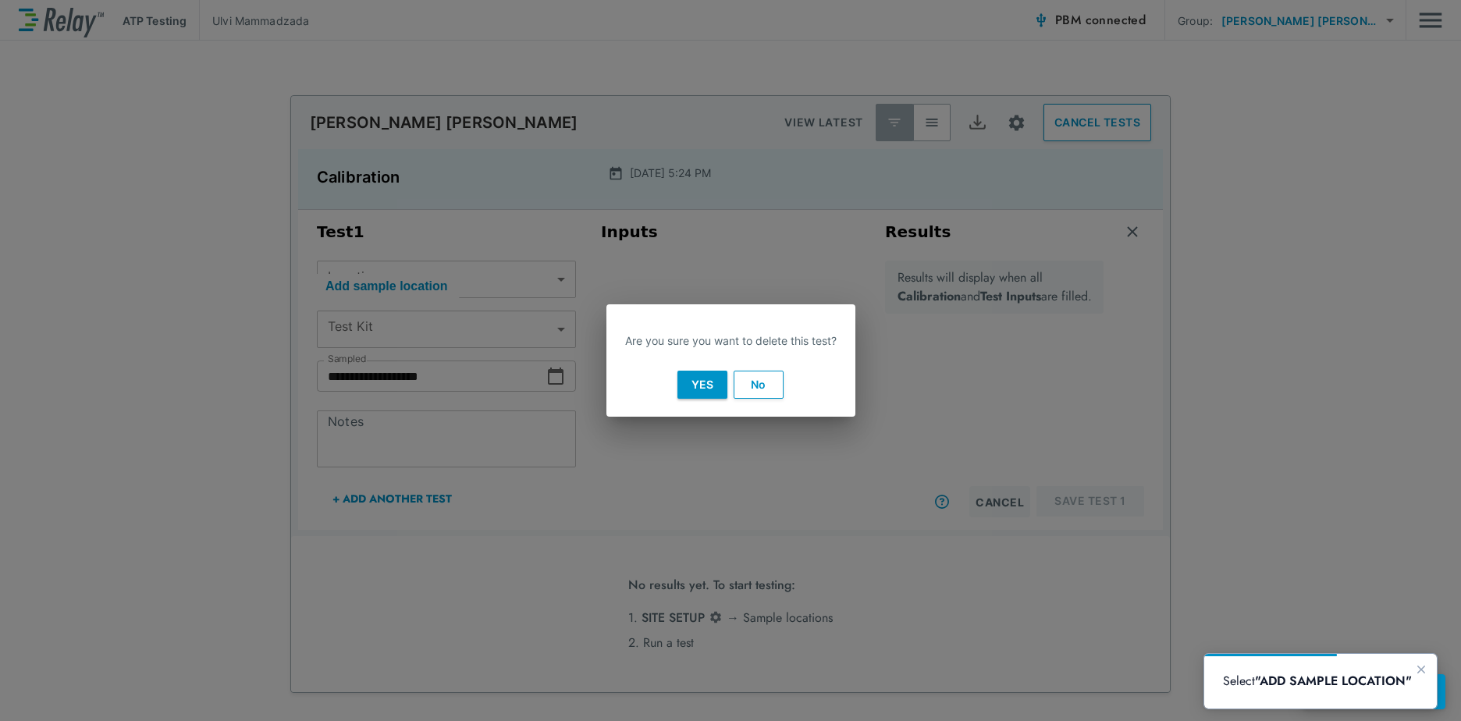
click at [694, 383] on button "Yes" at bounding box center [702, 385] width 50 height 28
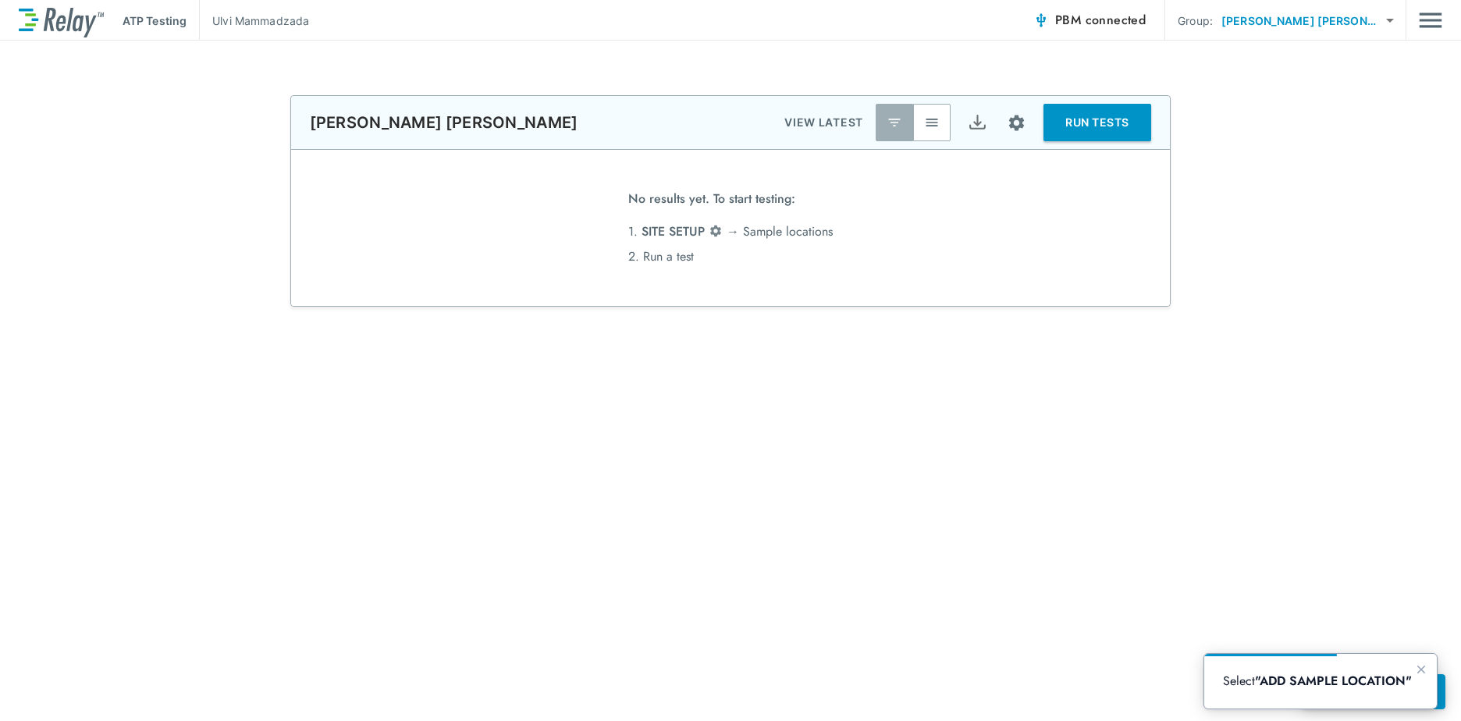
click at [1387, 22] on body "**********" at bounding box center [730, 360] width 1461 height 721
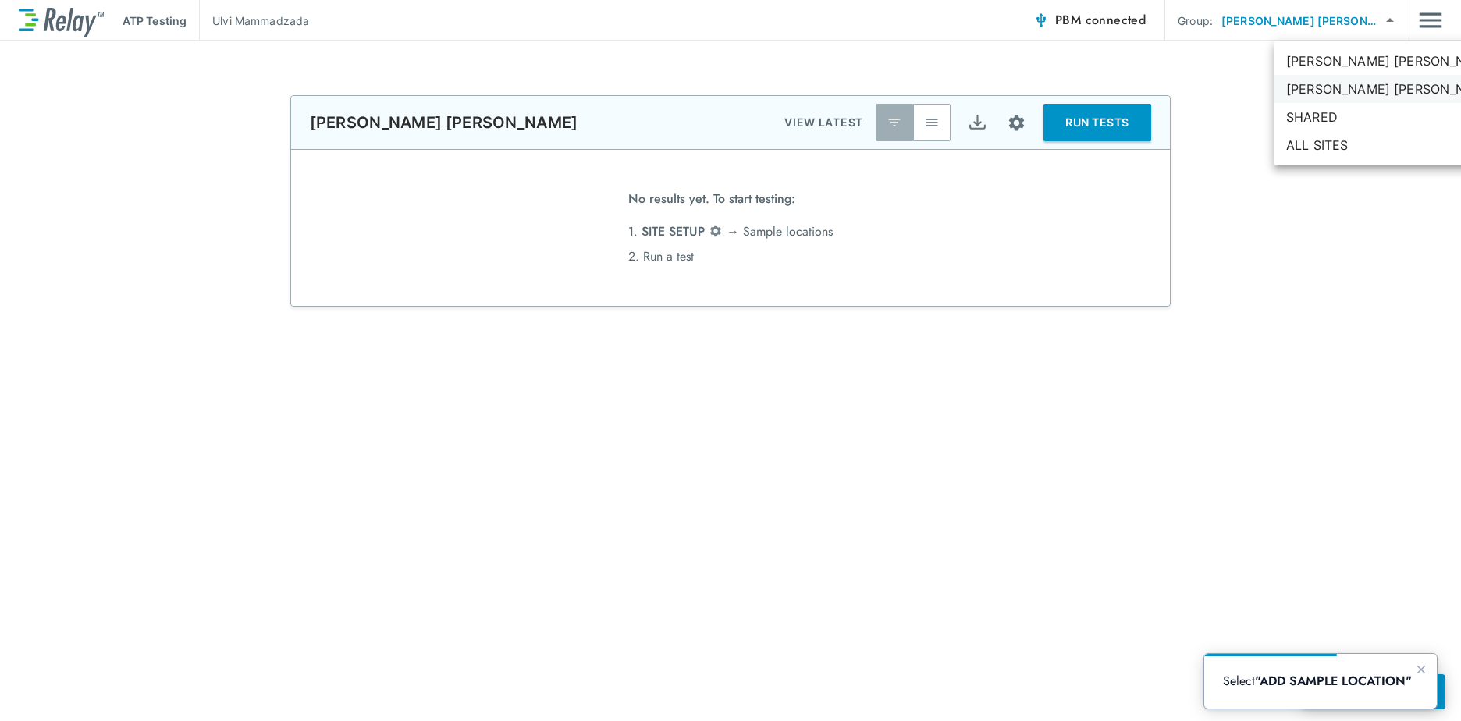
click at [1358, 87] on li "[PERSON_NAME] [PERSON_NAME]" at bounding box center [1392, 89] width 236 height 28
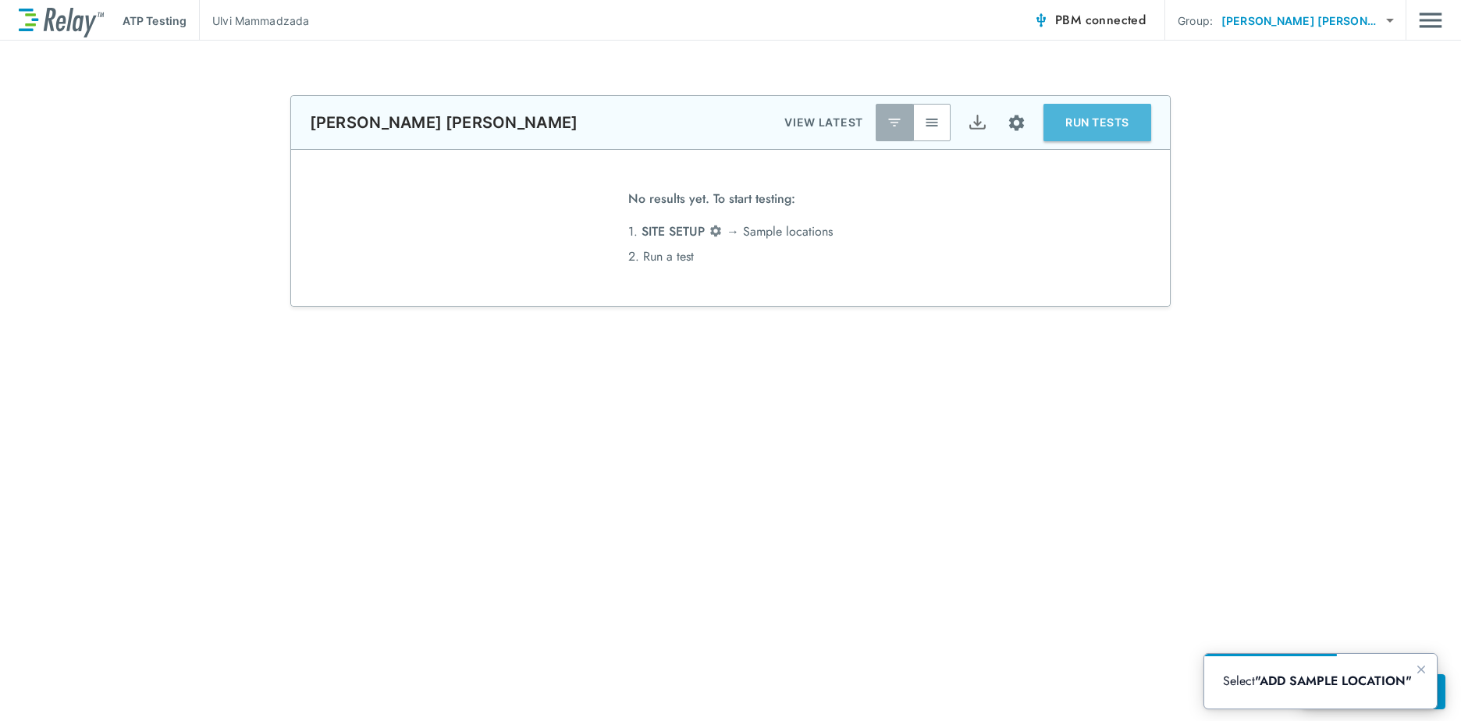
click at [1092, 126] on button "RUN TESTS" at bounding box center [1098, 122] width 108 height 37
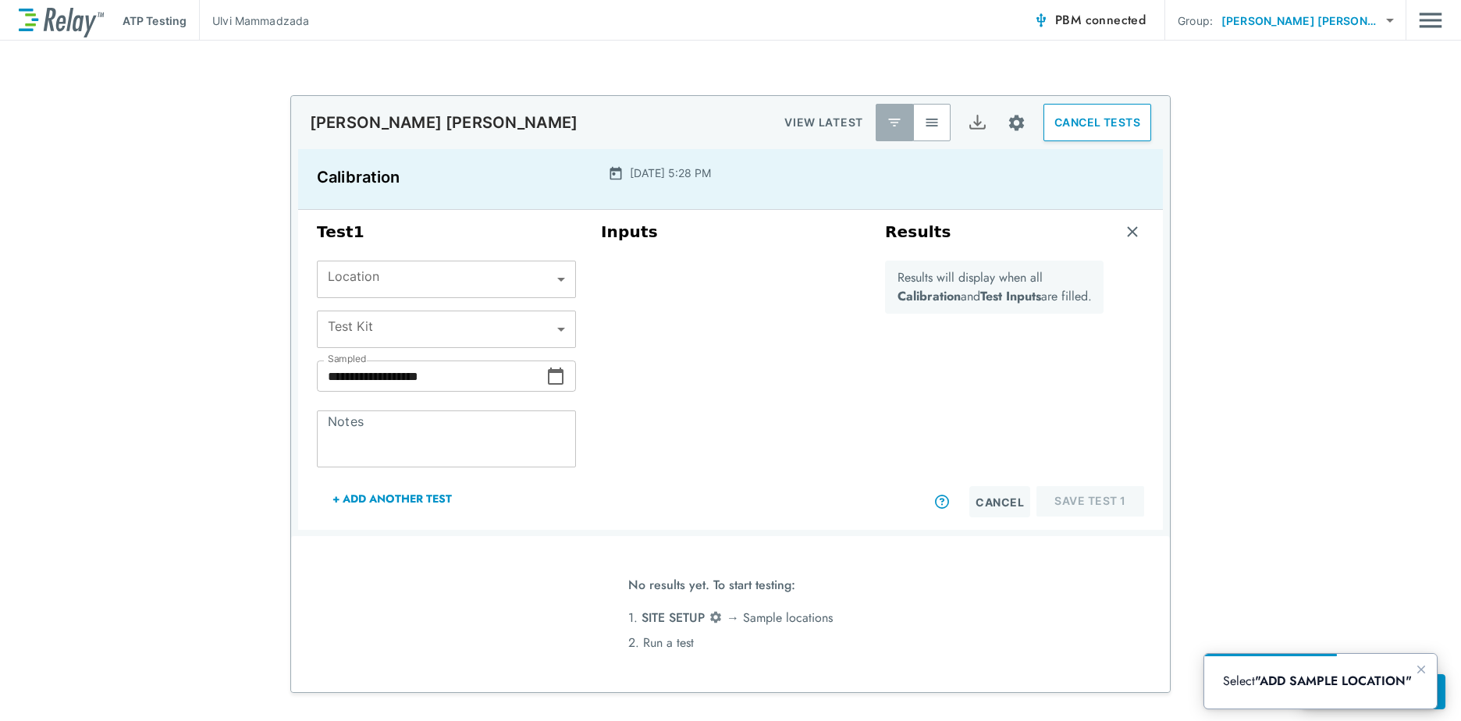
click at [553, 283] on body "**********" at bounding box center [730, 360] width 1461 height 721
click at [1385, 18] on div at bounding box center [730, 360] width 1461 height 721
click at [1387, 18] on body "**********" at bounding box center [730, 360] width 1461 height 721
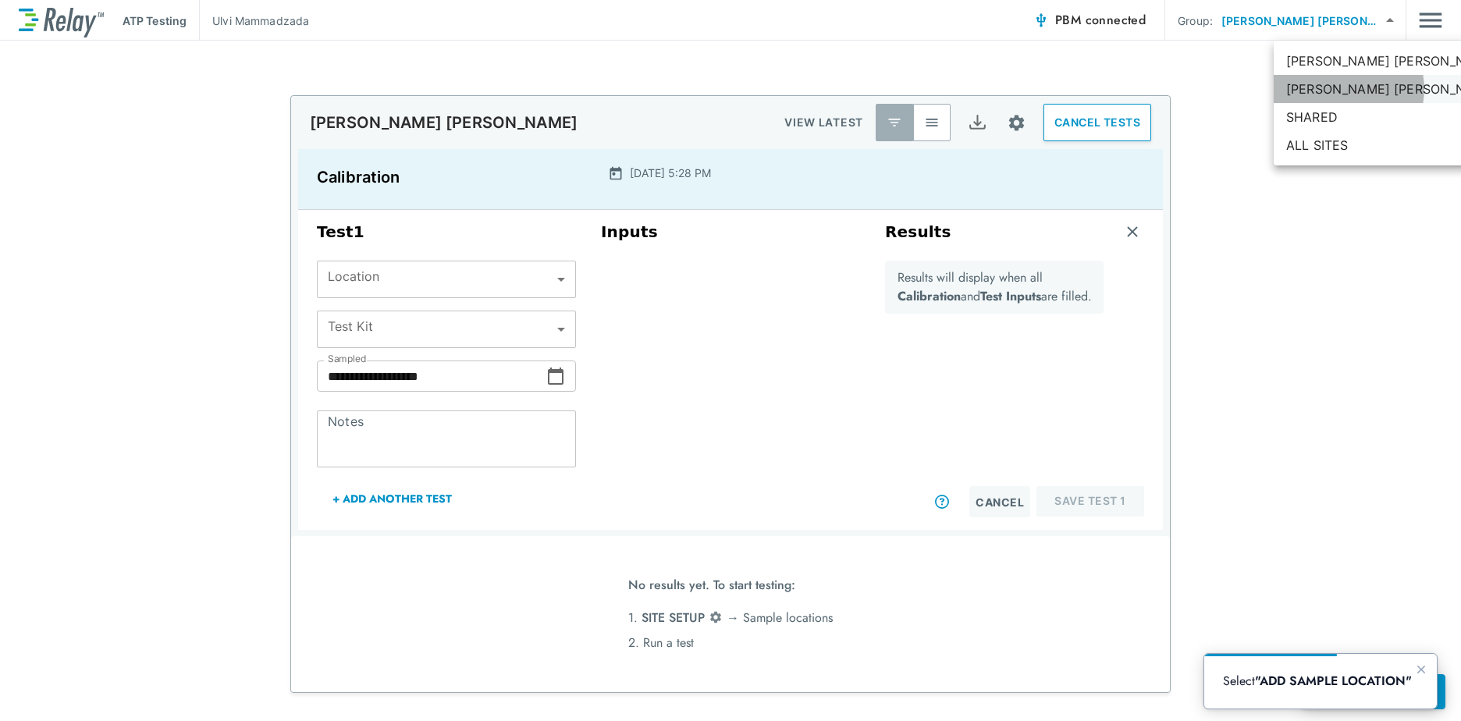
click at [1348, 89] on li "[PERSON_NAME] [PERSON_NAME]" at bounding box center [1392, 89] width 236 height 28
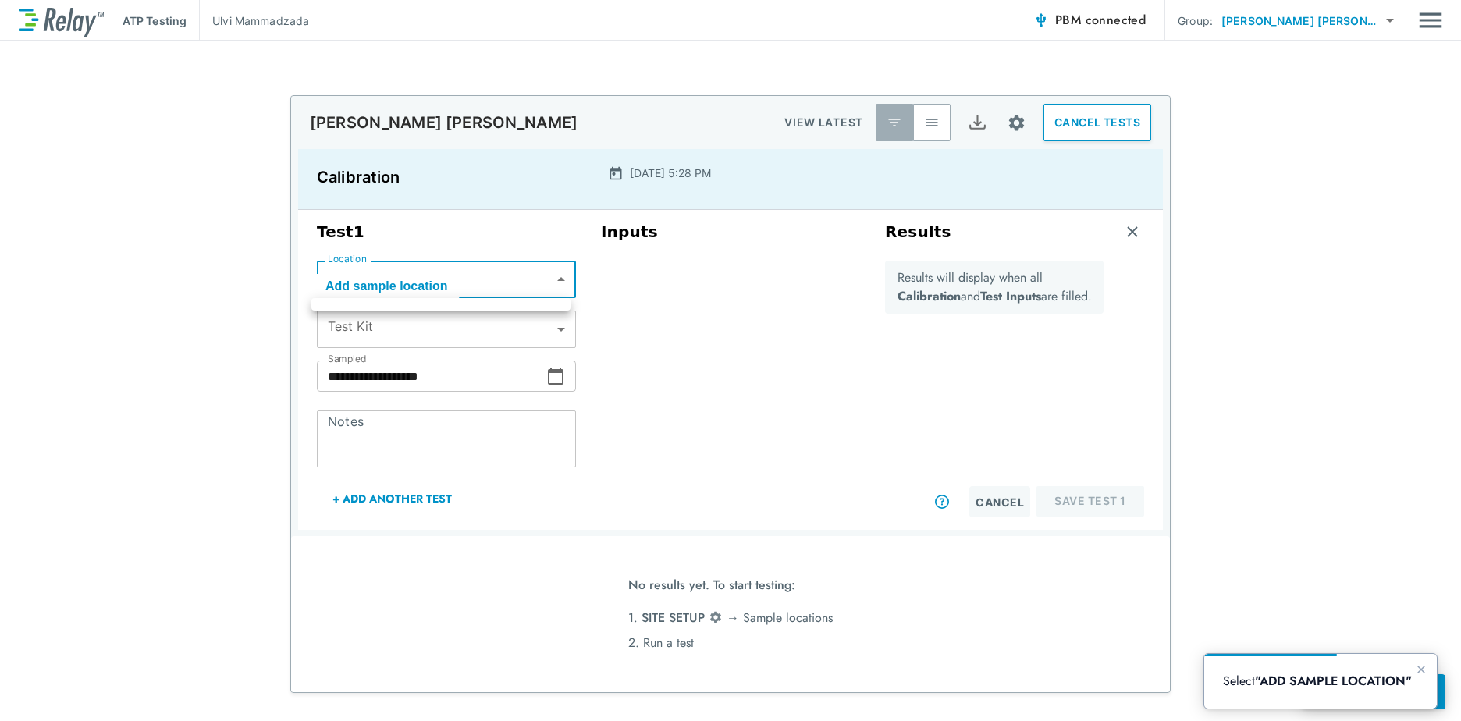
click at [564, 286] on body "**********" at bounding box center [730, 360] width 1461 height 721
click at [564, 286] on div at bounding box center [730, 360] width 1461 height 721
click at [1389, 18] on body "**********" at bounding box center [730, 360] width 1461 height 721
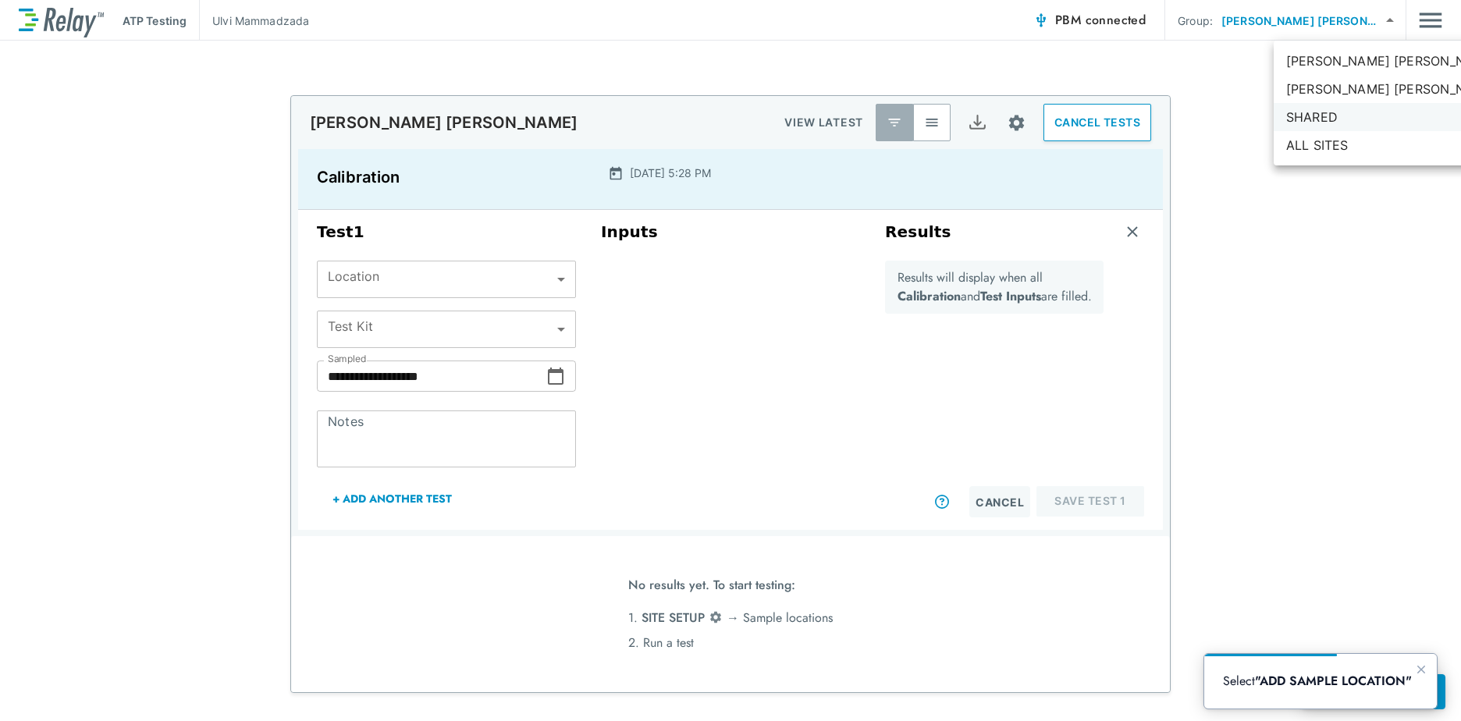
click at [1316, 118] on li "SHARED" at bounding box center [1392, 117] width 236 height 28
type input "******"
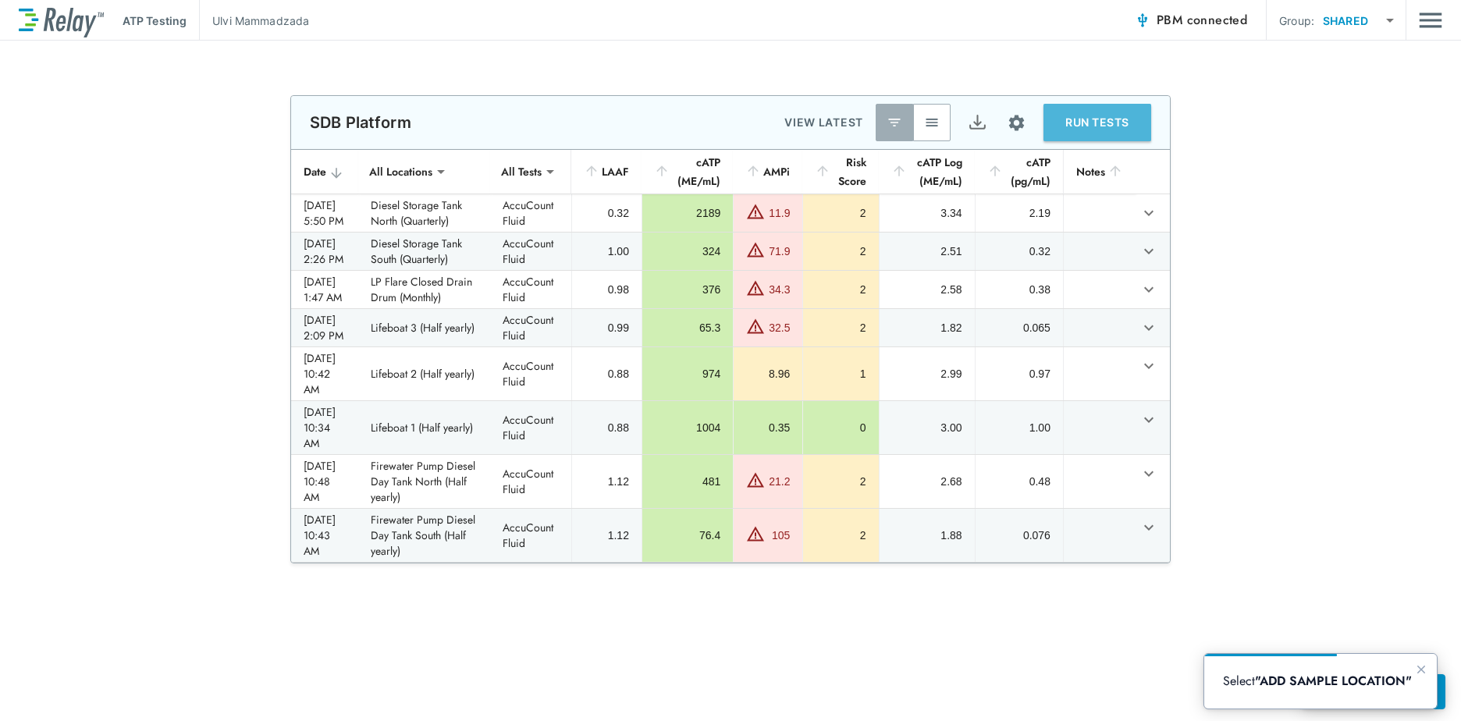
click at [1108, 114] on button "RUN TESTS" at bounding box center [1098, 122] width 108 height 37
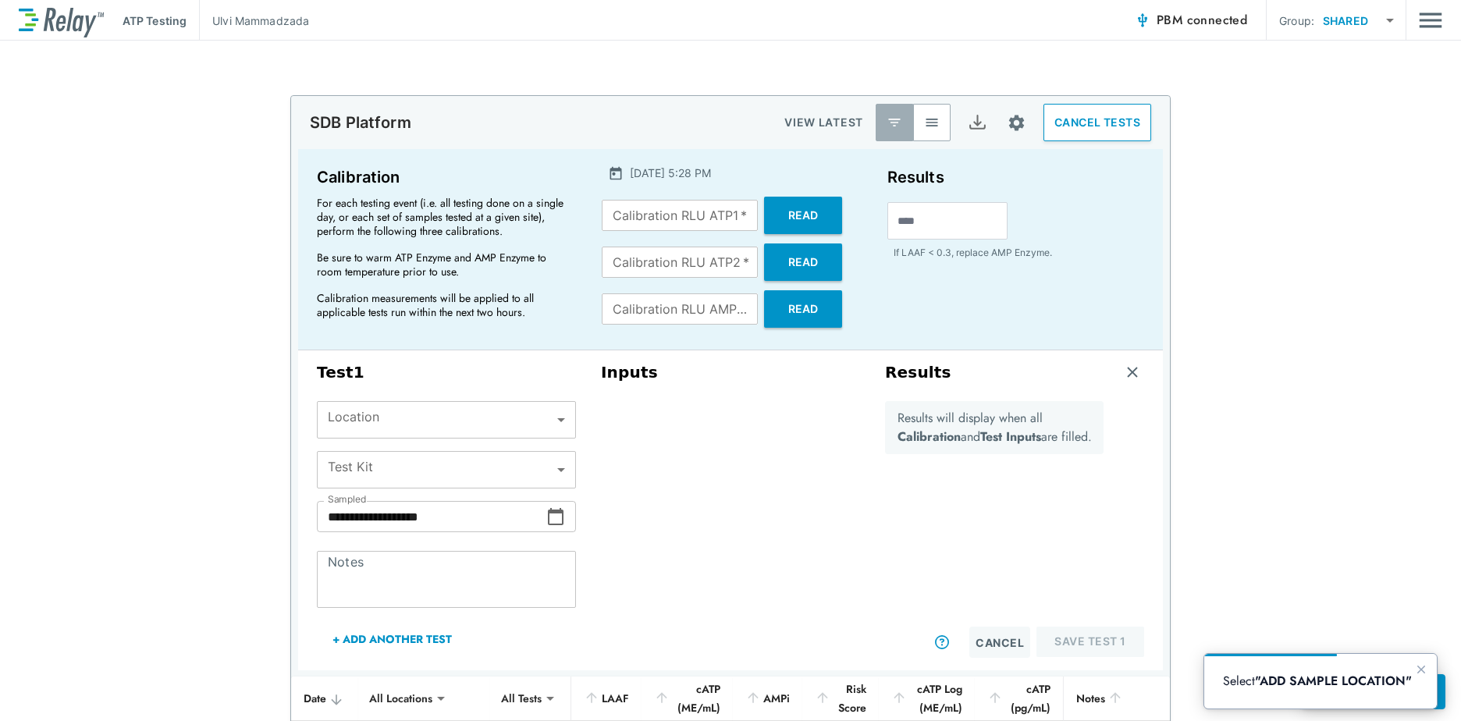
click at [534, 432] on body "**********" at bounding box center [730, 360] width 1461 height 721
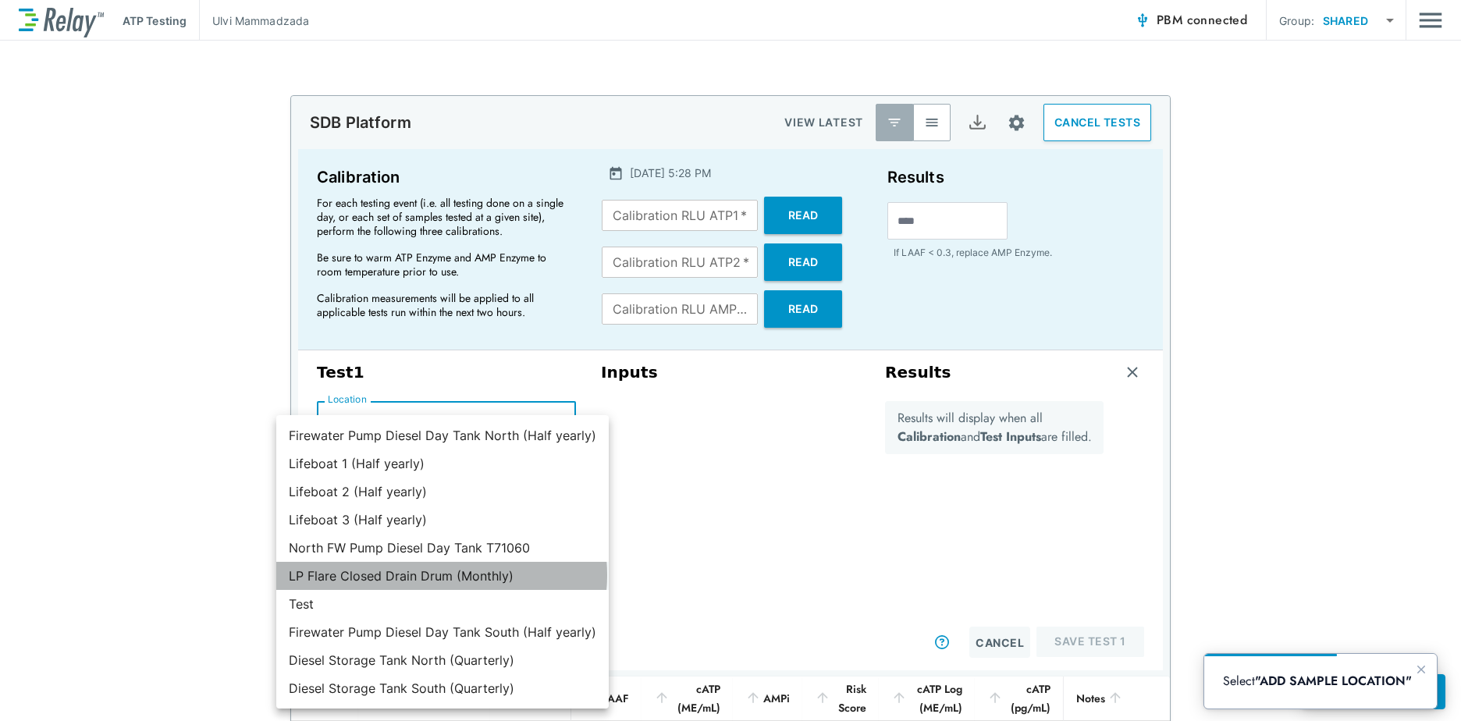
click at [441, 575] on li "LP Flare Closed Drain Drum (Monthly)" at bounding box center [442, 576] width 333 height 28
type input "**********"
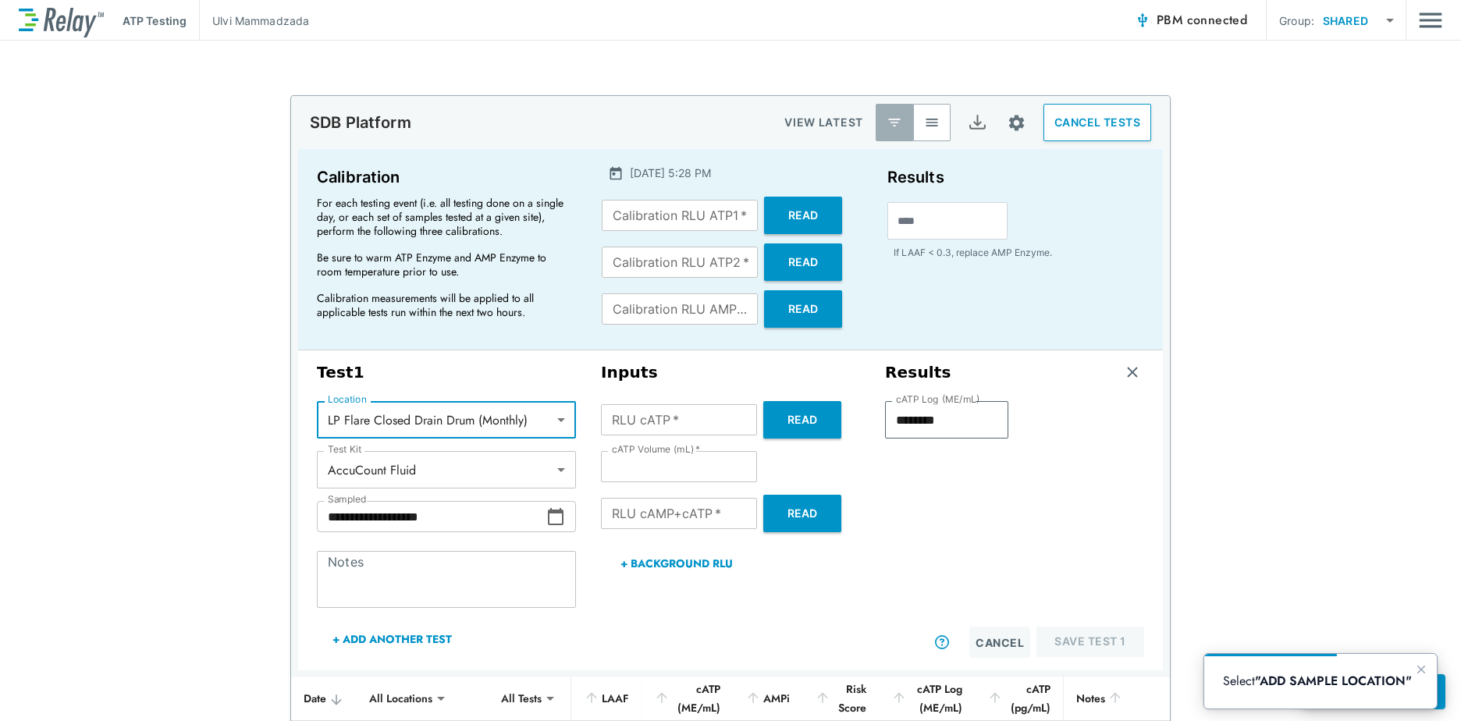
click at [520, 474] on body "**********" at bounding box center [730, 360] width 1461 height 721
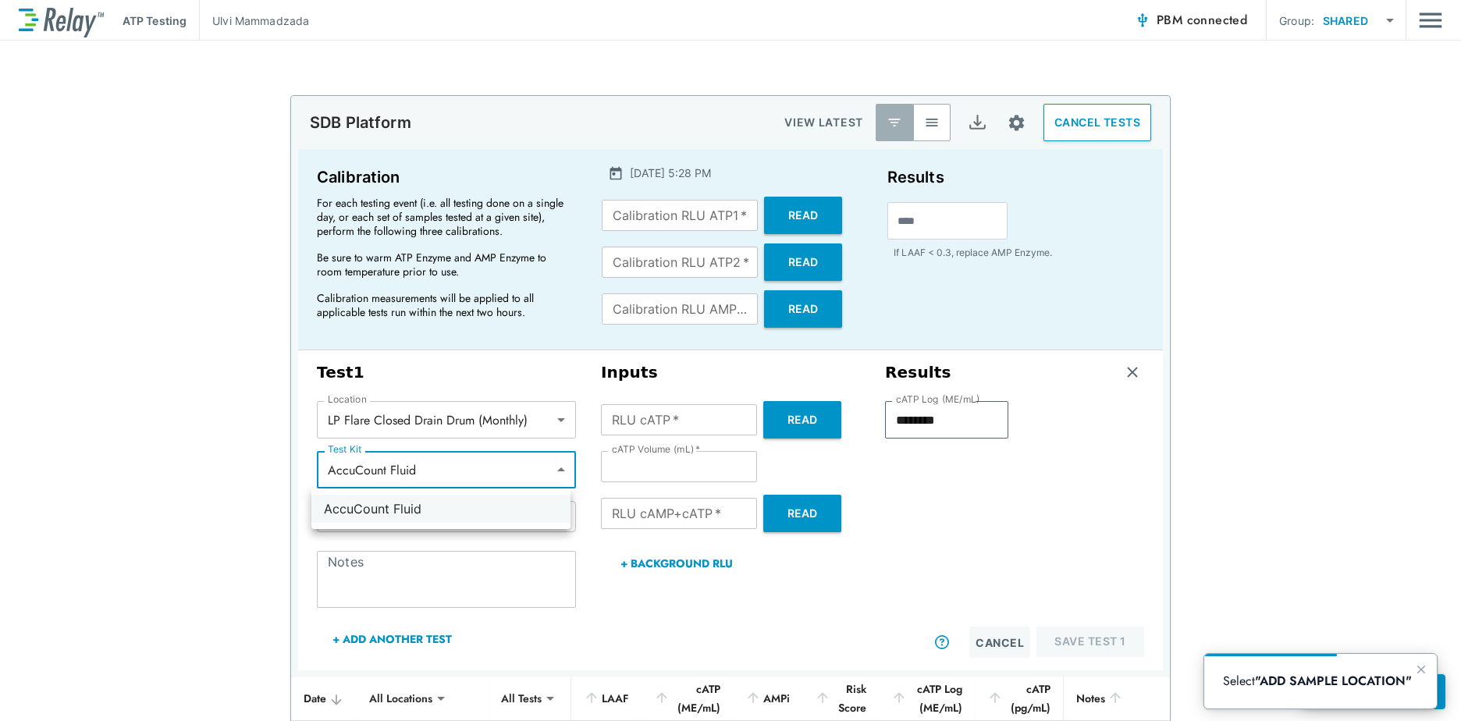
click at [493, 517] on li "AccuCount Fluid" at bounding box center [440, 509] width 259 height 28
click at [669, 219] on input "Calibration RLU ATP1   *" at bounding box center [680, 215] width 156 height 31
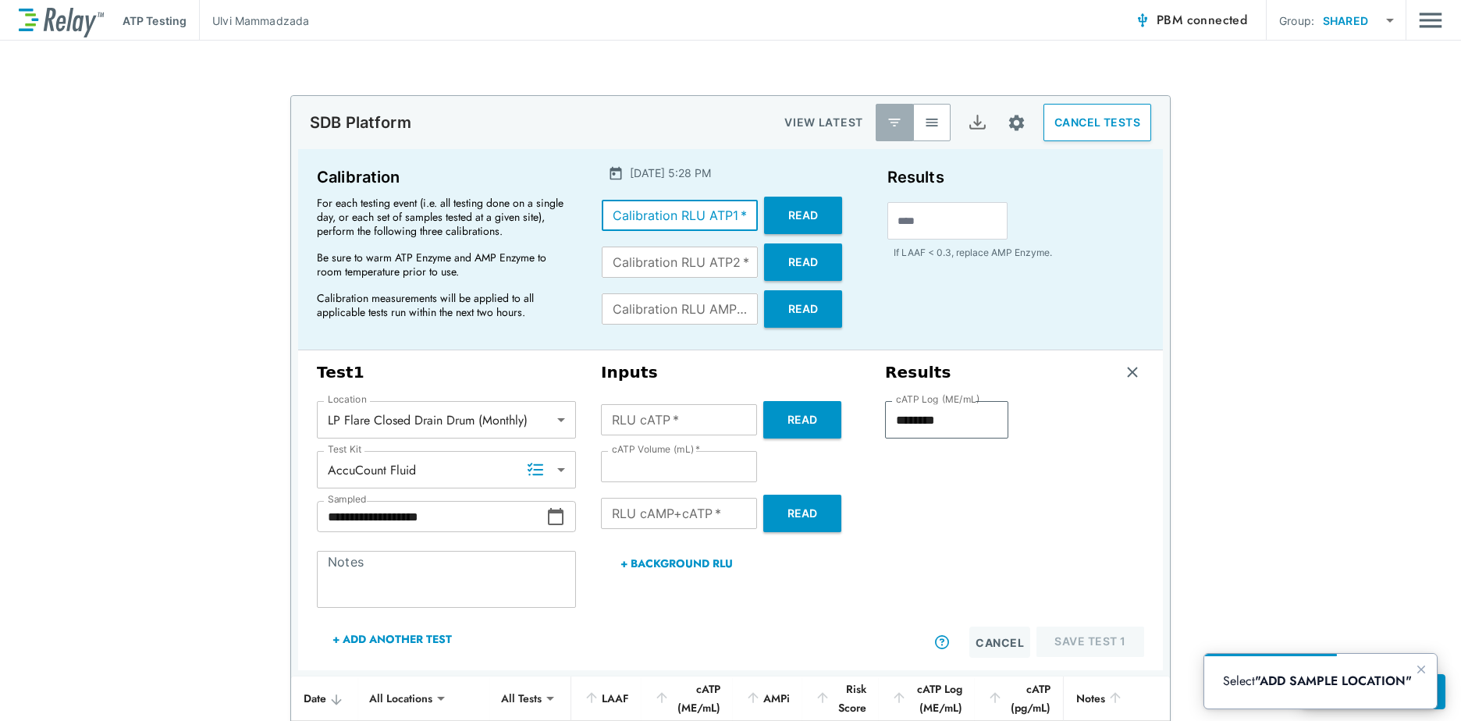
click at [777, 212] on button "Read" at bounding box center [803, 215] width 78 height 37
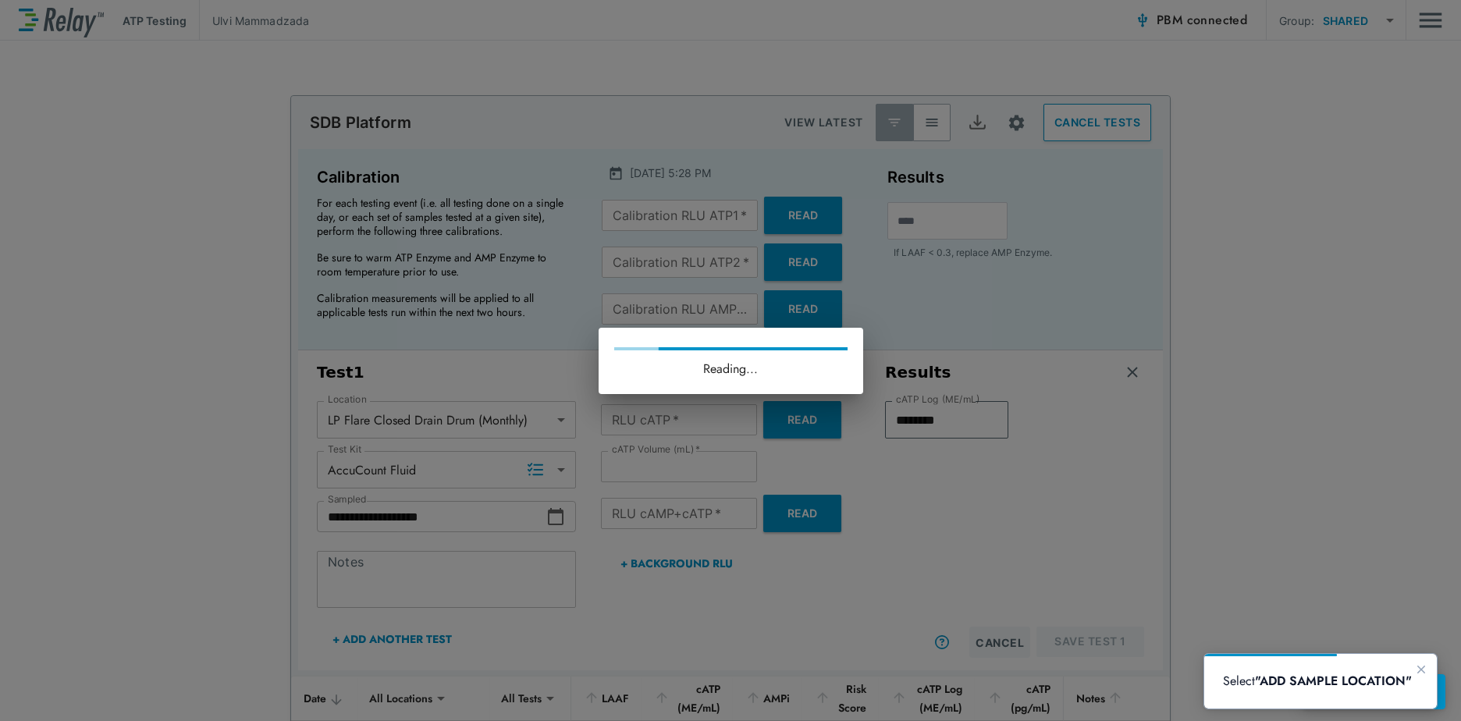
type input "*****"
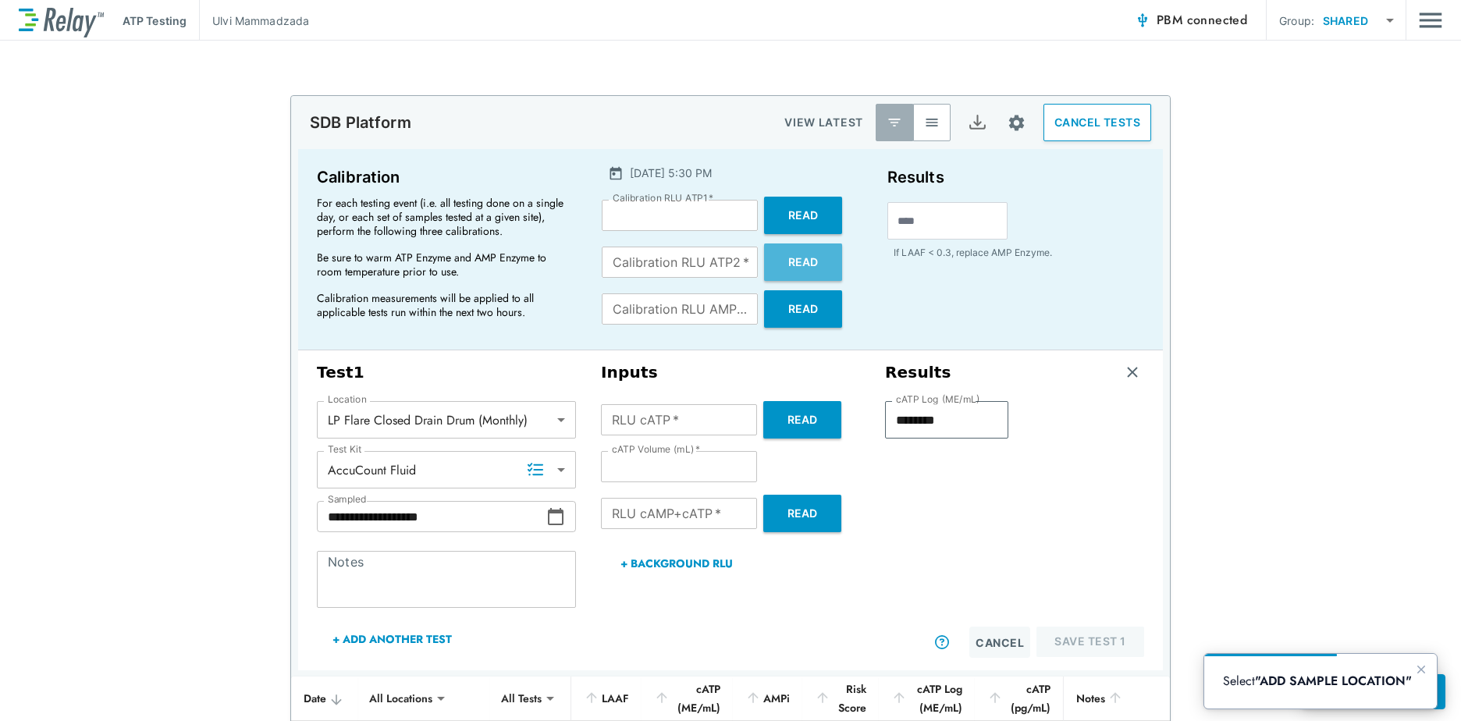
click at [813, 262] on button "Read" at bounding box center [803, 262] width 78 height 37
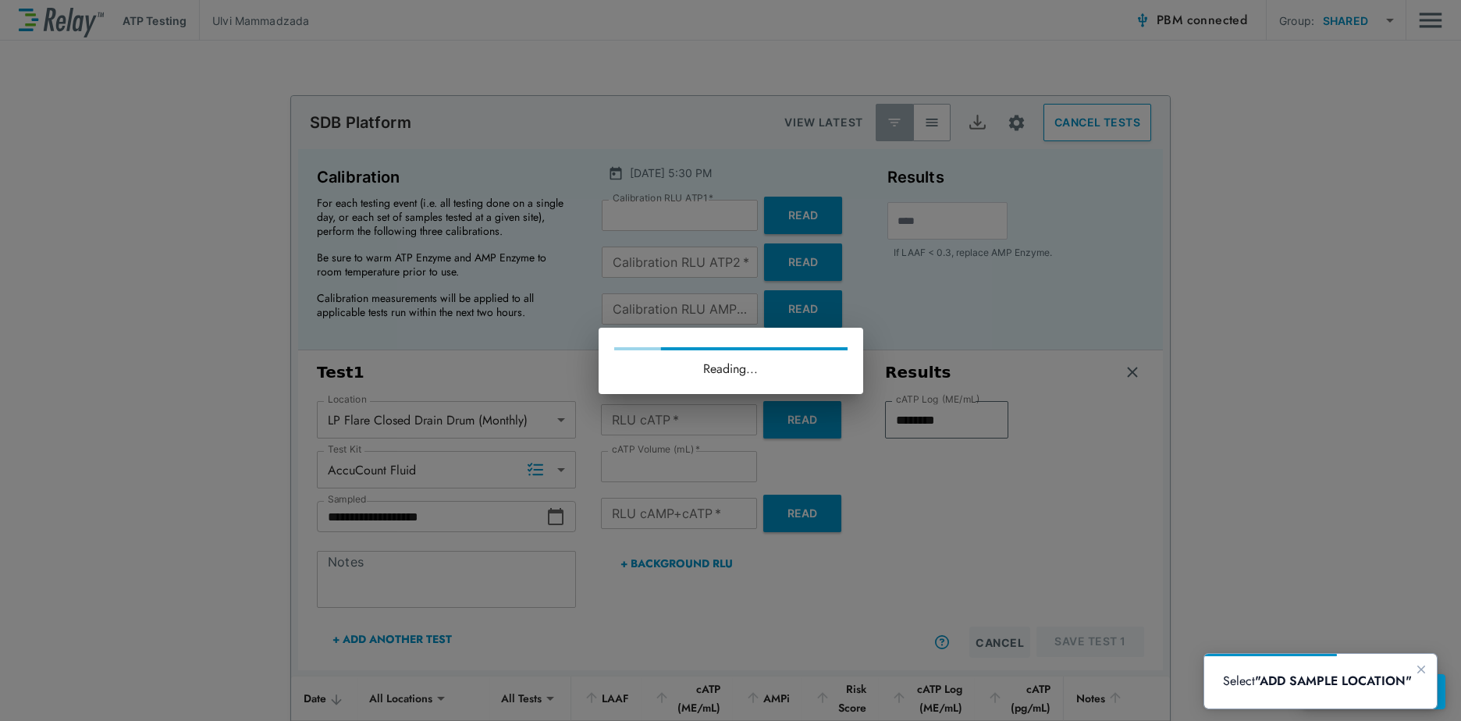
type input "****"
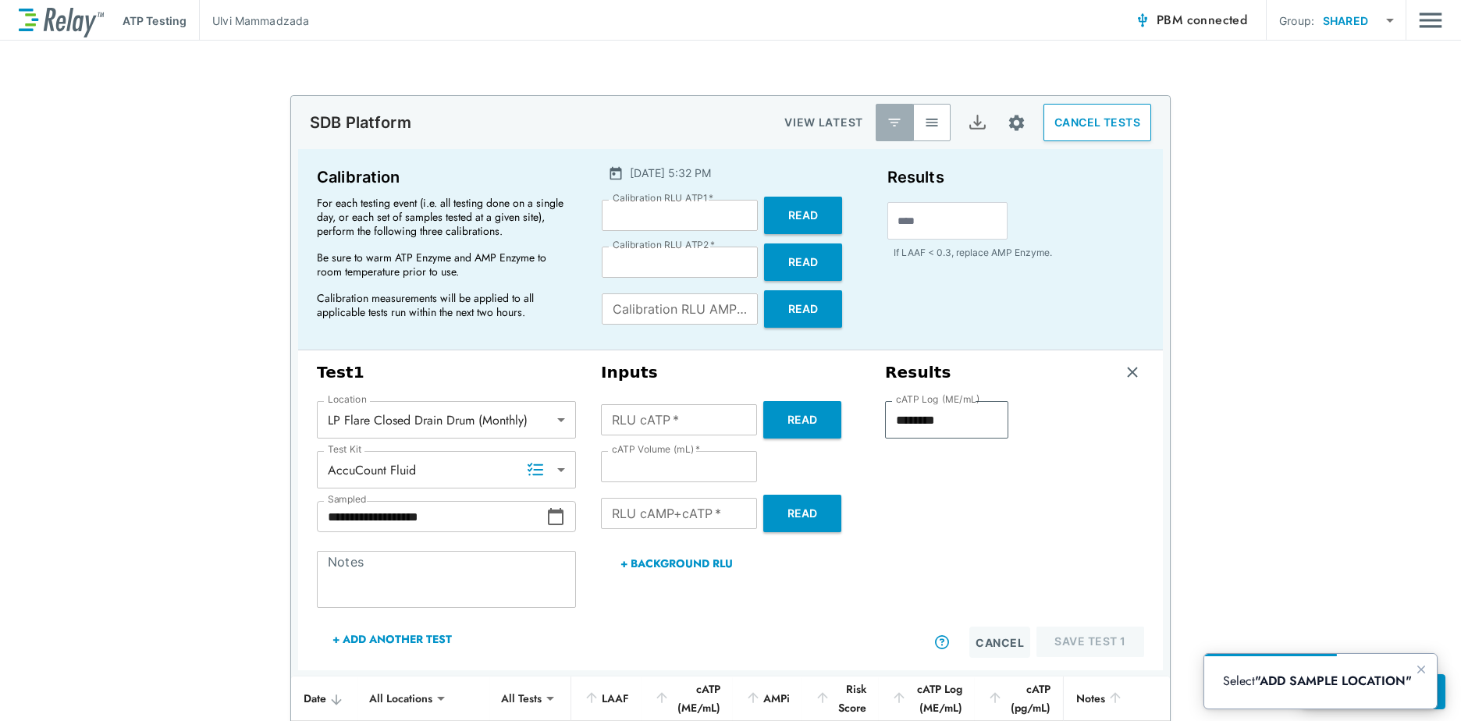
click at [806, 308] on button "Read" at bounding box center [803, 308] width 78 height 37
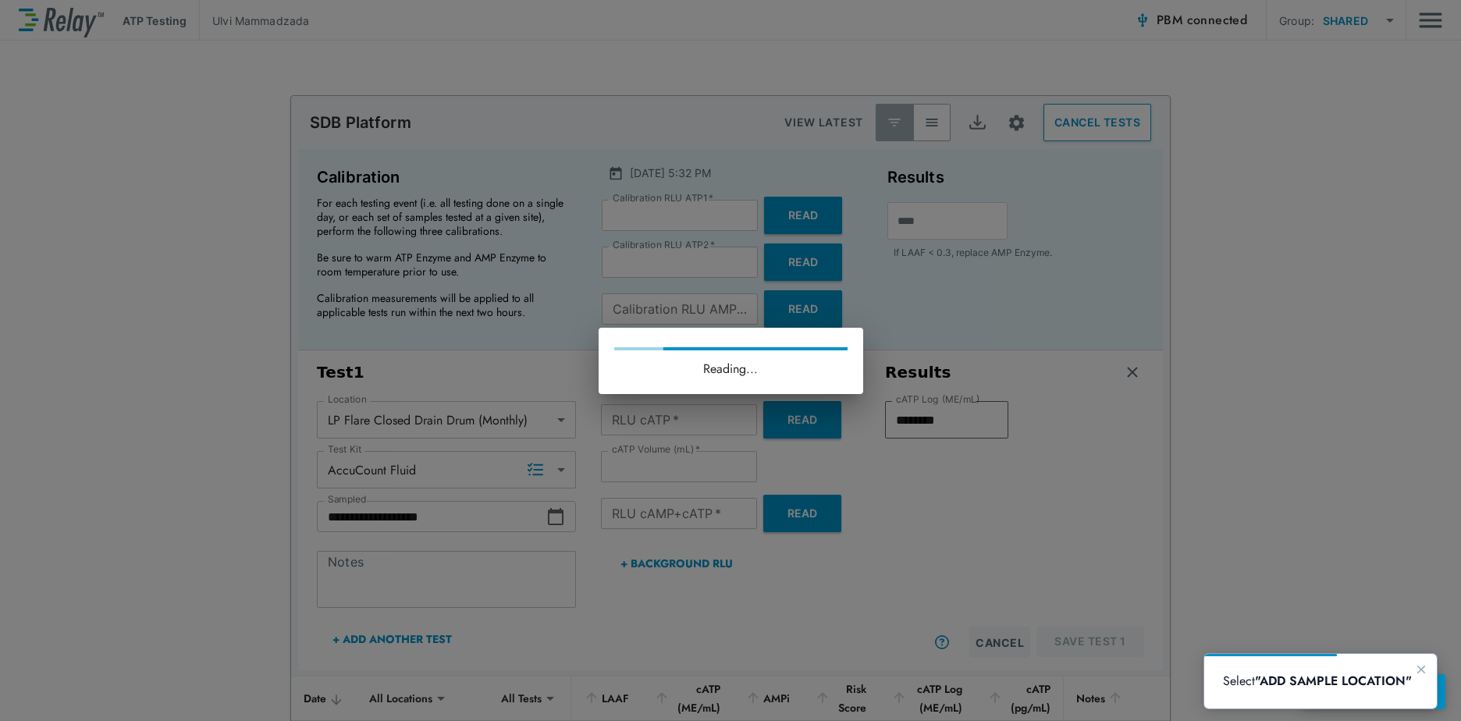
type input "****"
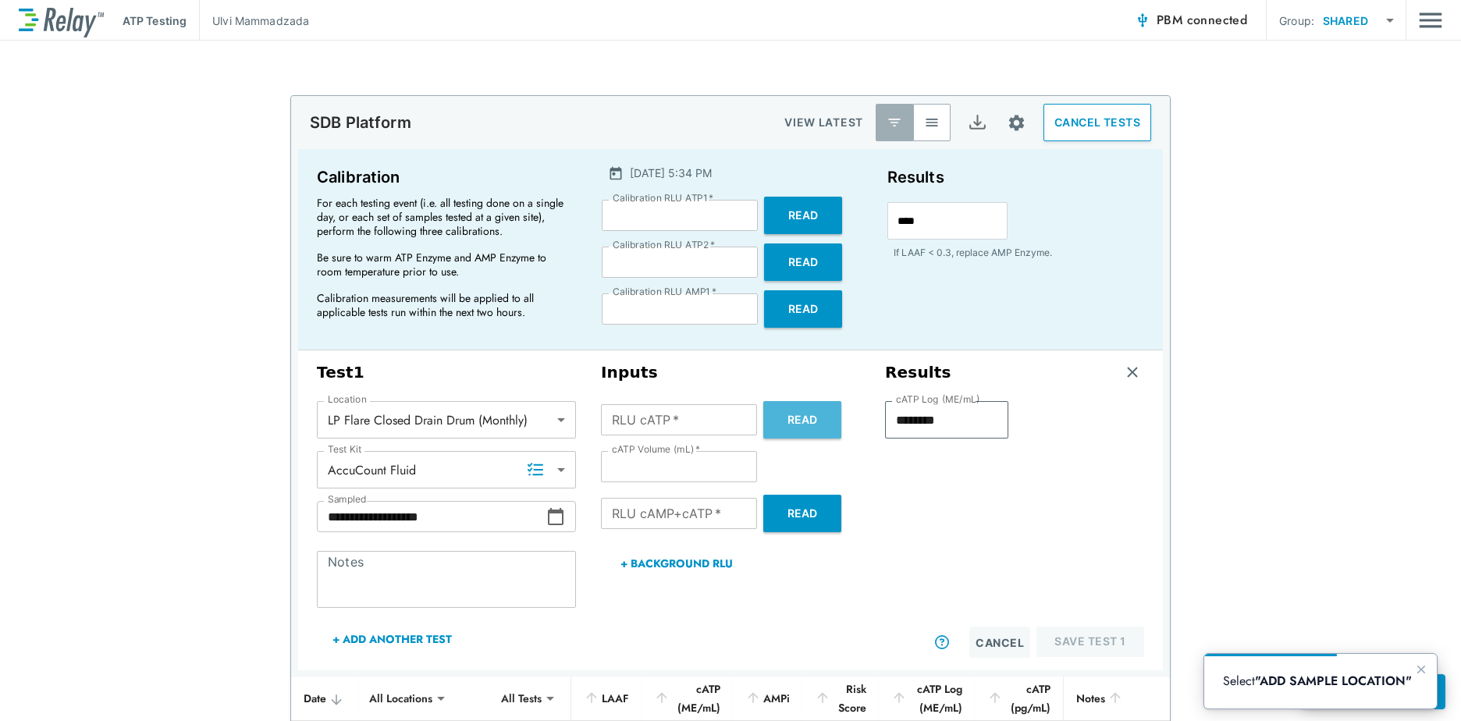
click at [777, 414] on button "Read" at bounding box center [802, 419] width 78 height 37
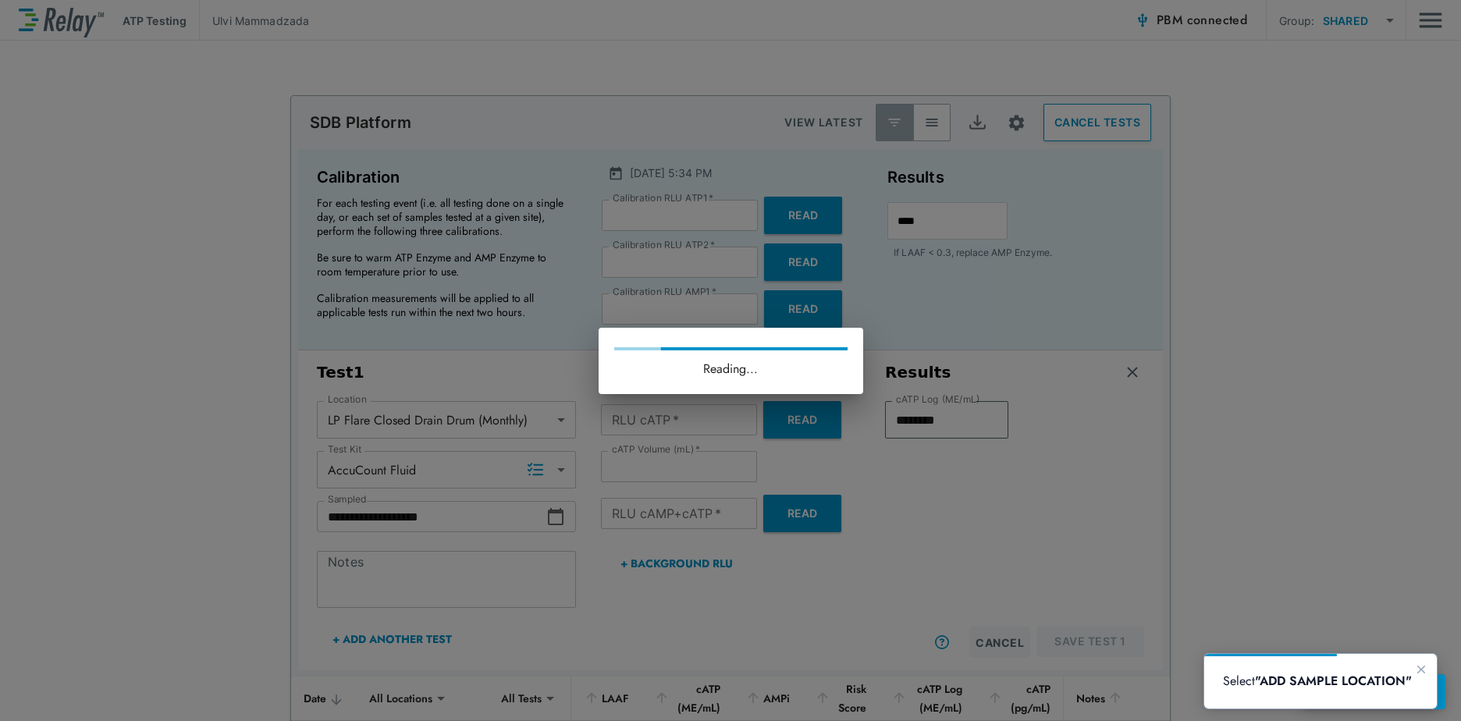
type input "**"
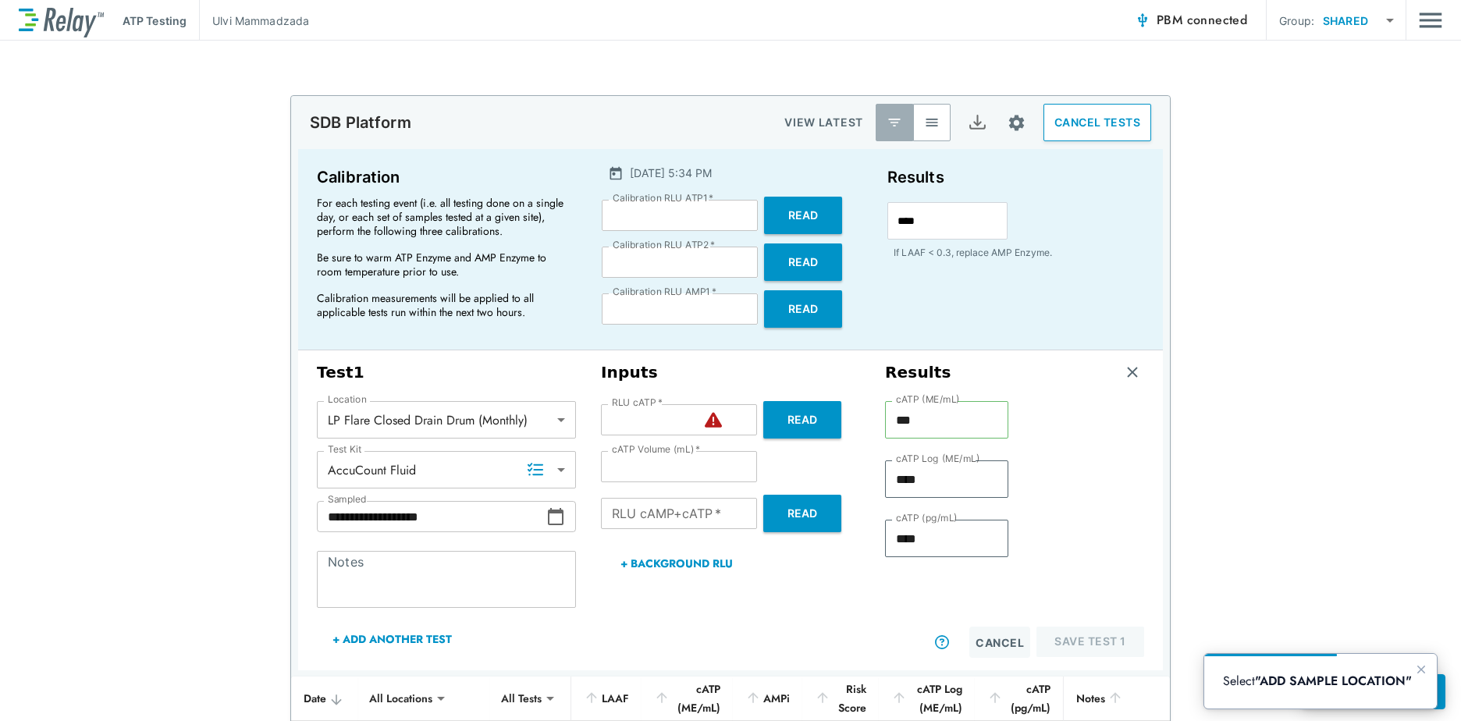
click at [779, 512] on button "Read" at bounding box center [802, 513] width 78 height 37
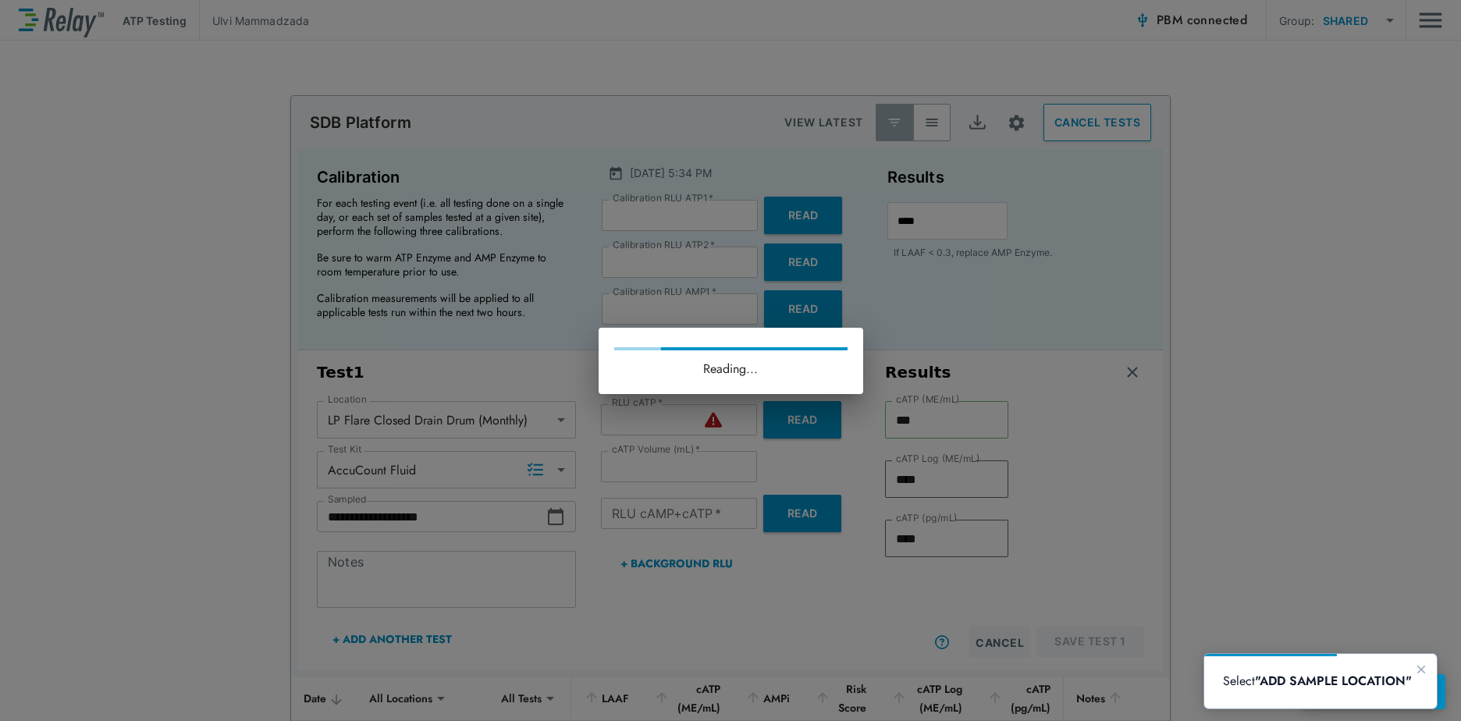
type input "***"
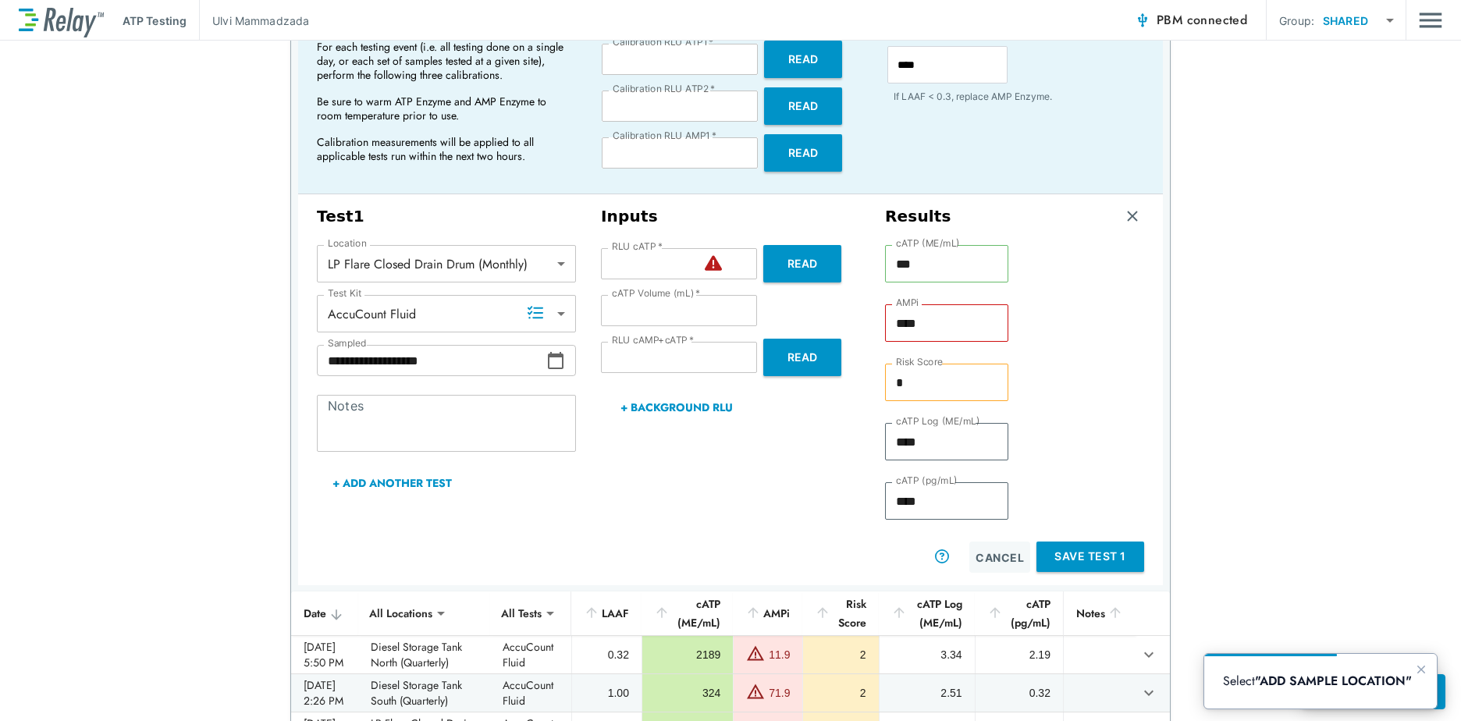
scroll to position [234, 0]
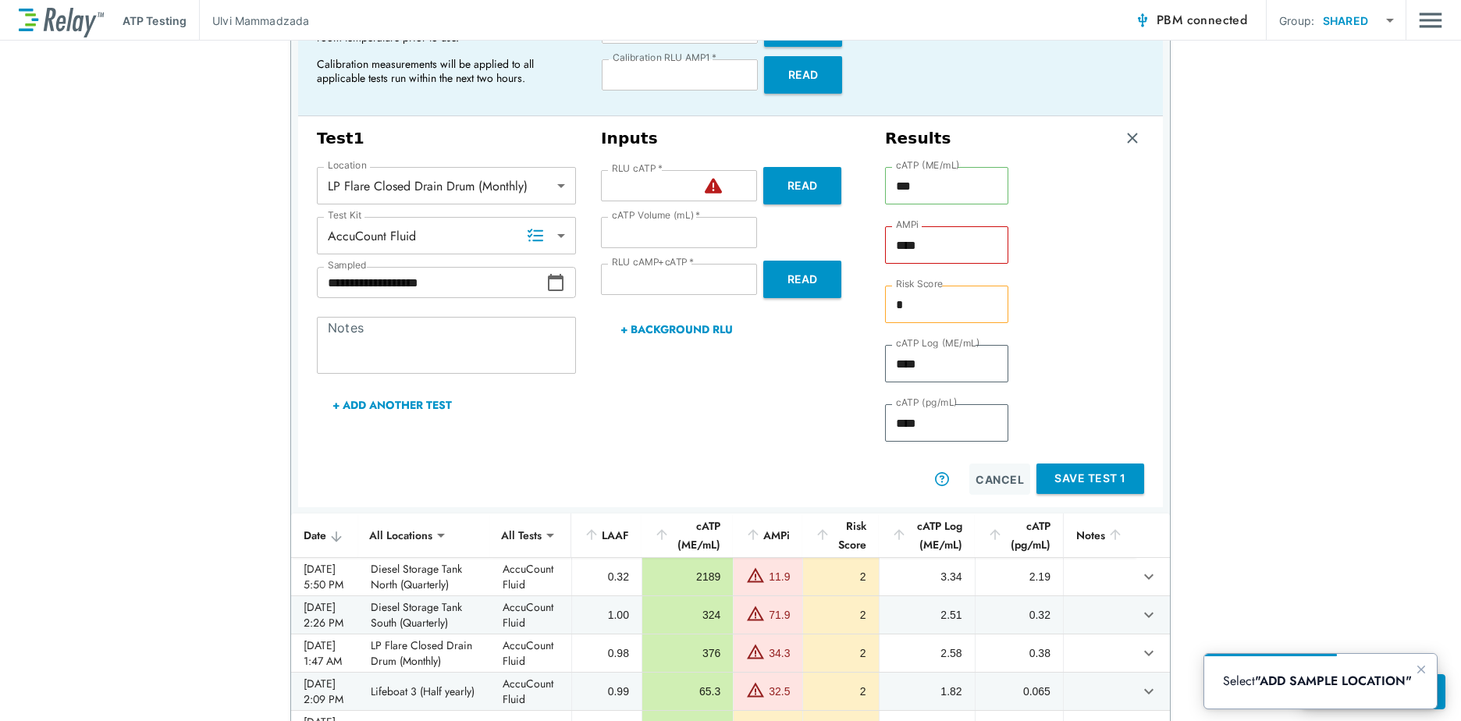
click at [1069, 474] on button "Save Test 1" at bounding box center [1091, 479] width 108 height 30
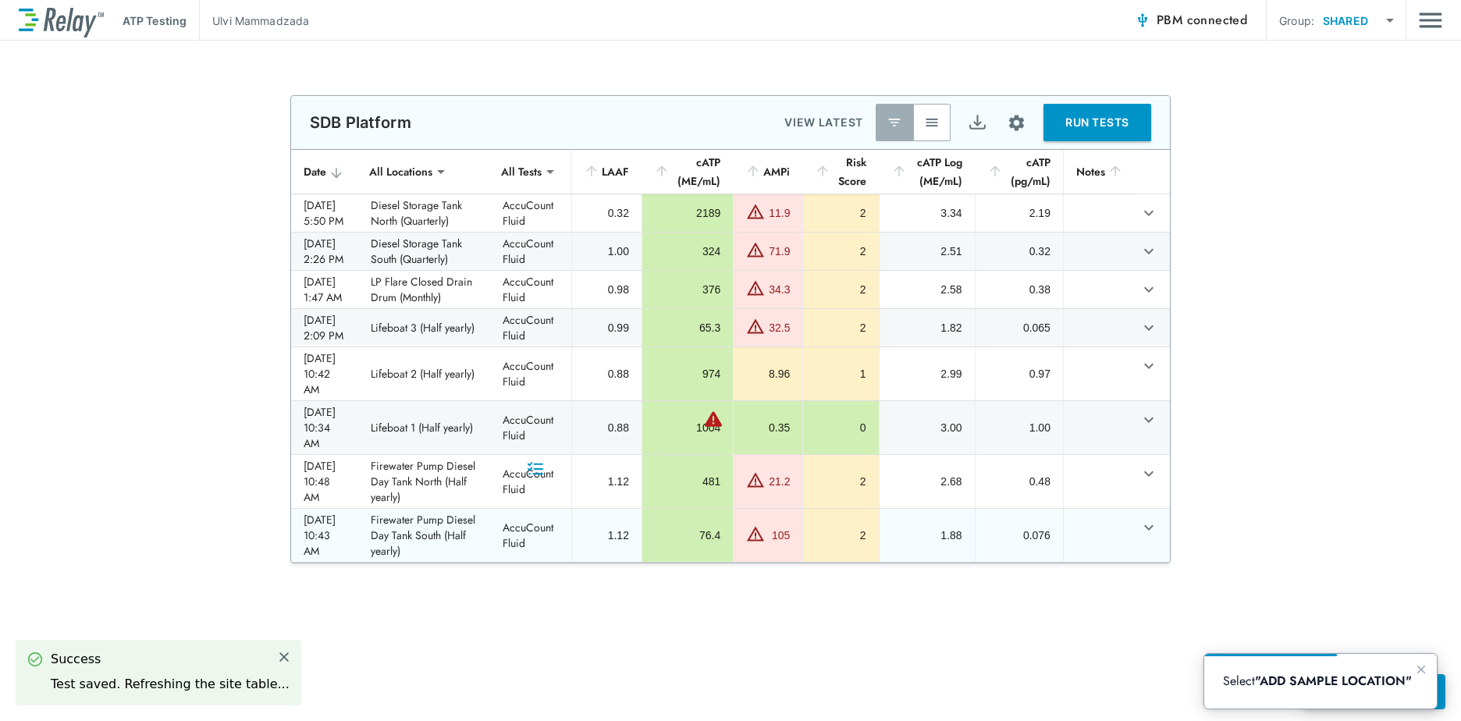
scroll to position [0, 0]
type input "****"
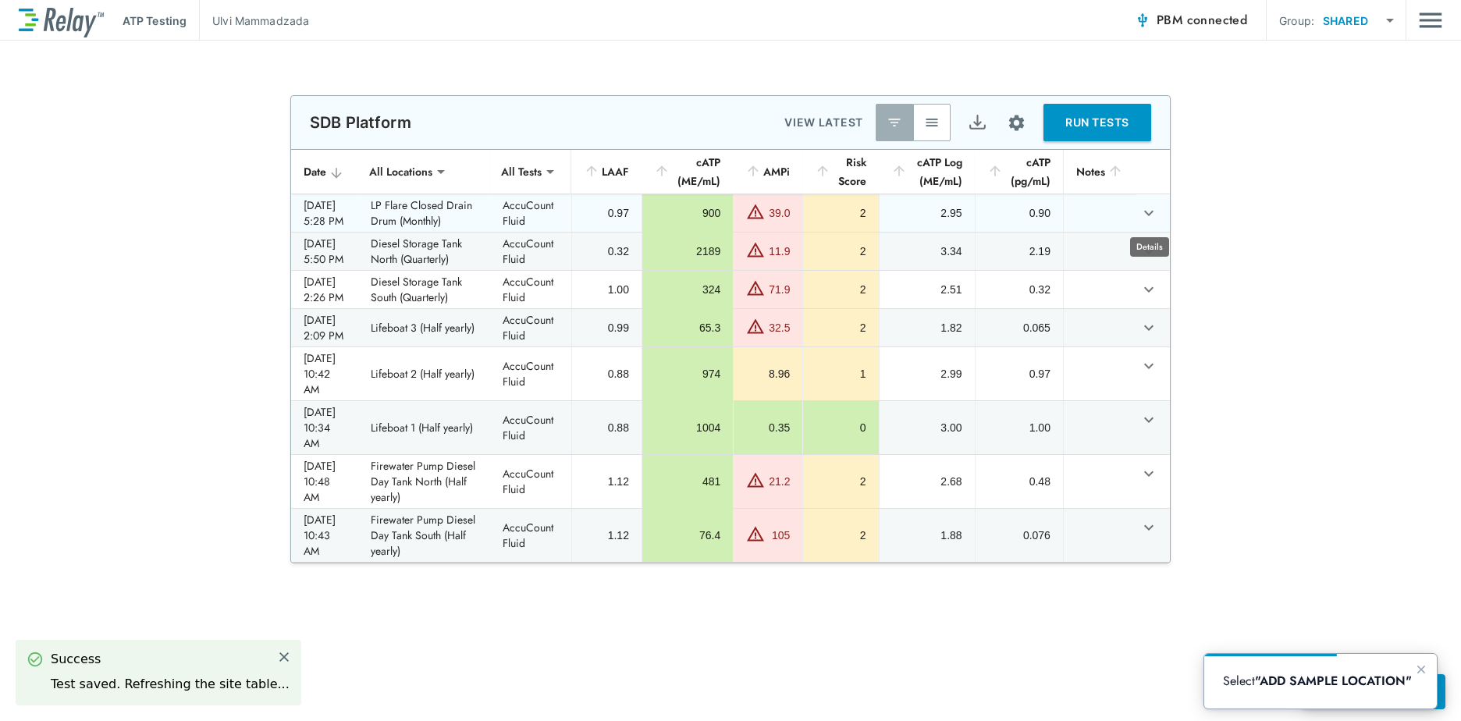
click at [1150, 213] on icon "expand row" at bounding box center [1149, 213] width 19 height 19
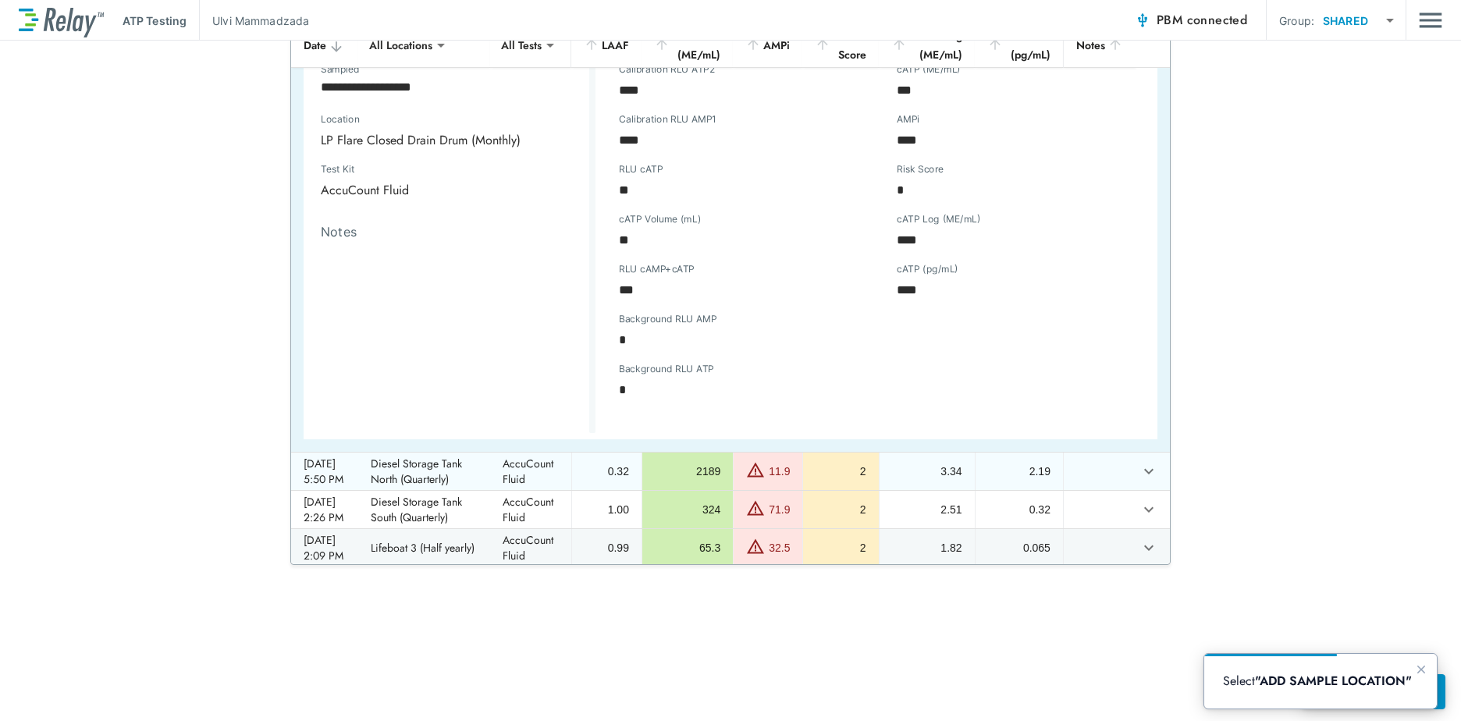
scroll to position [303, 0]
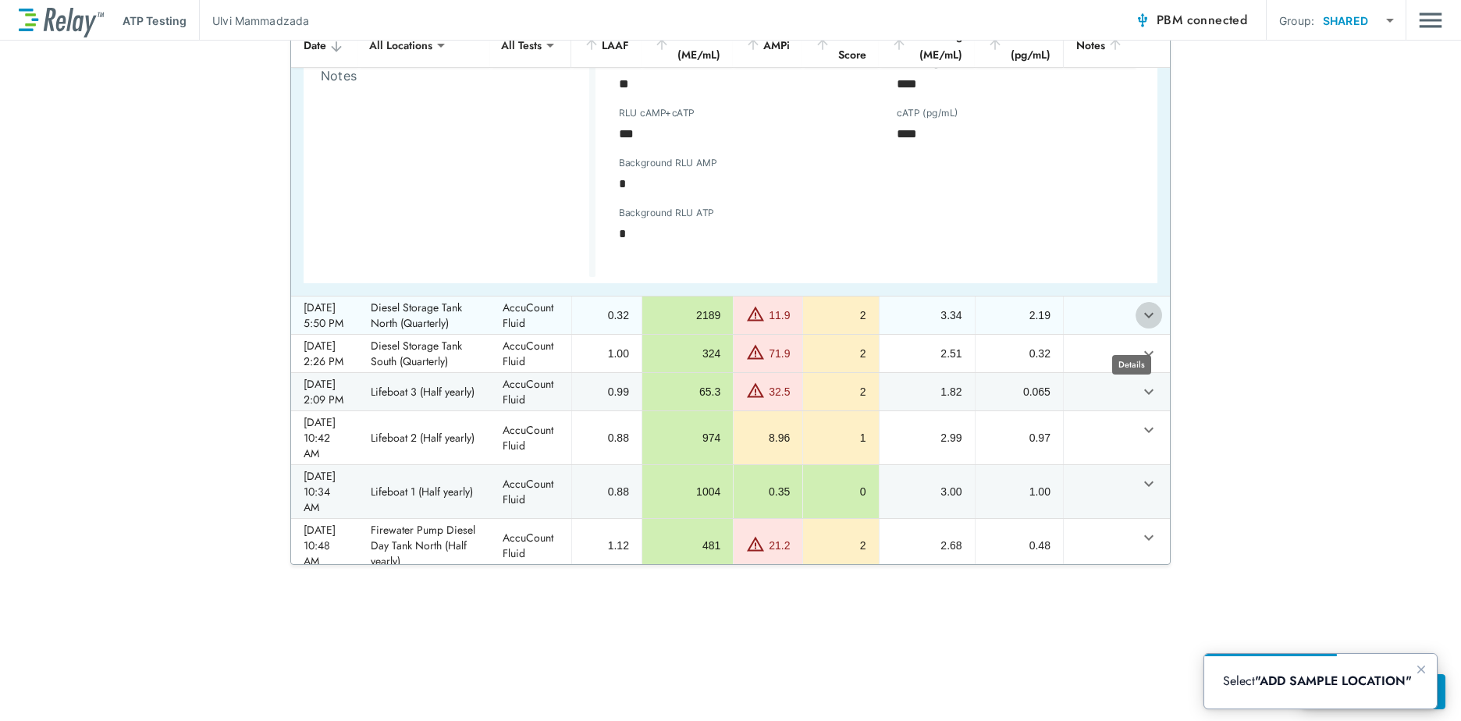
click at [1140, 325] on icon "expand row" at bounding box center [1149, 315] width 19 height 19
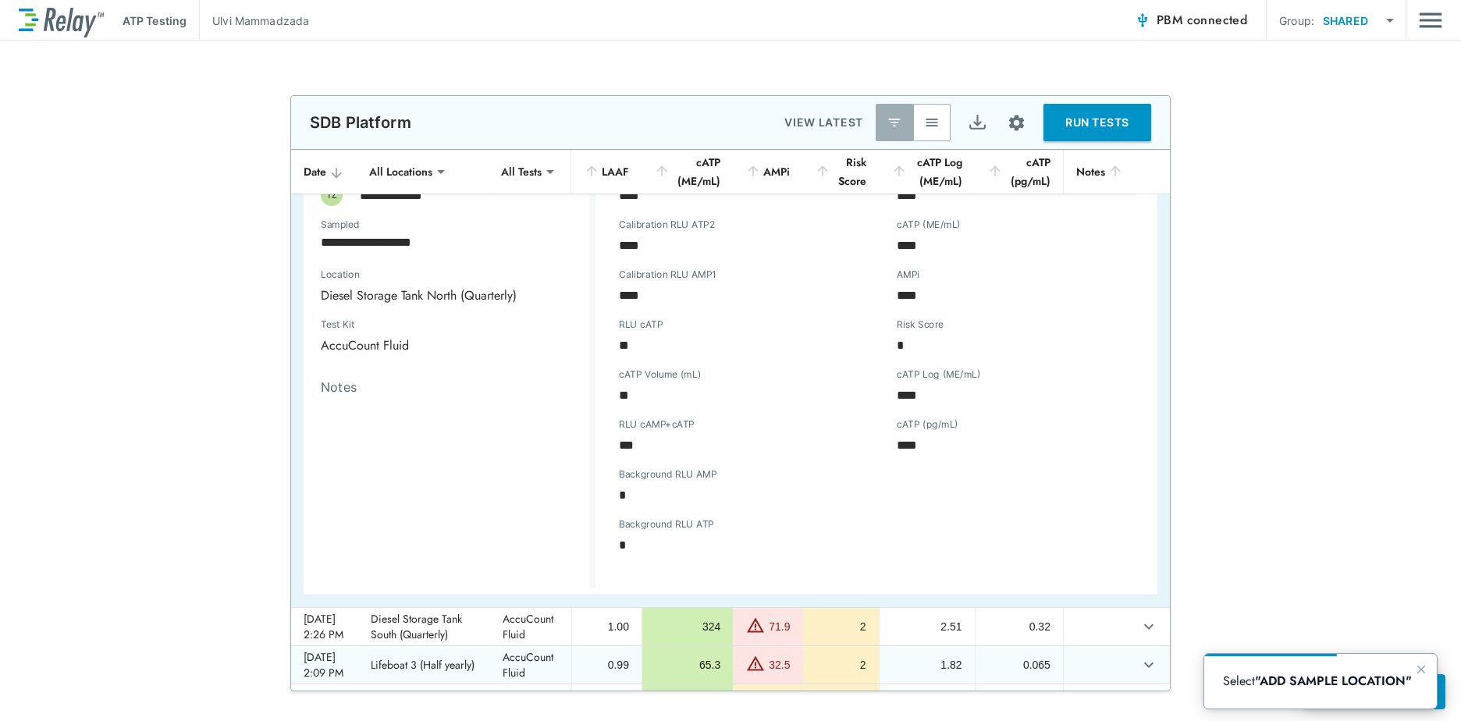
scroll to position [0, 0]
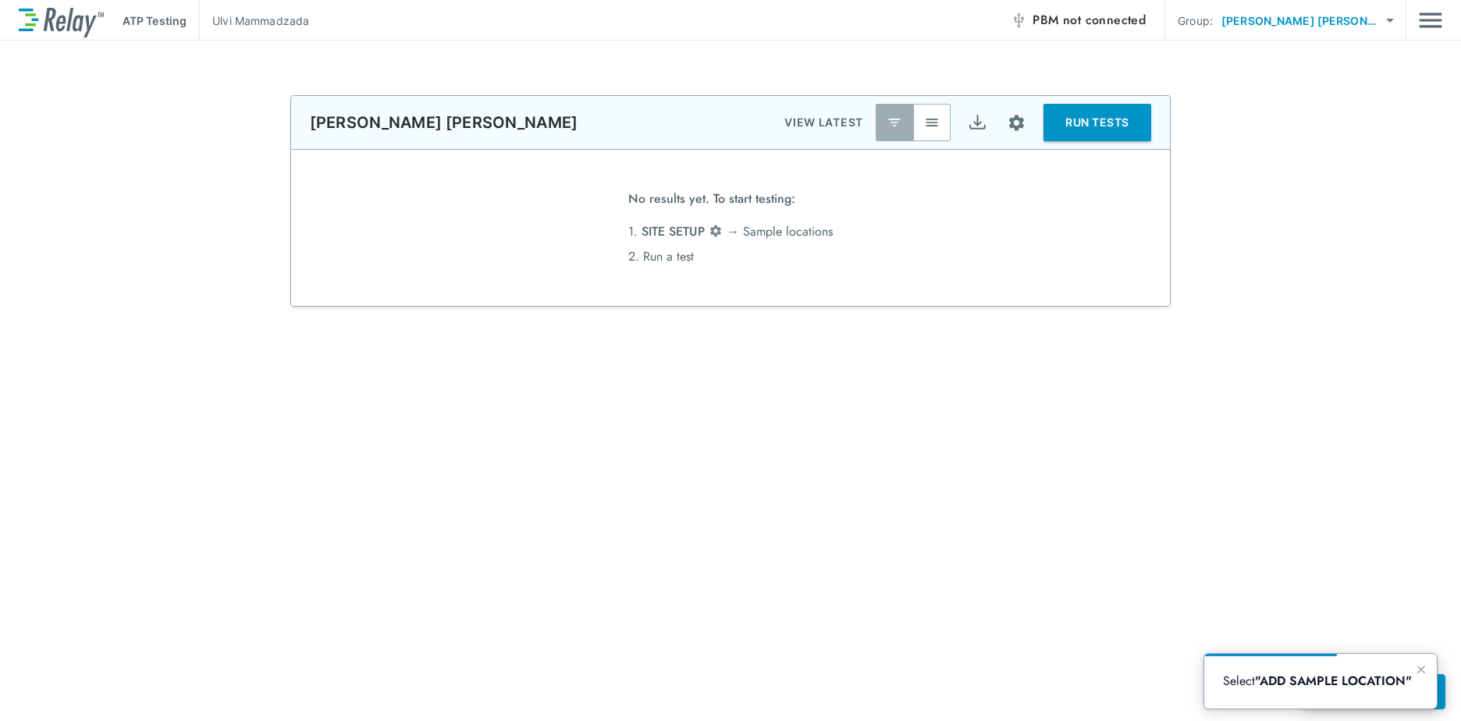
click at [717, 234] on img at bounding box center [716, 231] width 14 height 14
click at [749, 225] on li "1. SITE SETUP → [GEOGRAPHIC_DATA] locations" at bounding box center [730, 231] width 204 height 25
click at [663, 248] on li "2. Run a test" at bounding box center [730, 256] width 204 height 25
click at [1012, 117] on img "Site setup" at bounding box center [1017, 123] width 20 height 20
click at [1007, 163] on p "Sample locations" at bounding box center [976, 158] width 87 height 16
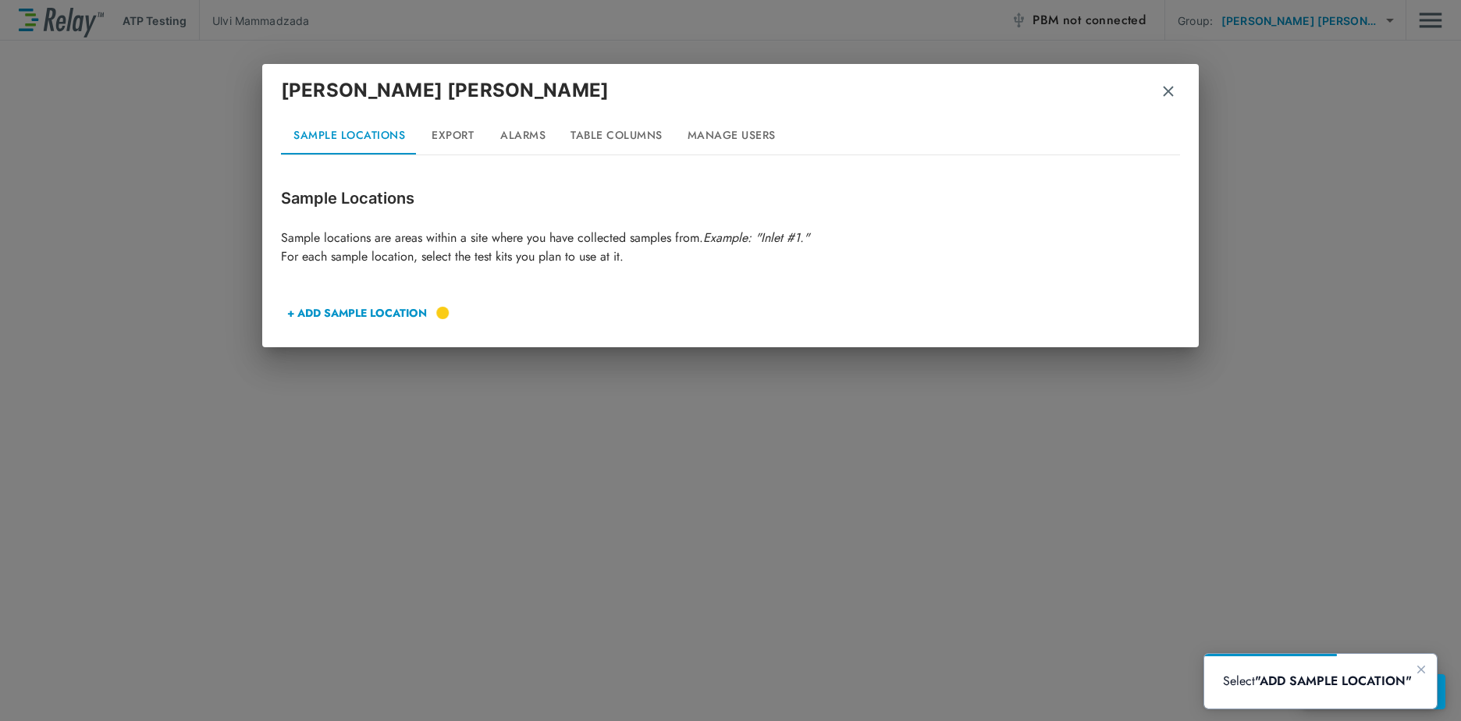
click at [387, 311] on button "+ ADD SAMPLE LOCATION" at bounding box center [357, 312] width 152 height 37
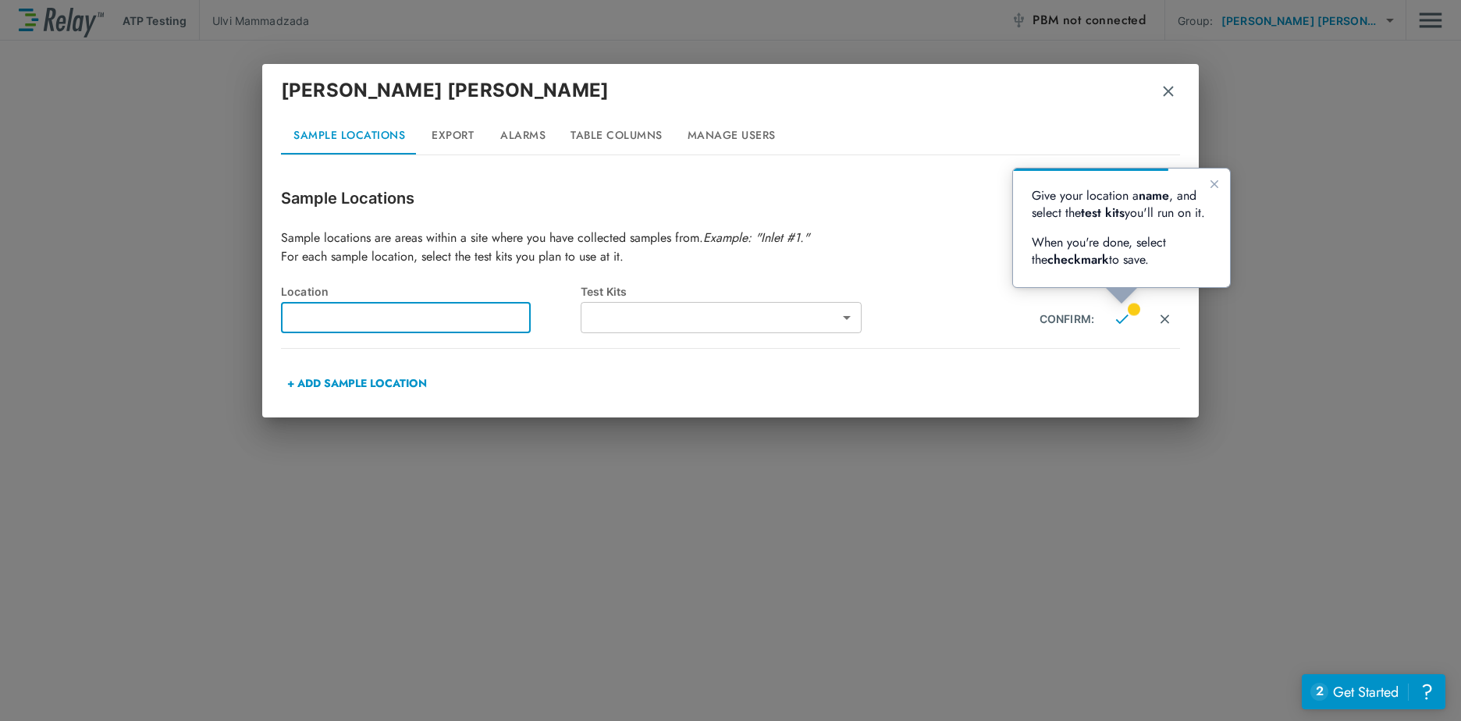
click at [387, 311] on input "text" at bounding box center [406, 317] width 250 height 31
click at [457, 136] on button "Export" at bounding box center [453, 135] width 70 height 37
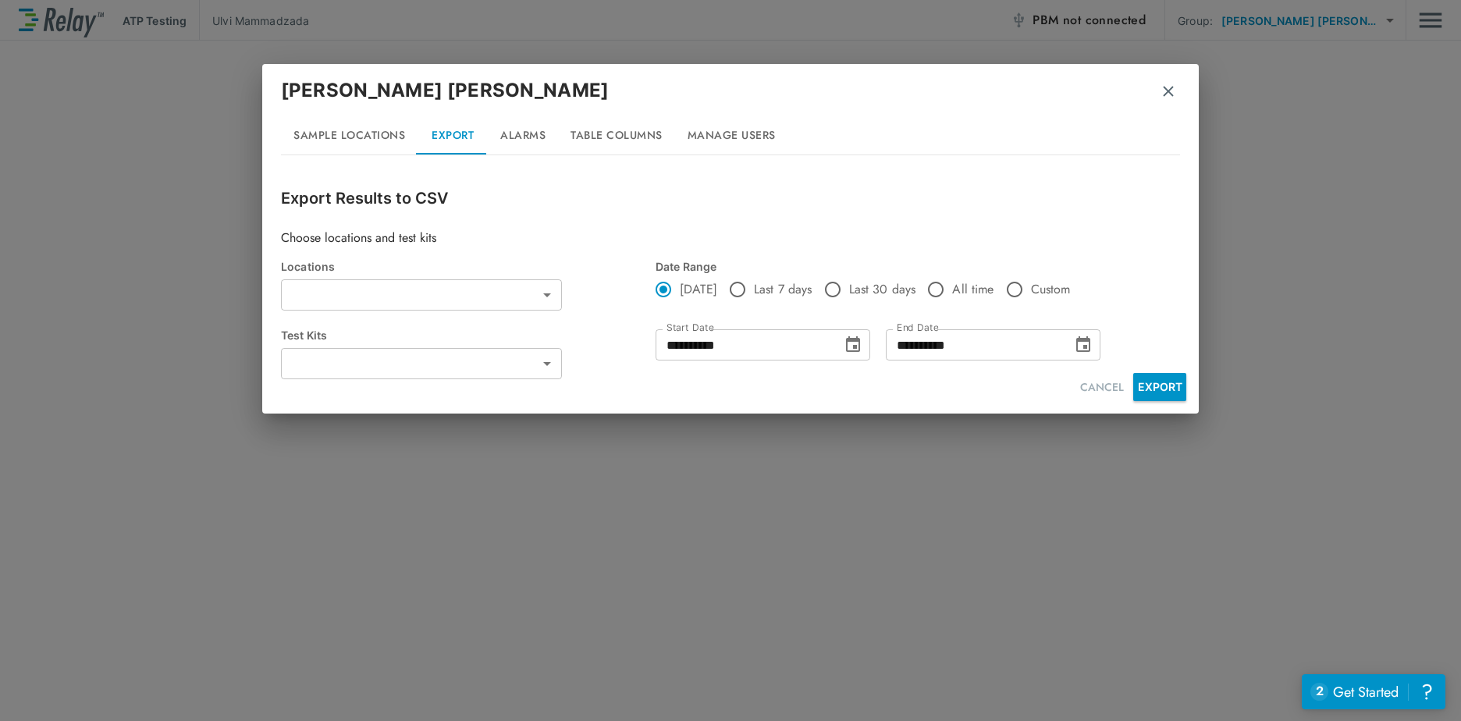
click at [557, 284] on body "**********" at bounding box center [730, 360] width 1461 height 721
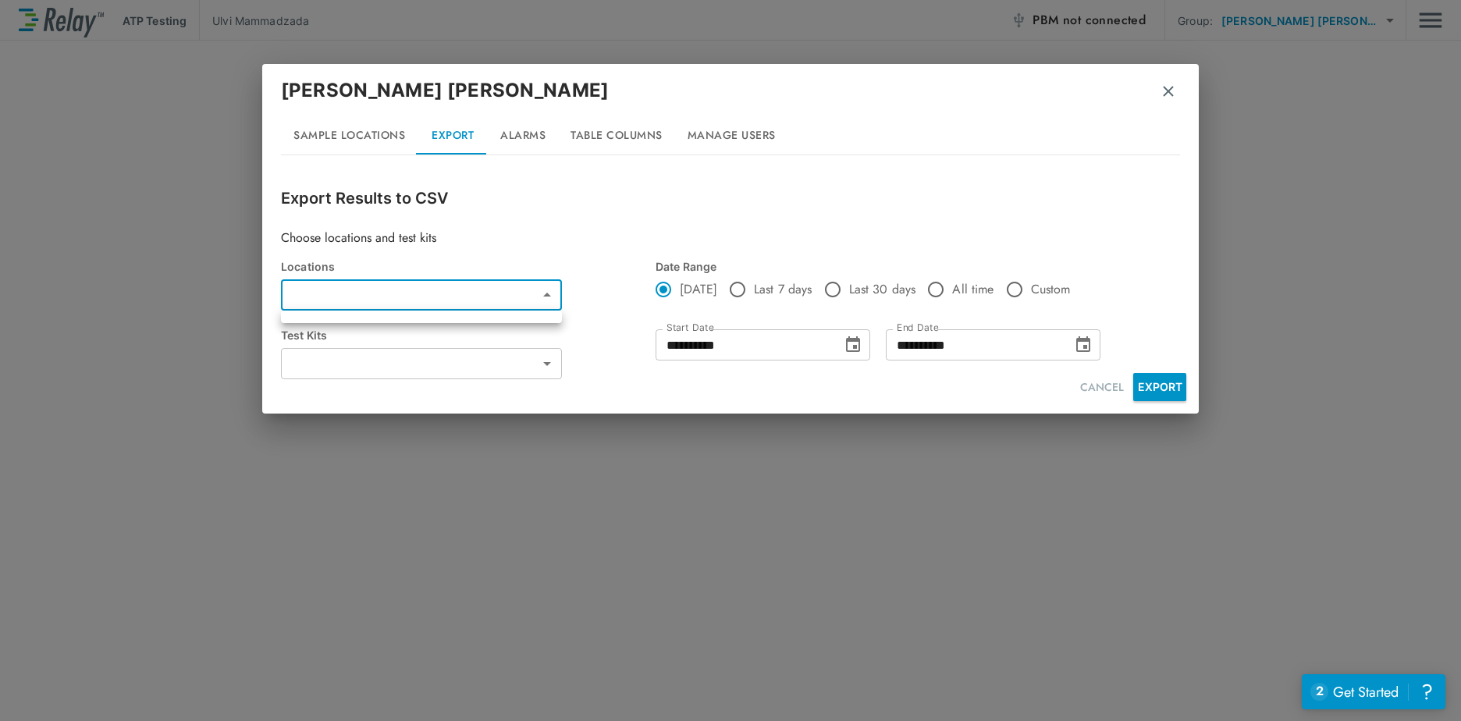
click at [557, 284] on div at bounding box center [730, 360] width 1461 height 721
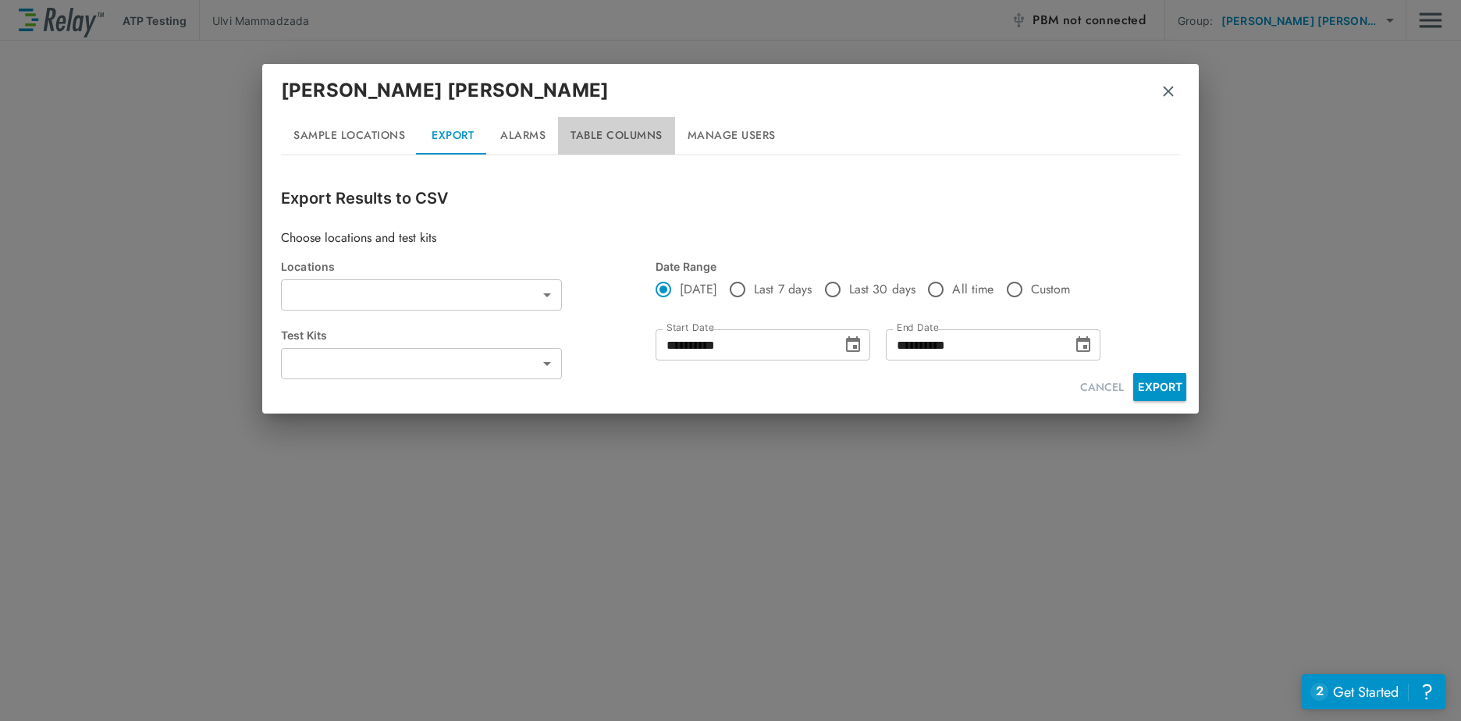
click at [603, 137] on button "Table Columns" at bounding box center [616, 135] width 117 height 37
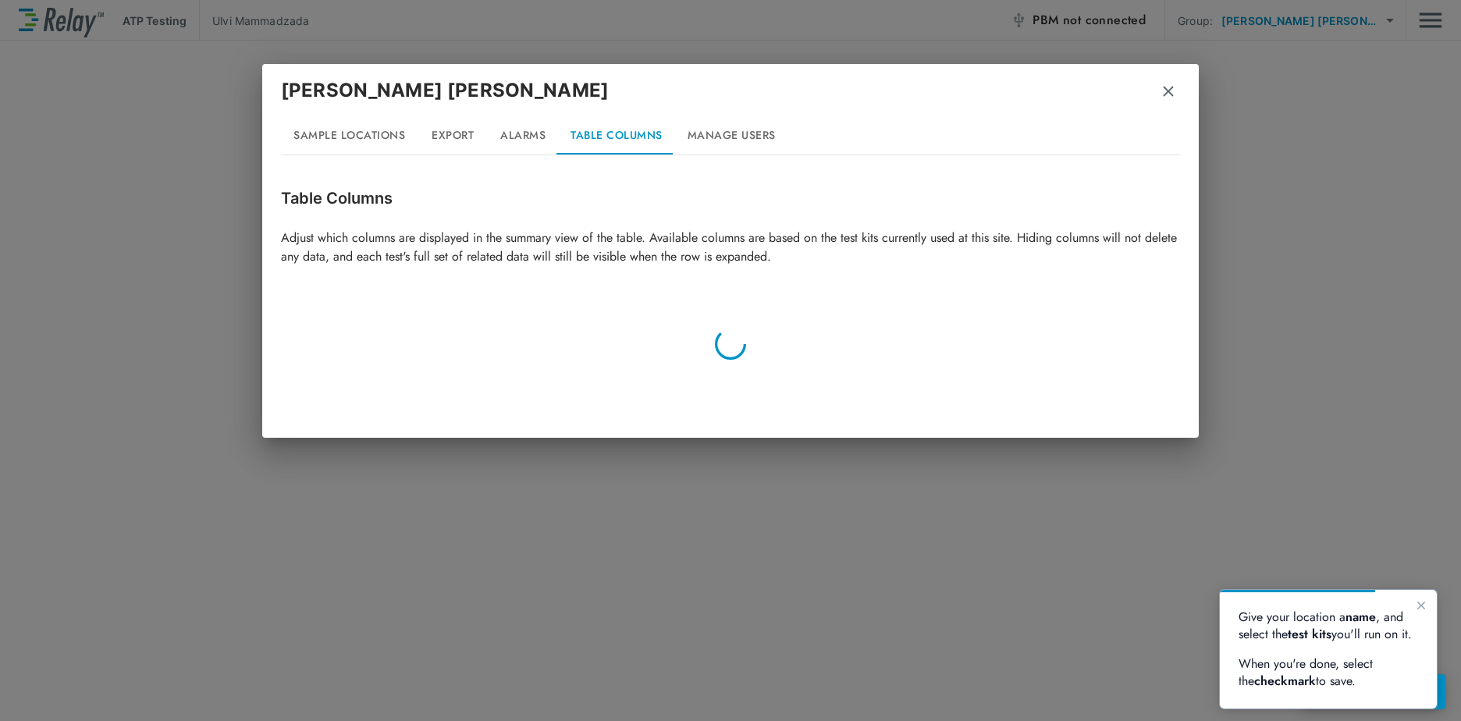
click at [512, 119] on button "Alarms" at bounding box center [523, 135] width 70 height 37
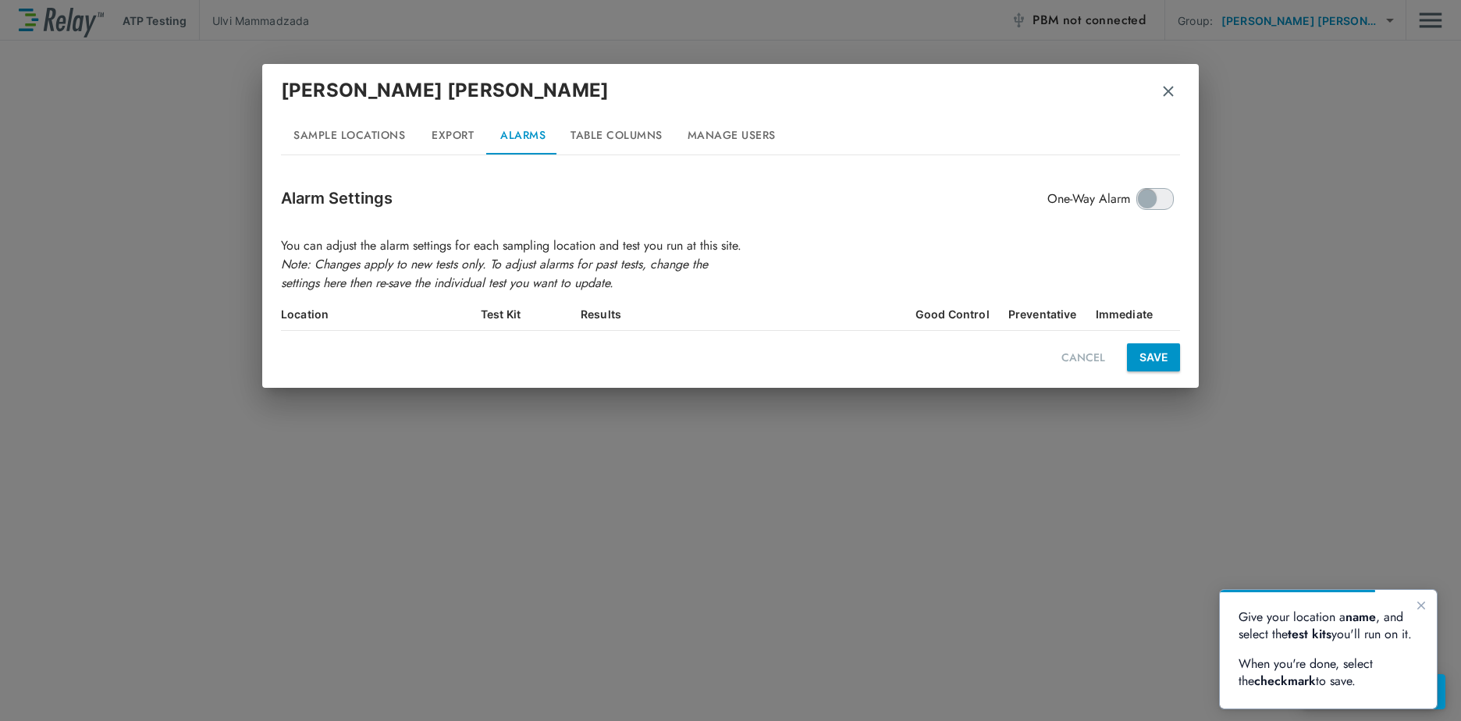
click at [709, 138] on button "Manage Users" at bounding box center [731, 135] width 113 height 37
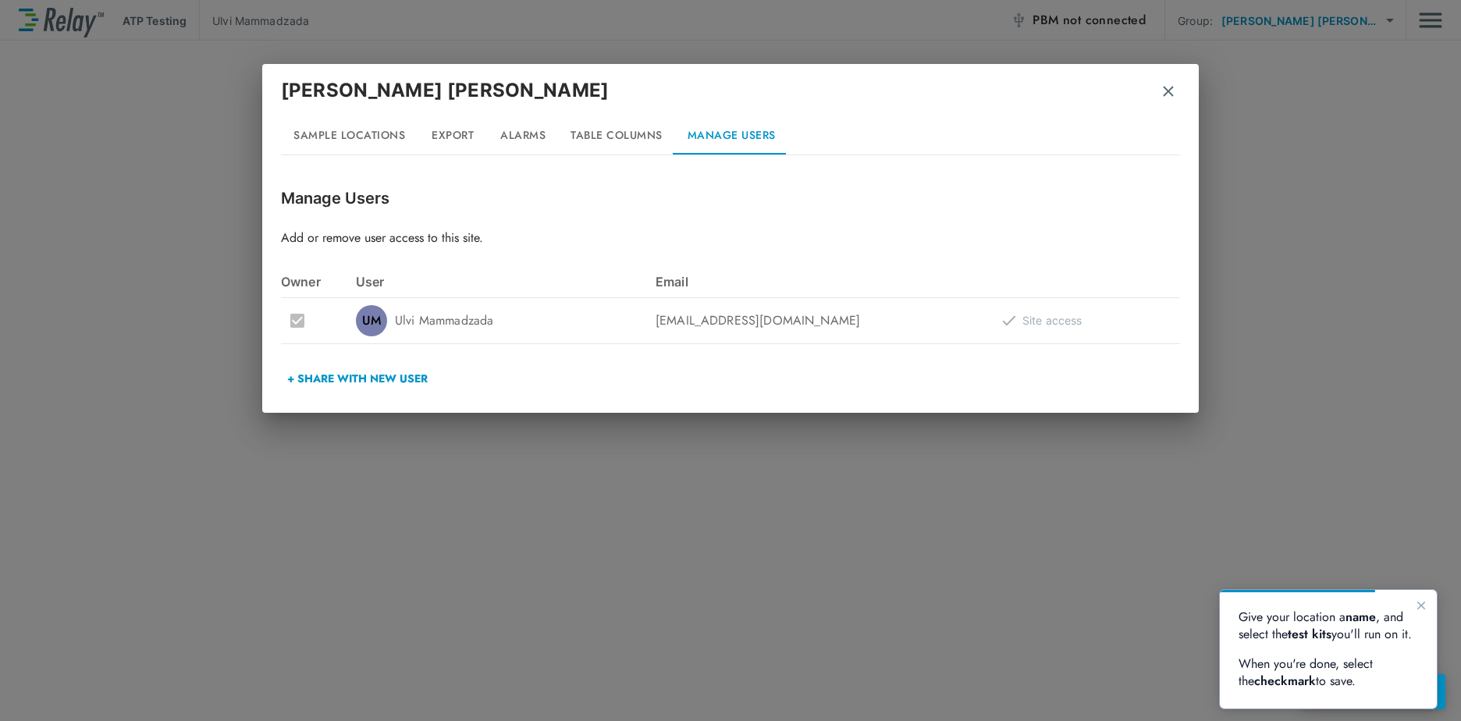
click at [302, 322] on div at bounding box center [318, 320] width 75 height 33
click at [354, 376] on button "+ Share with New User" at bounding box center [357, 378] width 153 height 37
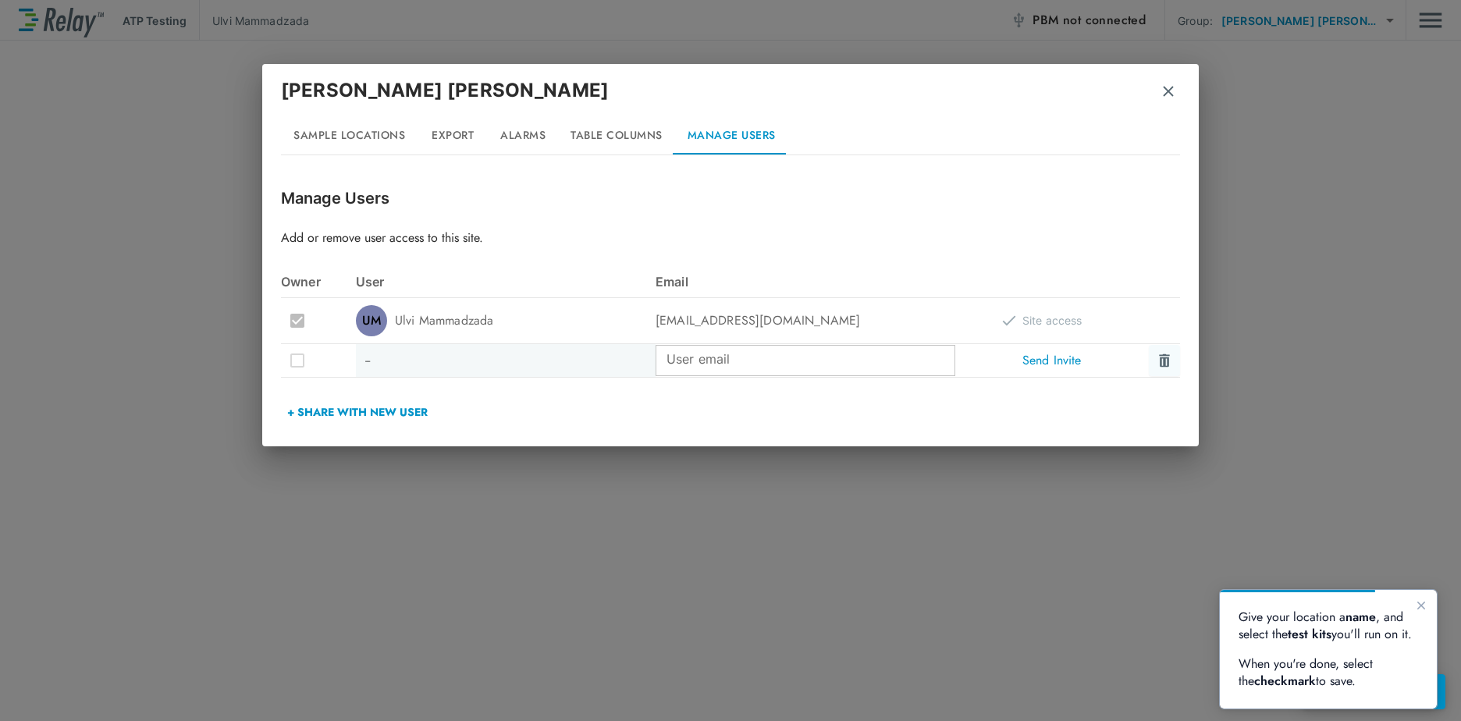
click at [1167, 370] on button at bounding box center [1164, 360] width 31 height 31
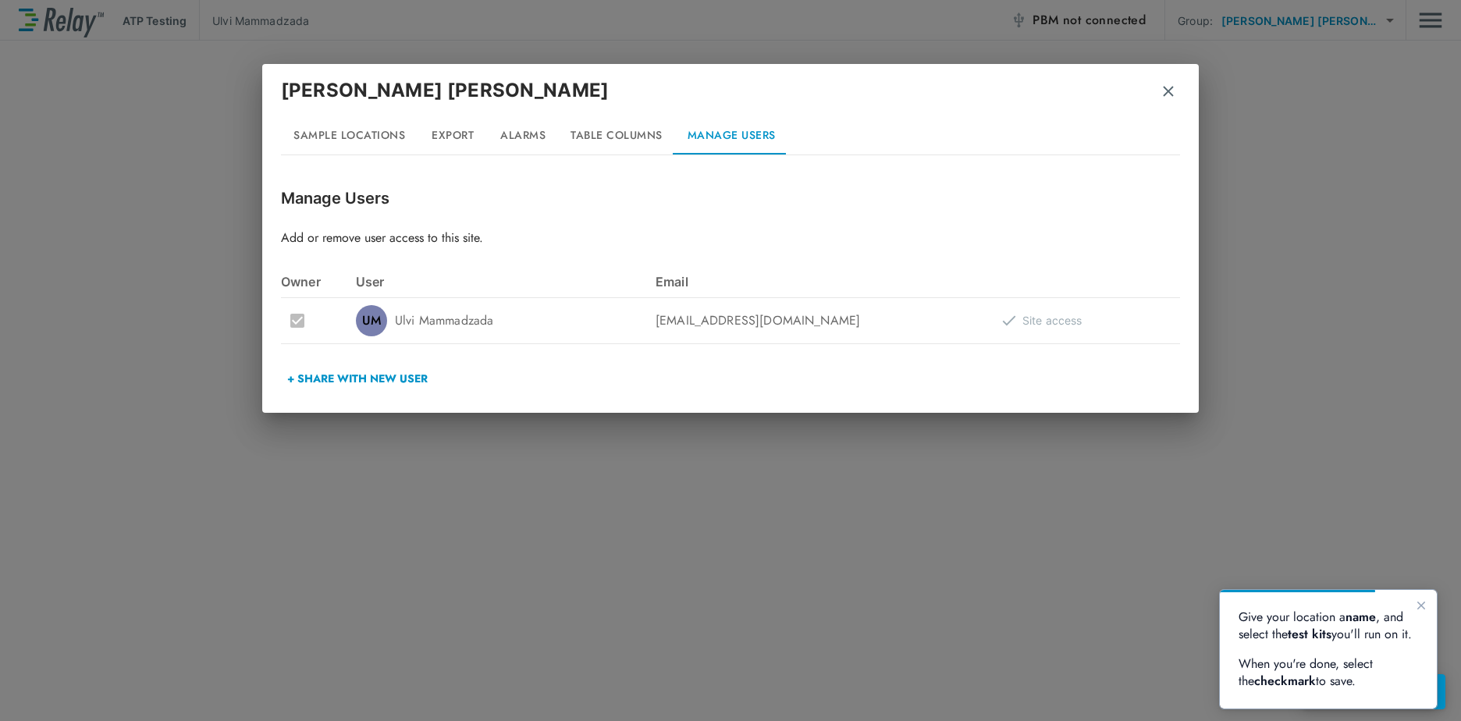
click at [631, 138] on button "Table Columns" at bounding box center [616, 135] width 117 height 37
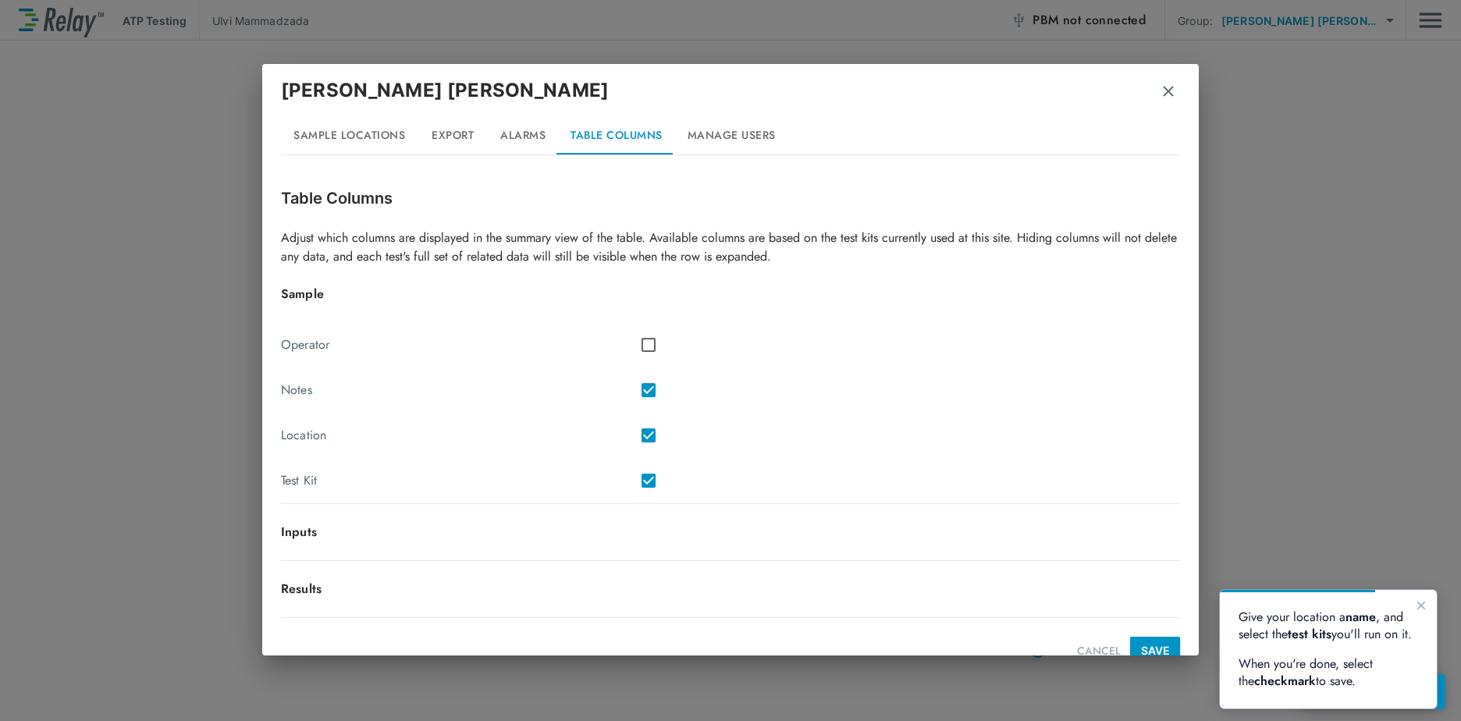
scroll to position [26, 0]
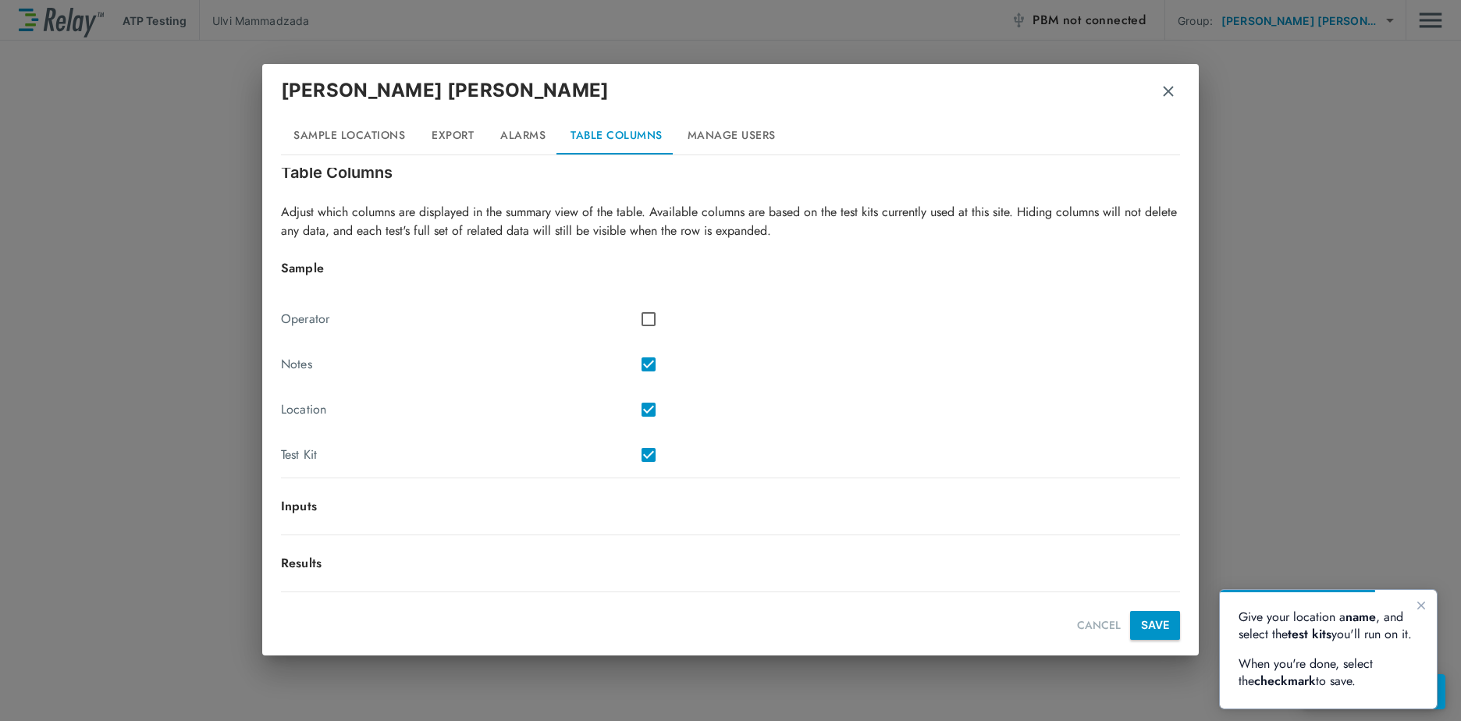
click at [987, 575] on div "Results" at bounding box center [730, 573] width 899 height 38
click at [958, 532] on div "Inputs" at bounding box center [730, 516] width 899 height 38
click at [503, 132] on button "Alarms" at bounding box center [523, 135] width 70 height 37
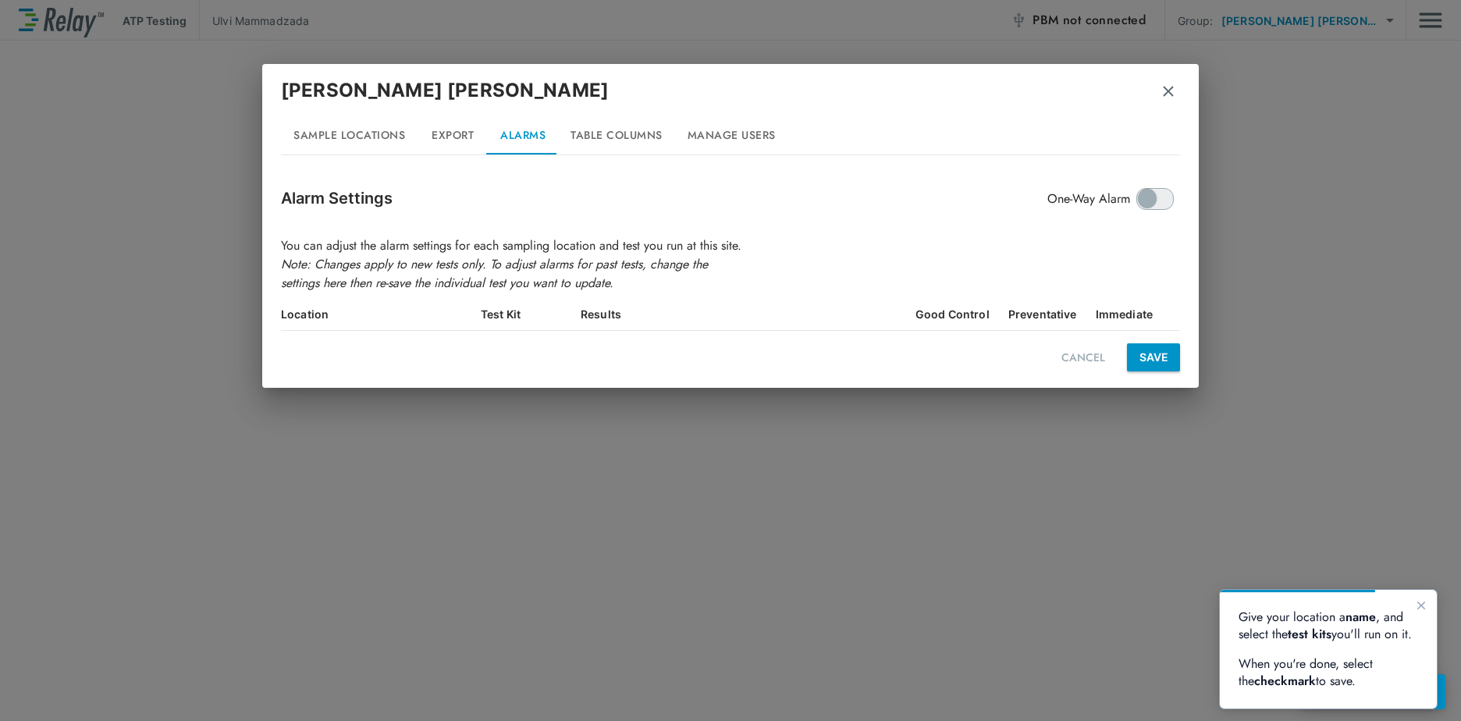
scroll to position [0, 0]
click at [449, 121] on button "Export" at bounding box center [453, 135] width 70 height 37
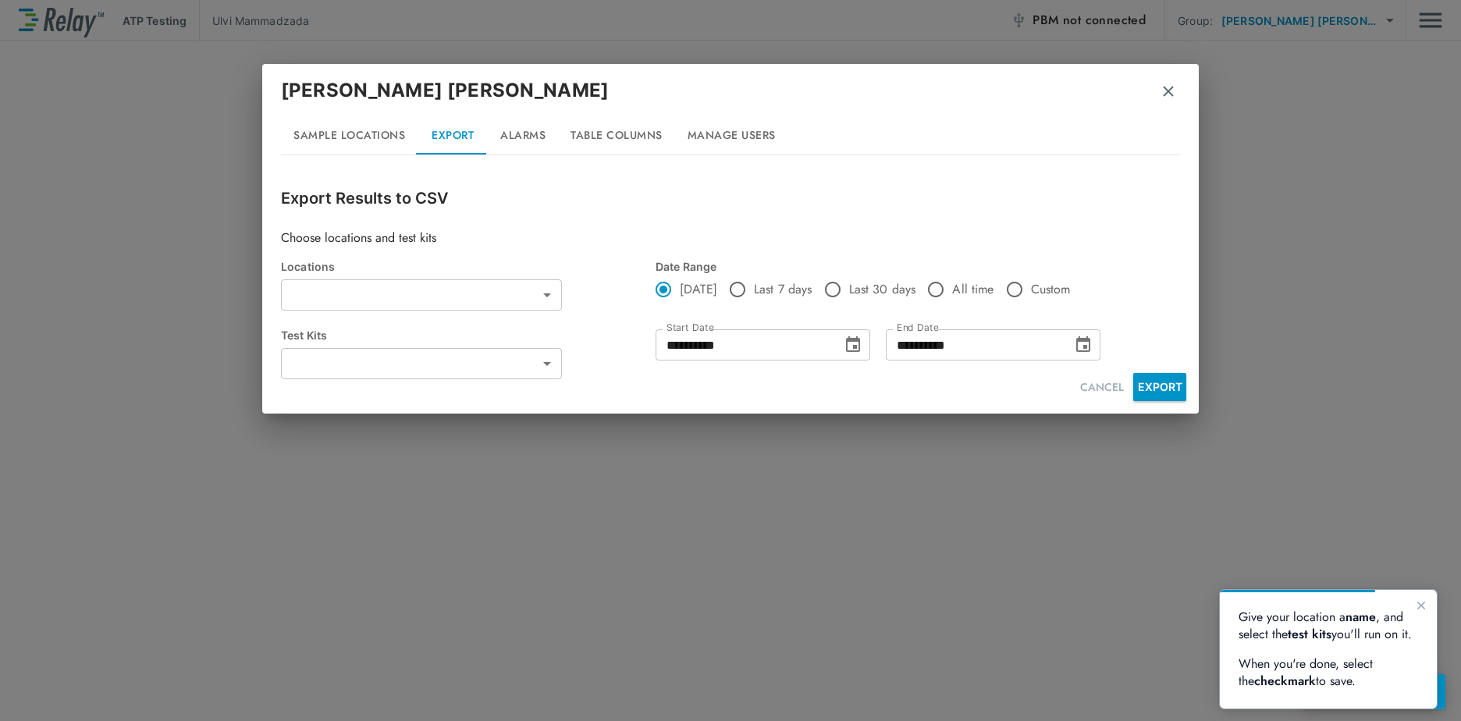
click at [357, 129] on button "Sample Locations" at bounding box center [349, 135] width 137 height 37
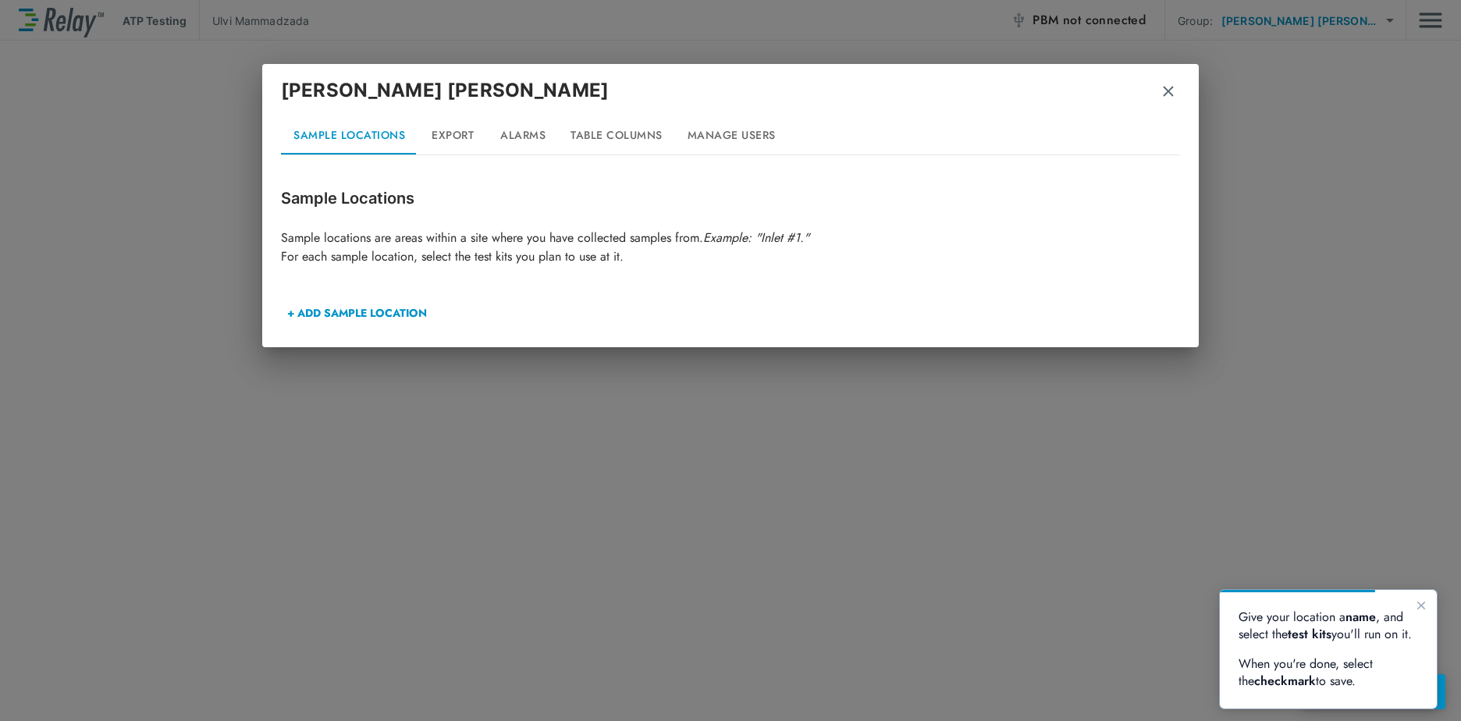
click at [372, 311] on button "+ ADD SAMPLE LOCATION" at bounding box center [357, 312] width 152 height 37
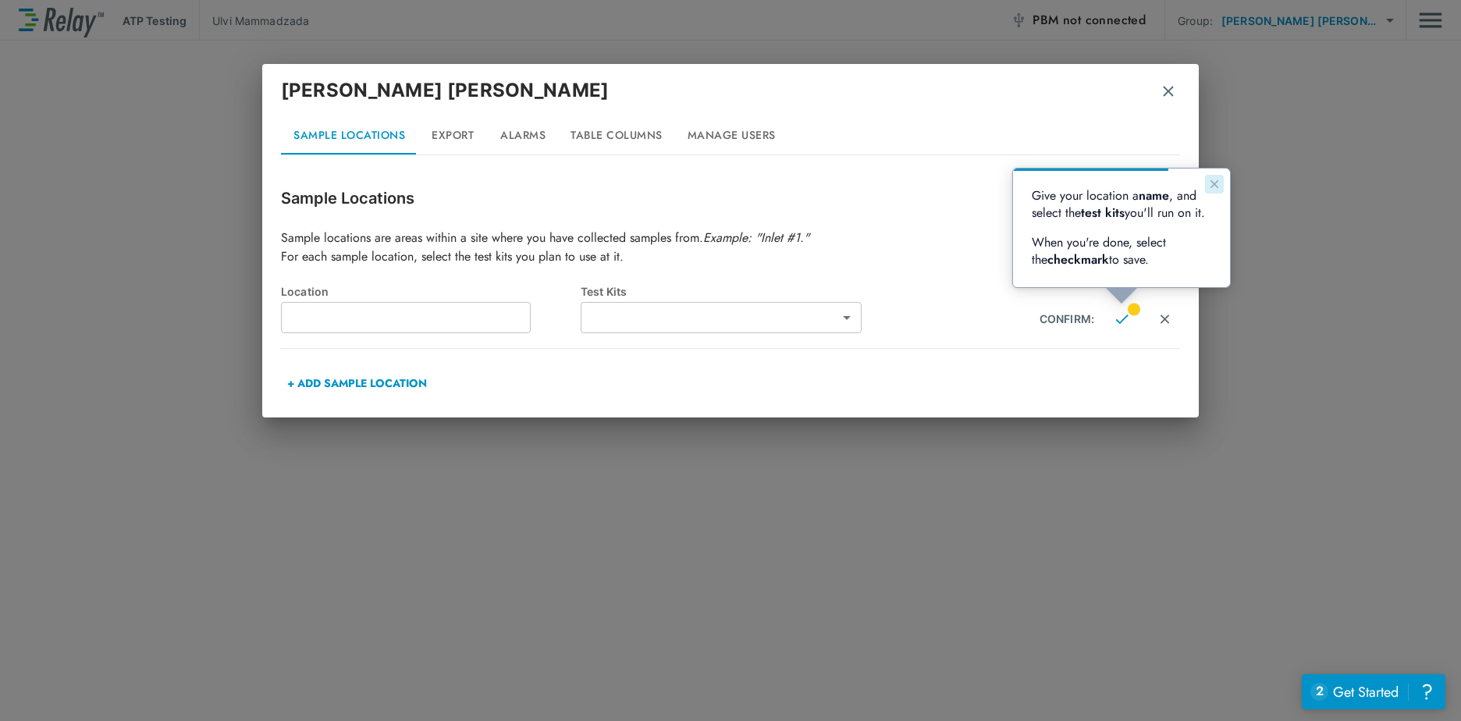
click at [1223, 190] on button "Close guide" at bounding box center [1214, 184] width 19 height 19
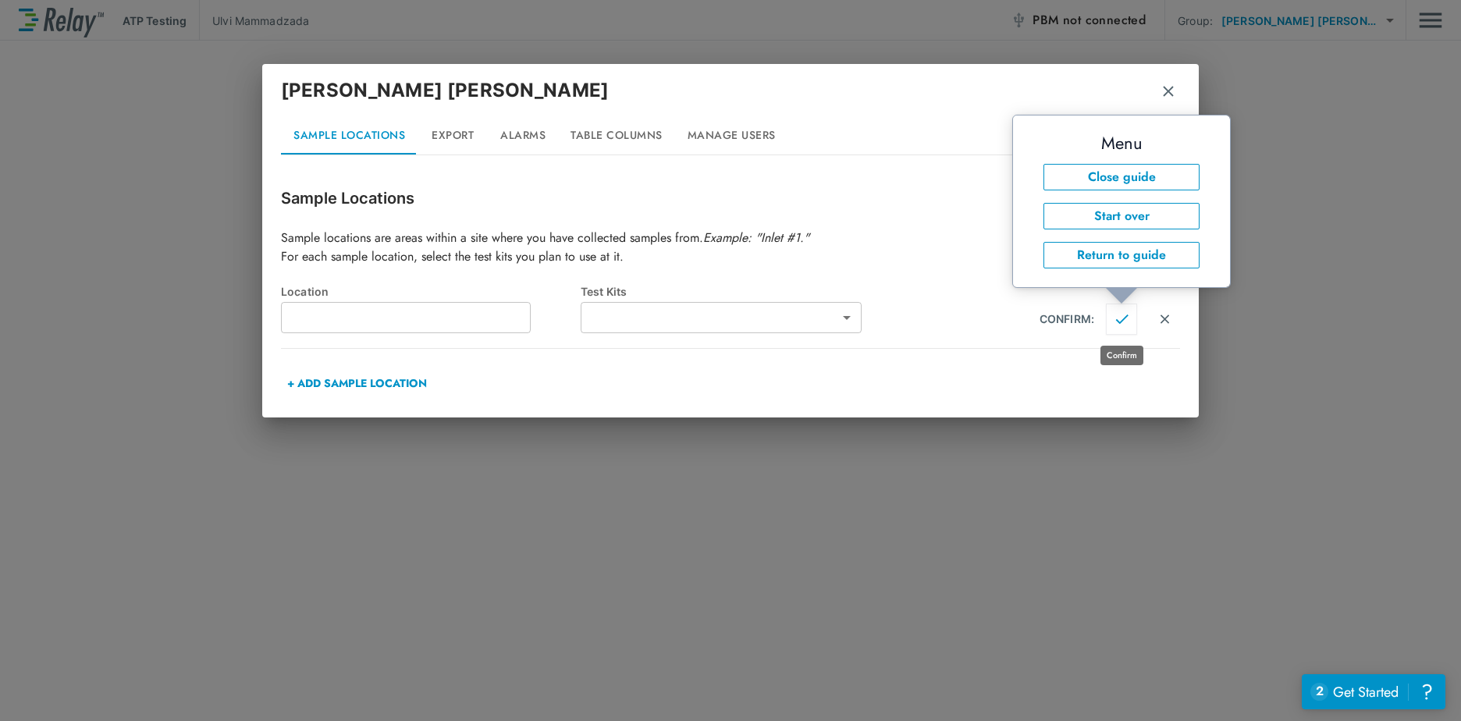
click at [1123, 319] on img "Confirm" at bounding box center [1121, 319] width 13 height 14
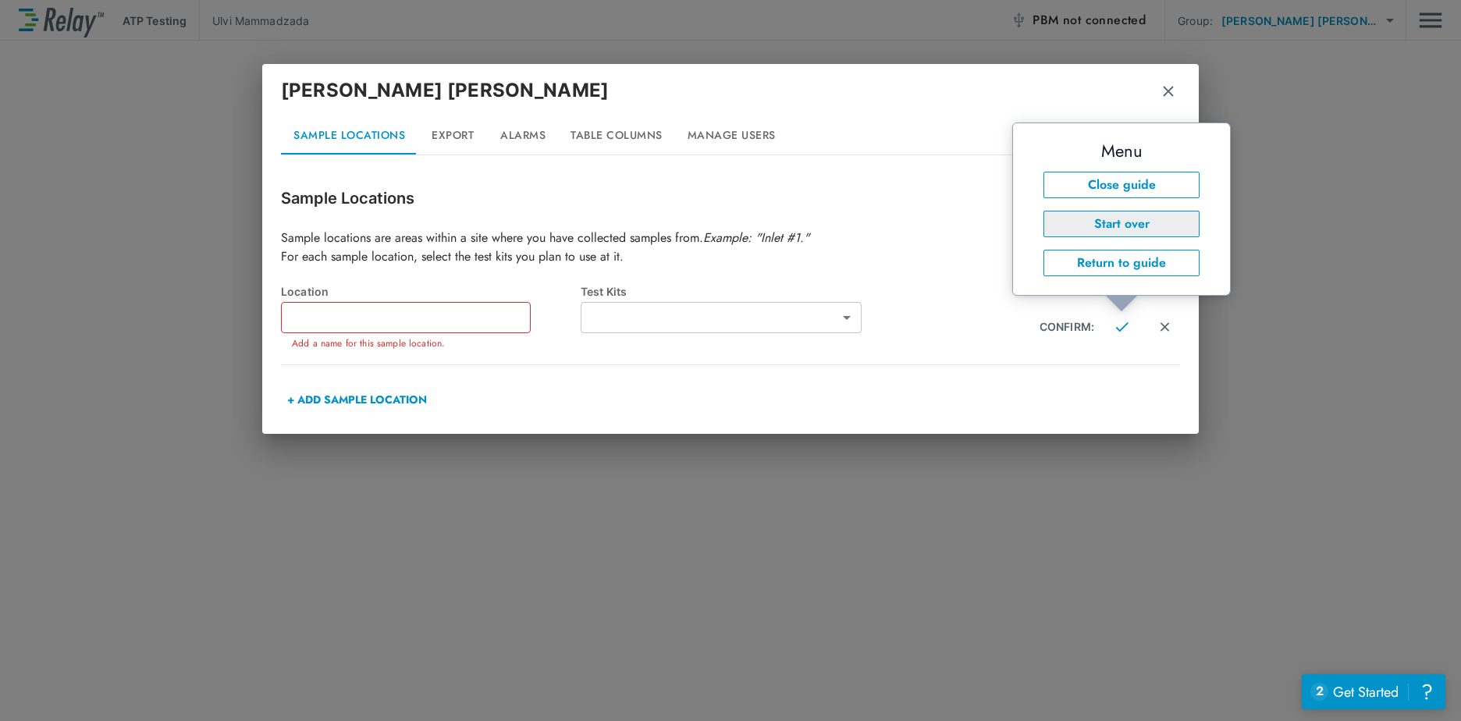
click at [1112, 226] on button "Start over" at bounding box center [1122, 224] width 156 height 27
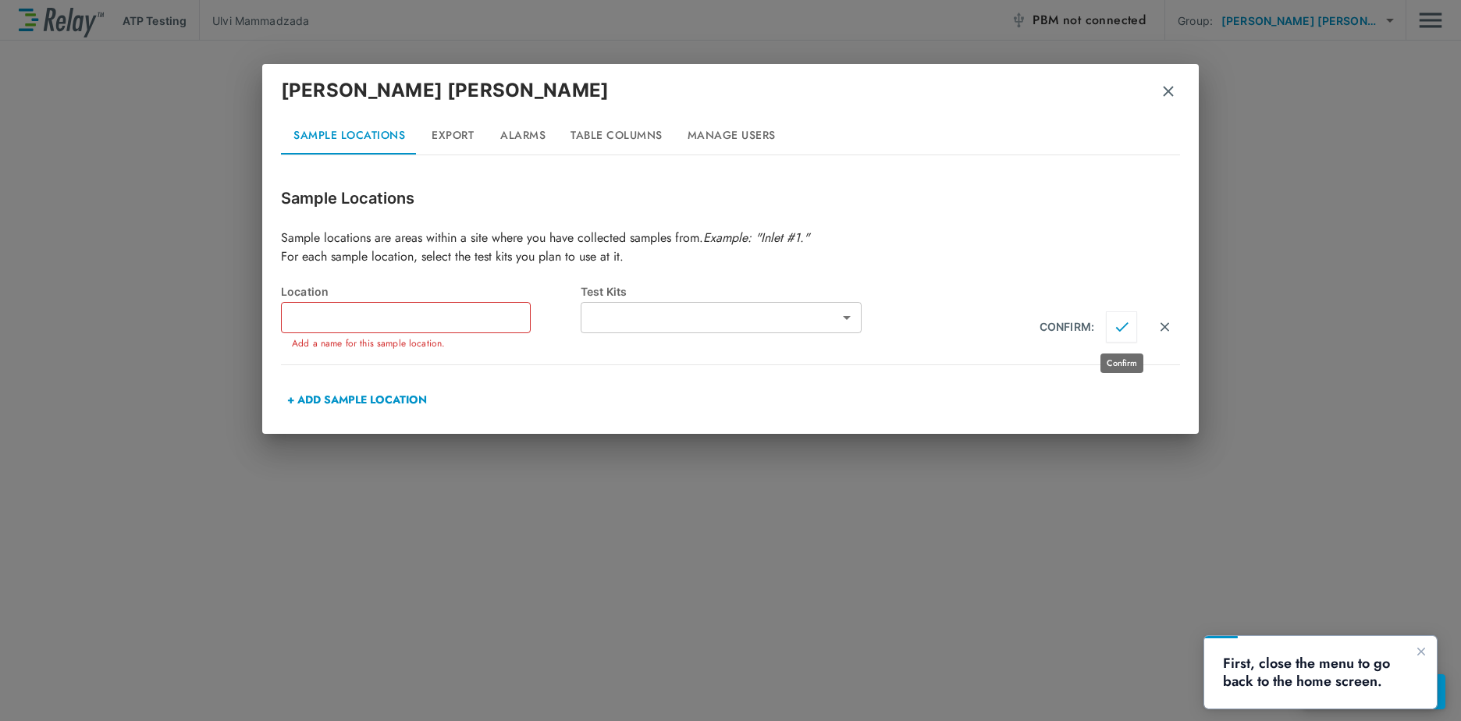
click at [1113, 326] on button "Confirm" at bounding box center [1121, 326] width 31 height 31
click at [1118, 326] on img "Confirm" at bounding box center [1121, 327] width 13 height 14
click at [1159, 323] on img "Cancel" at bounding box center [1164, 327] width 13 height 14
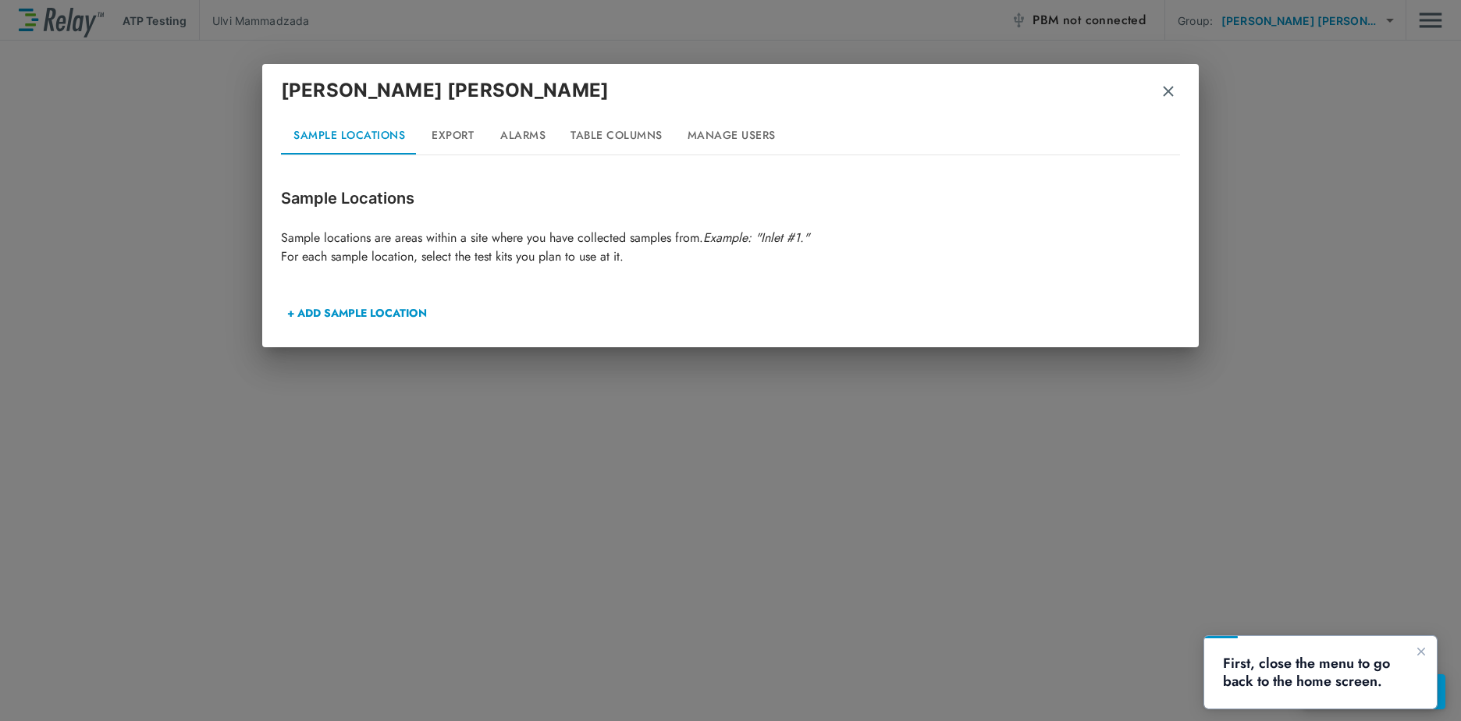
click at [706, 133] on button "Manage Users" at bounding box center [731, 135] width 113 height 37
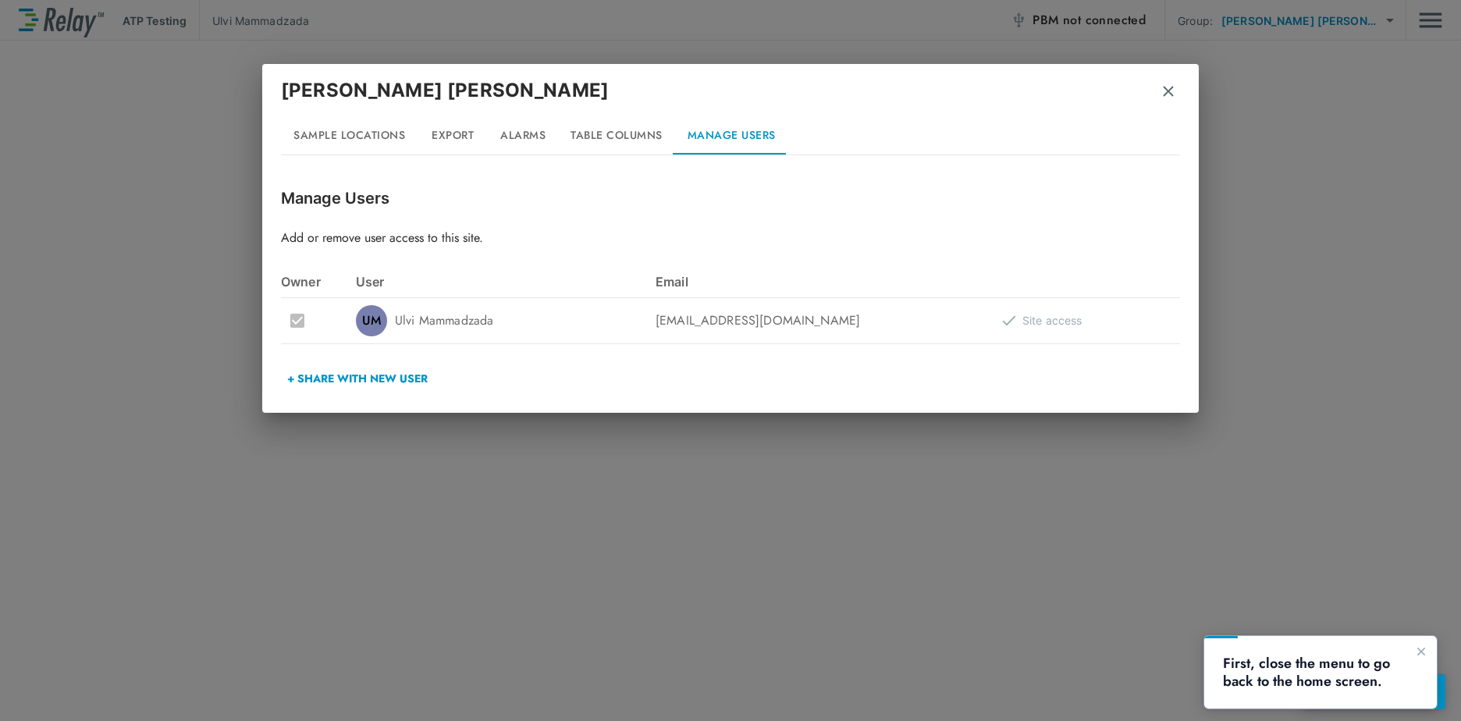
click at [1174, 83] on button "button" at bounding box center [1169, 91] width 16 height 39
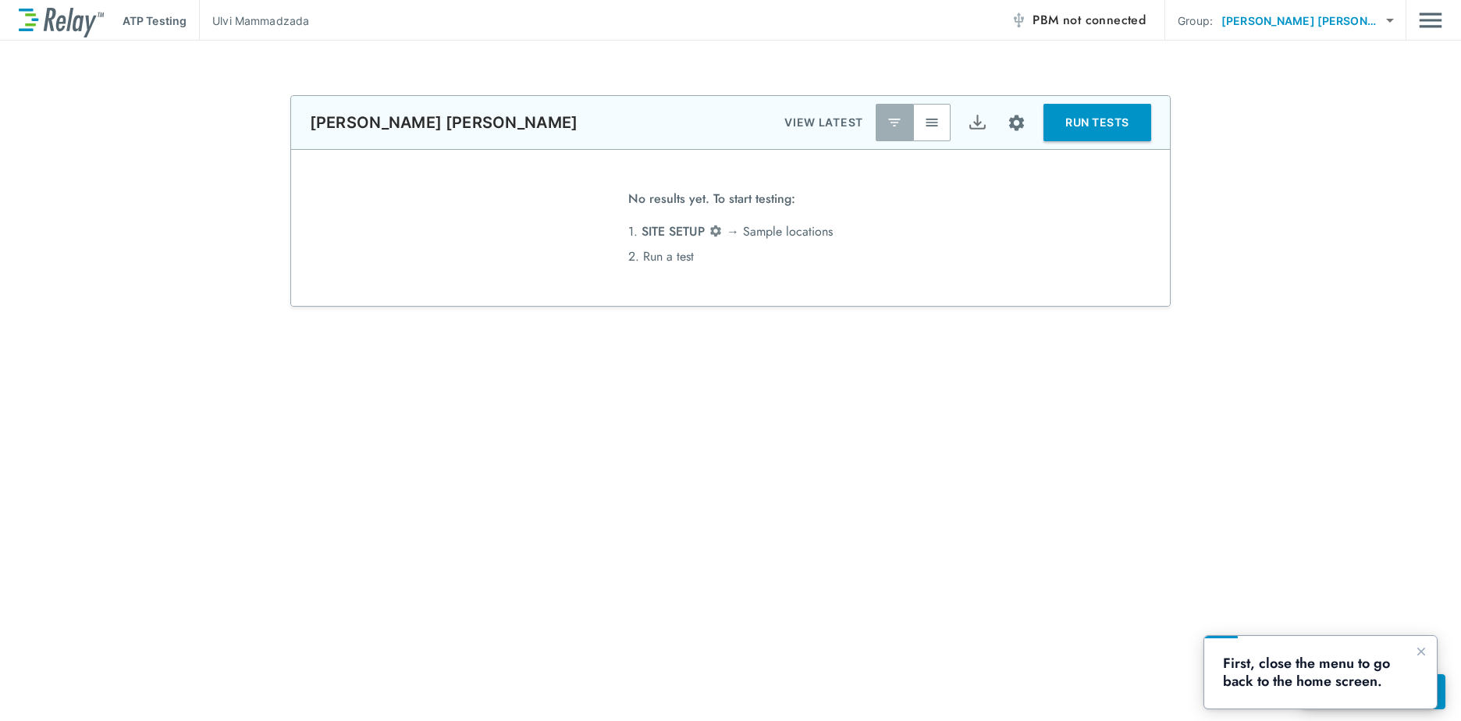
click at [1155, 37] on div "**********" at bounding box center [731, 20] width 1424 height 41
click at [1146, 16] on span "not connected" at bounding box center [1104, 20] width 83 height 18
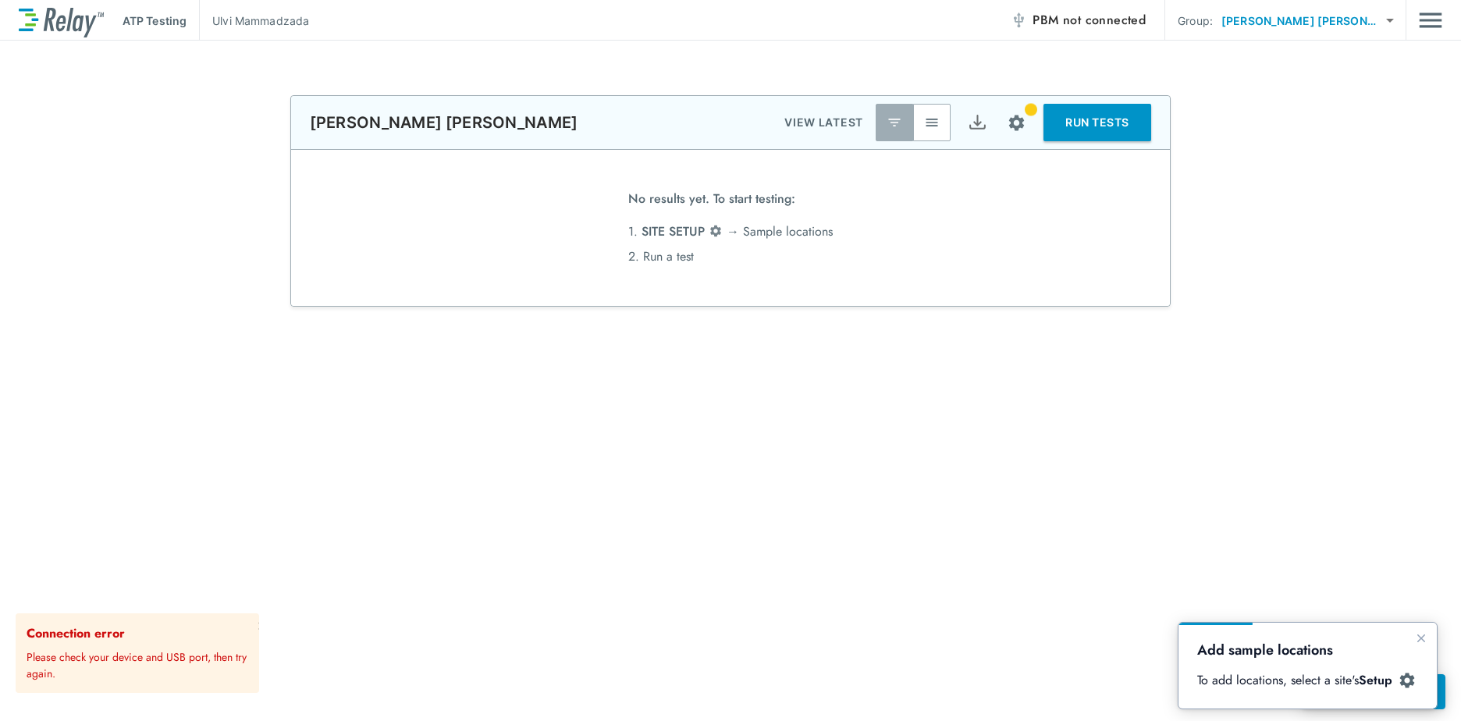
click at [1146, 21] on span "not connected" at bounding box center [1104, 20] width 83 height 18
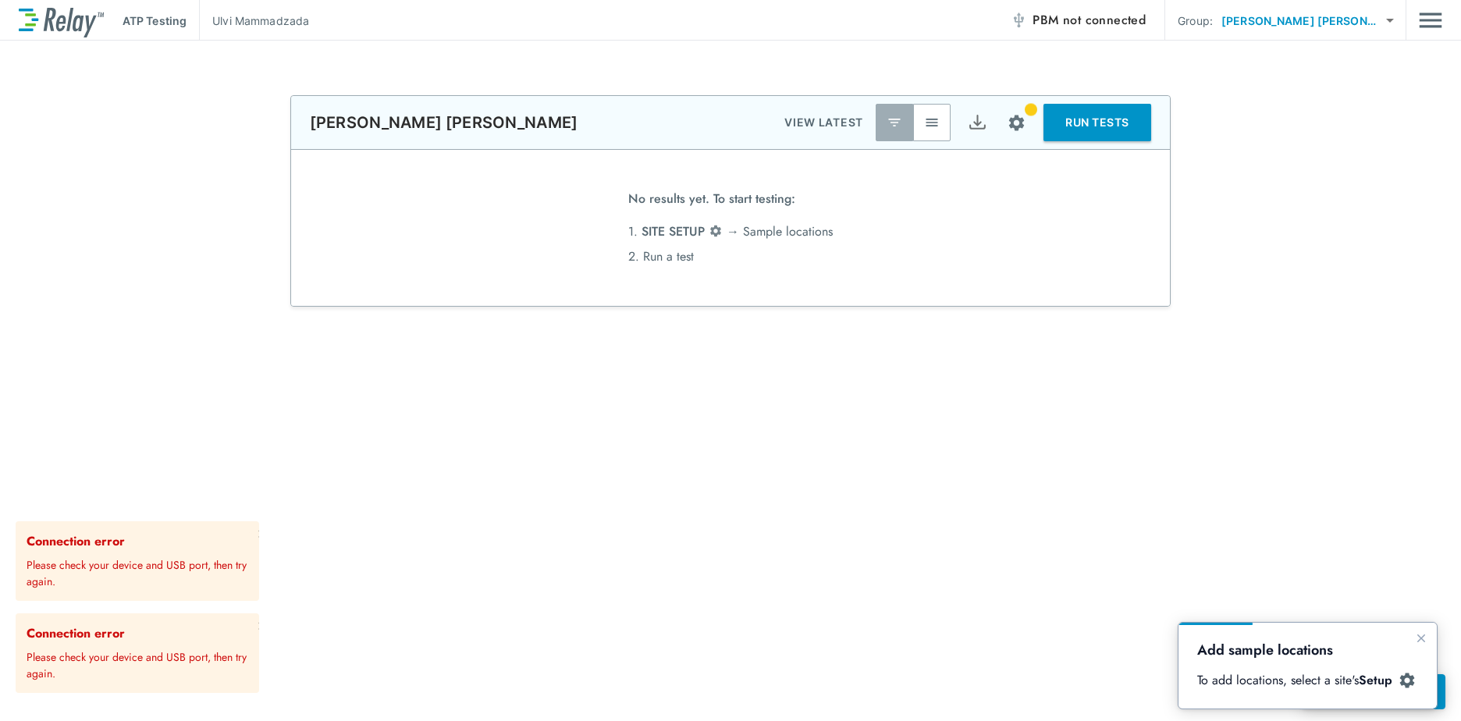
click at [1146, 27] on span "not connected" at bounding box center [1104, 20] width 83 height 18
click at [1146, 16] on span "not connected" at bounding box center [1104, 20] width 83 height 18
click at [1133, 28] on span "not connected" at bounding box center [1104, 20] width 83 height 18
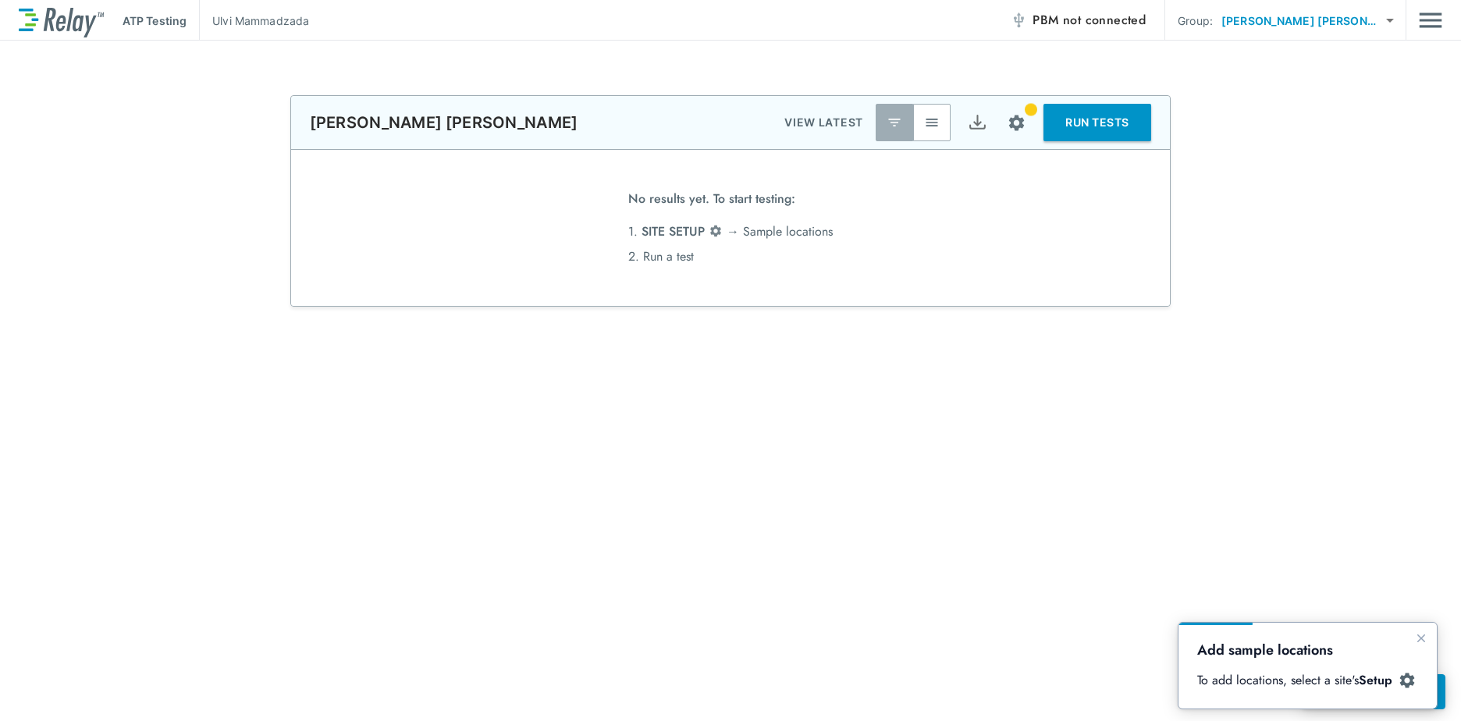
click at [1317, 21] on body "**********" at bounding box center [730, 360] width 1461 height 721
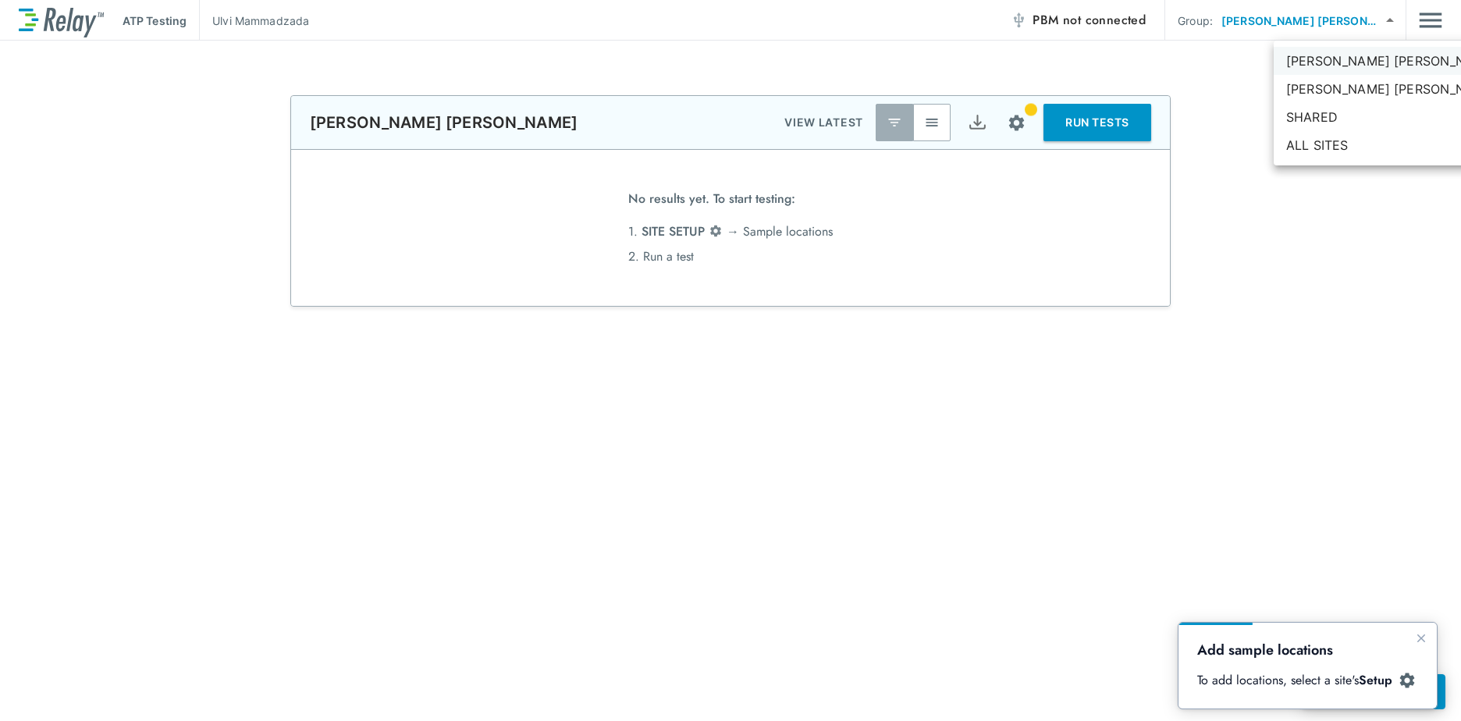
click at [1324, 58] on li "[PERSON_NAME] [PERSON_NAME]" at bounding box center [1392, 61] width 236 height 28
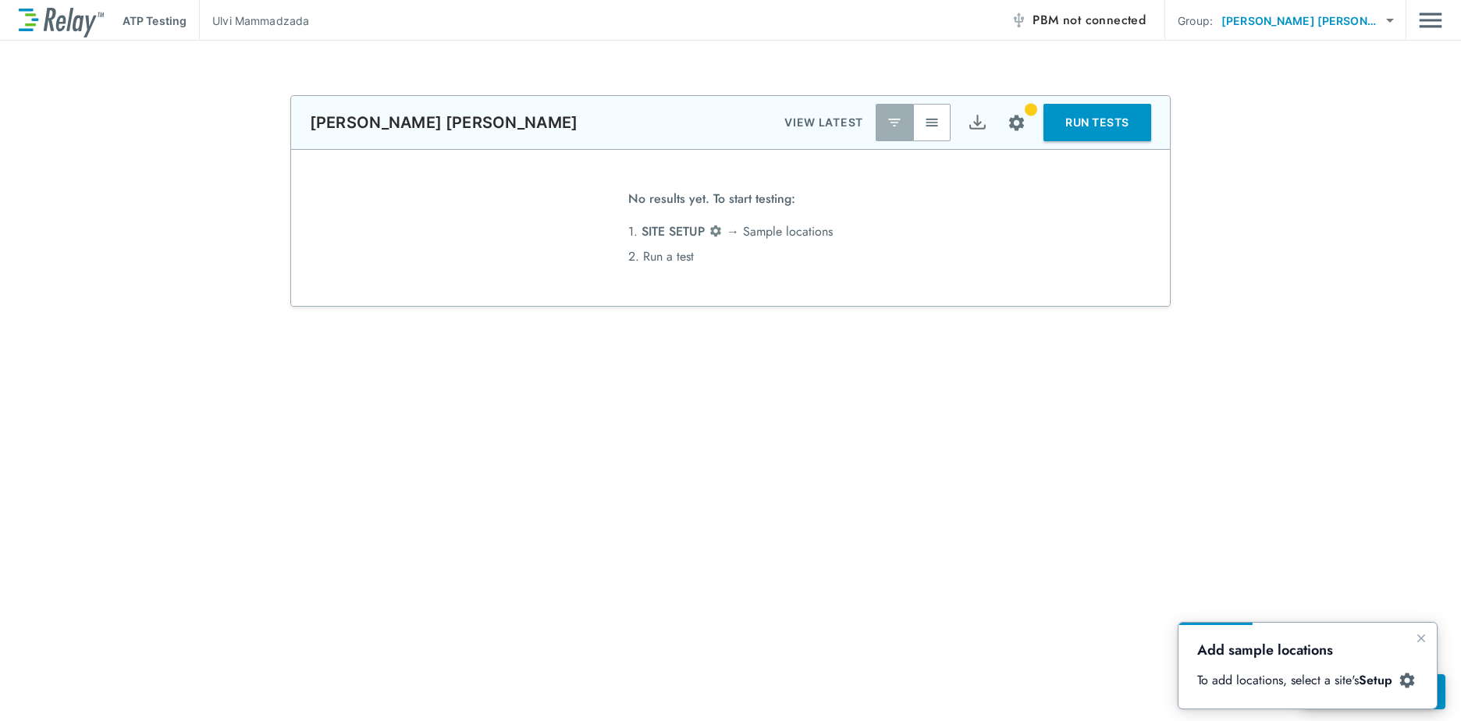
click at [177, 25] on p "ATP Testing" at bounding box center [155, 20] width 64 height 16
click at [1363, 18] on body "**********" at bounding box center [730, 360] width 1461 height 721
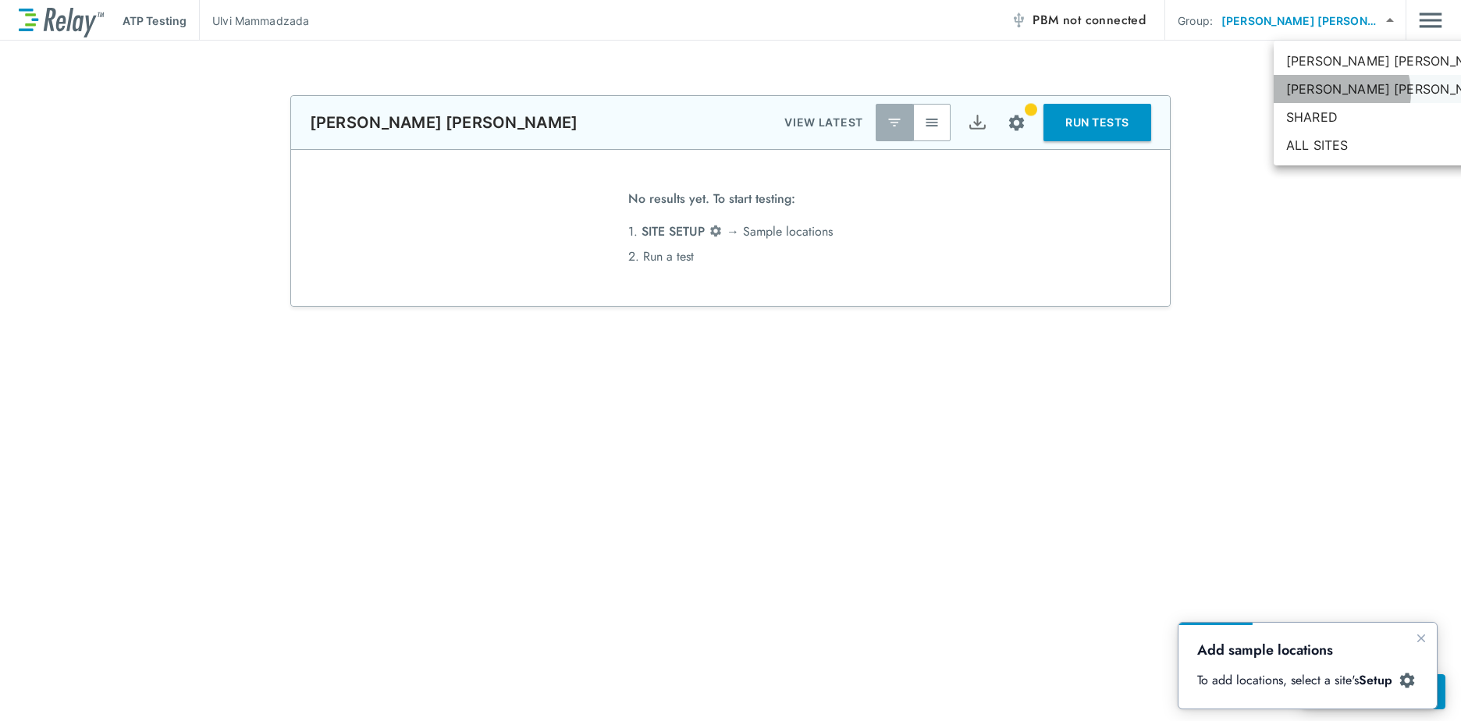
click at [1341, 93] on li "[PERSON_NAME] [PERSON_NAME]" at bounding box center [1392, 89] width 236 height 28
